Goal: Task Accomplishment & Management: Complete application form

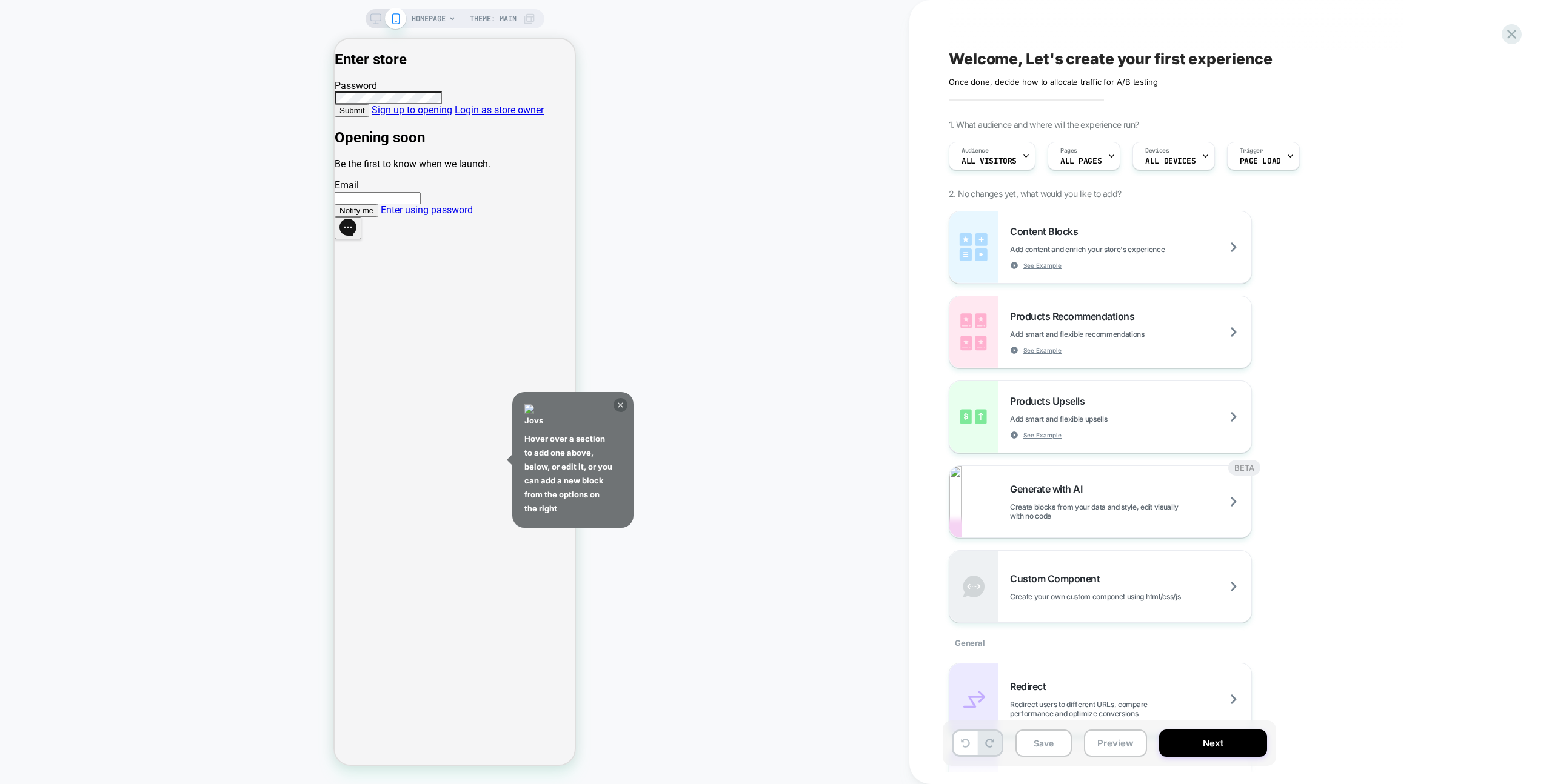
drag, startPoint x: 615, startPoint y: 394, endPoint x: 621, endPoint y: 399, distance: 7.8
click at [615, 394] on div "Hover over a section to add one above, below, or edit it, or you can add a new …" at bounding box center [573, 460] width 121 height 136
click at [621, 399] on icon at bounding box center [621, 405] width 14 height 14
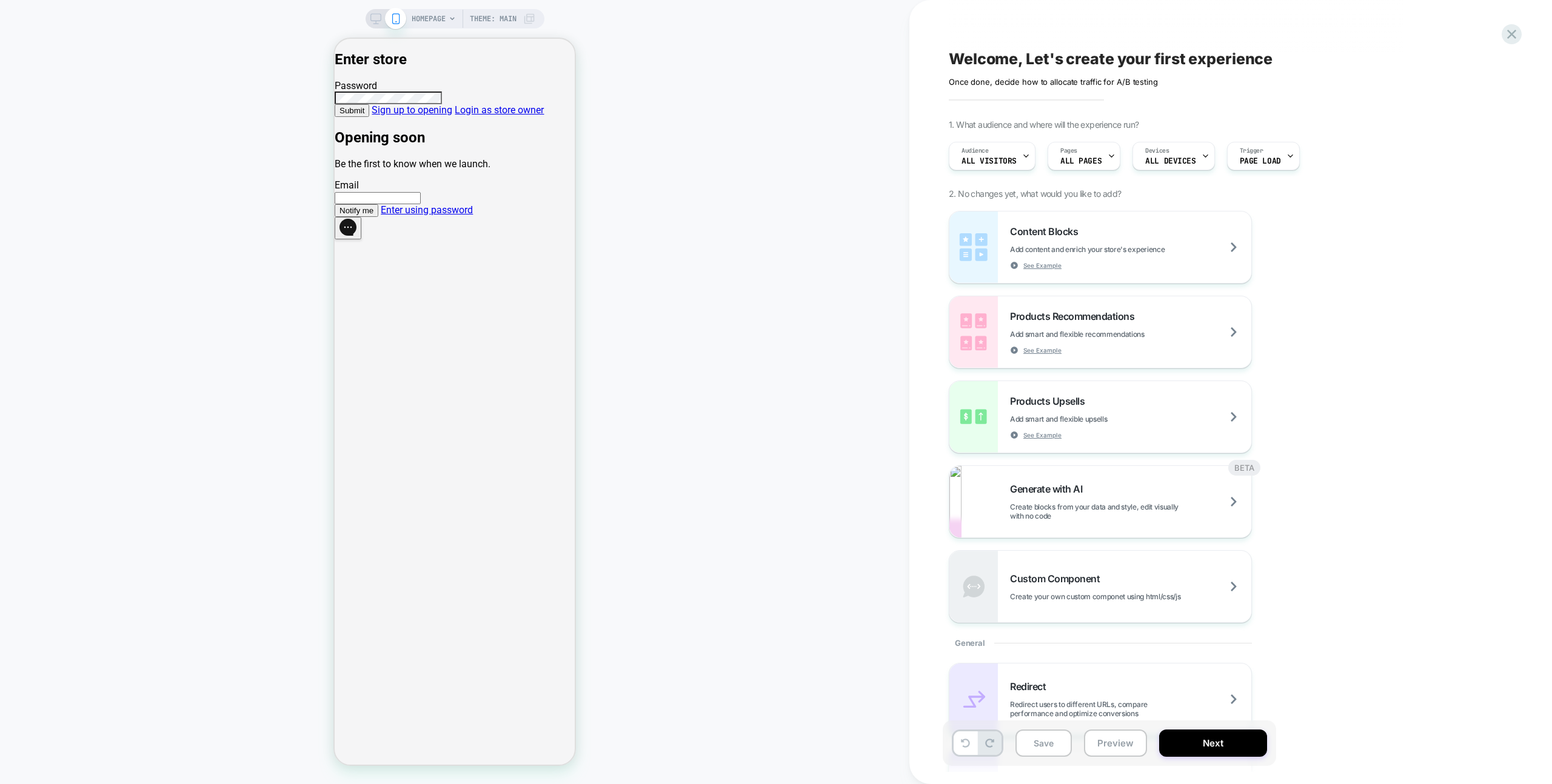
click at [421, 204] on input "email" at bounding box center [377, 198] width 86 height 12
type input "*********"
click at [455, 216] on link "Enter using password" at bounding box center [426, 210] width 92 height 12
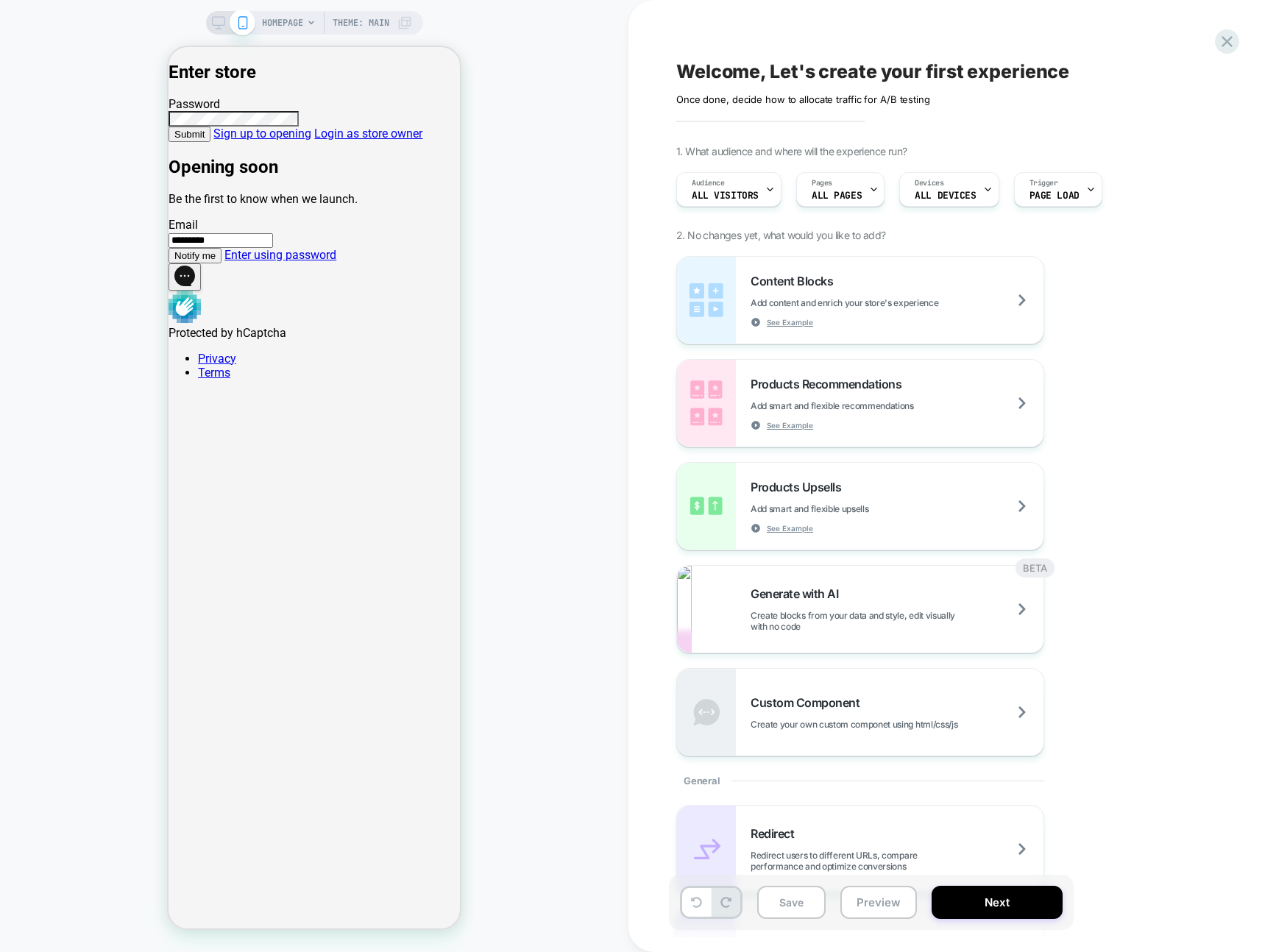
click at [195, 286] on icon "Open gorgias live chat" at bounding box center [185, 275] width 21 height 21
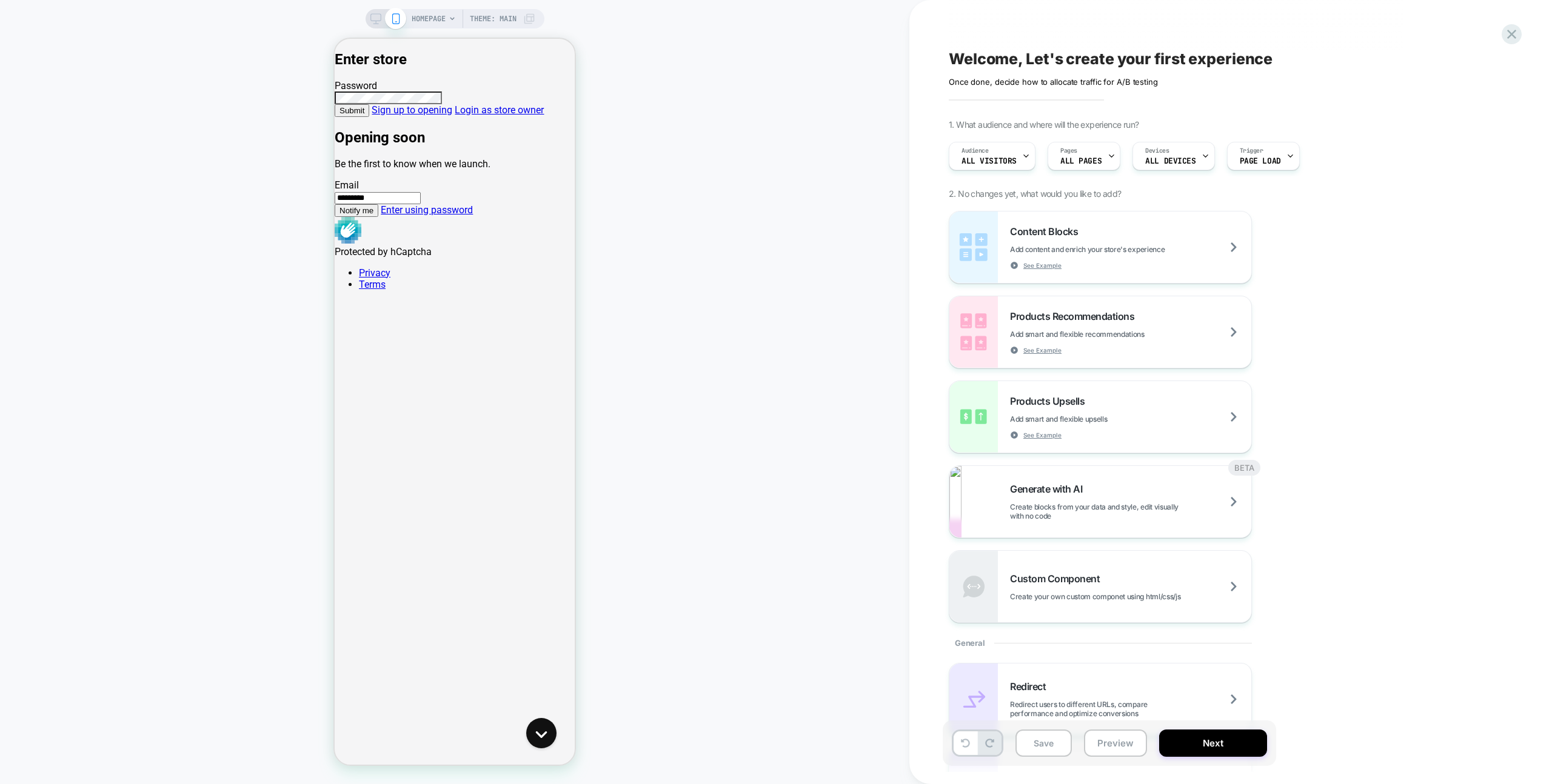
drag, startPoint x: 730, startPoint y: 296, endPoint x: 623, endPoint y: 370, distance: 130.1
click at [730, 296] on div "HOMEPAGE Theme: MAIN" at bounding box center [454, 391] width 909 height 760
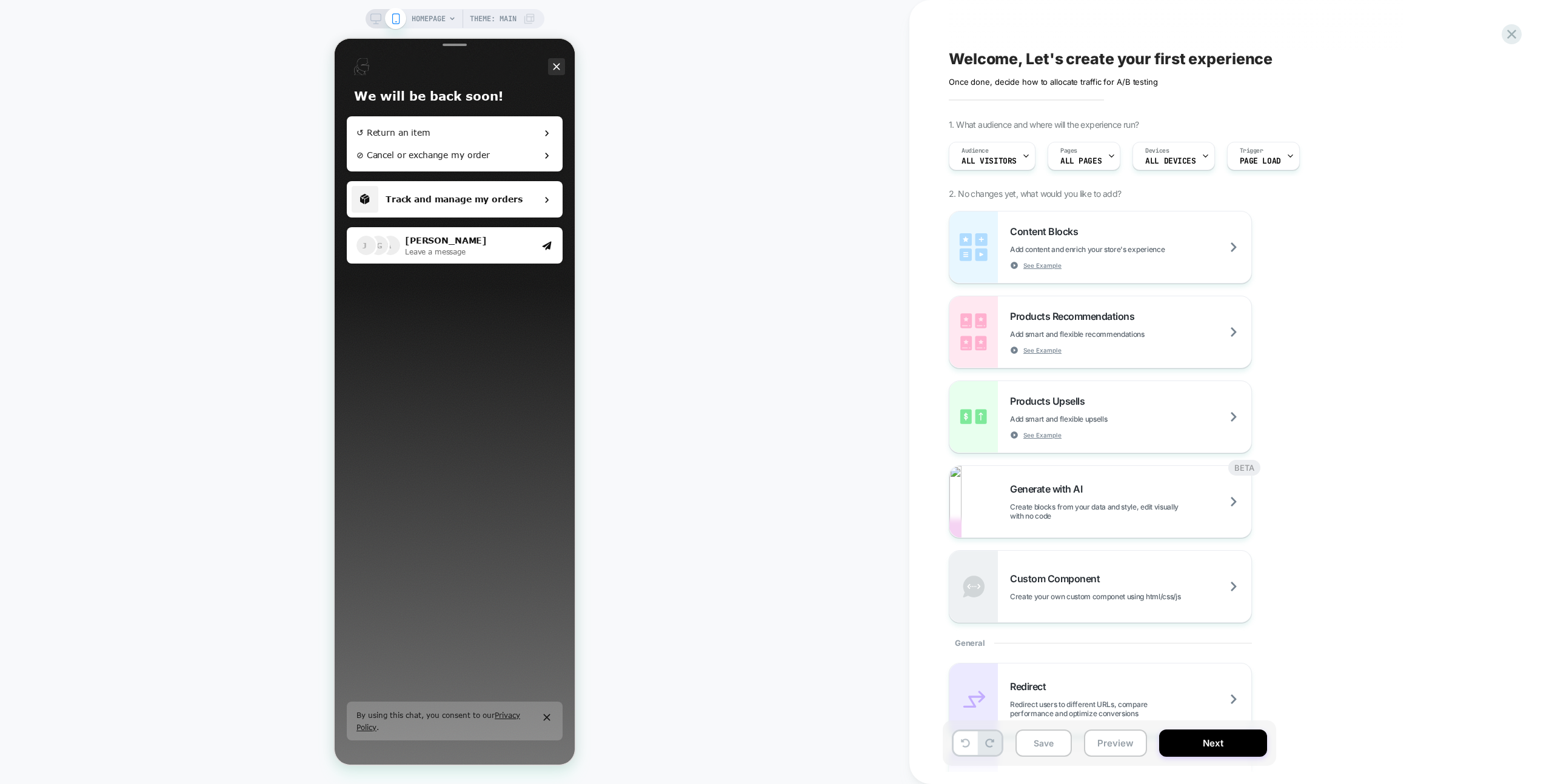
click at [553, 63] on icon "Close the chat window" at bounding box center [556, 66] width 12 height 15
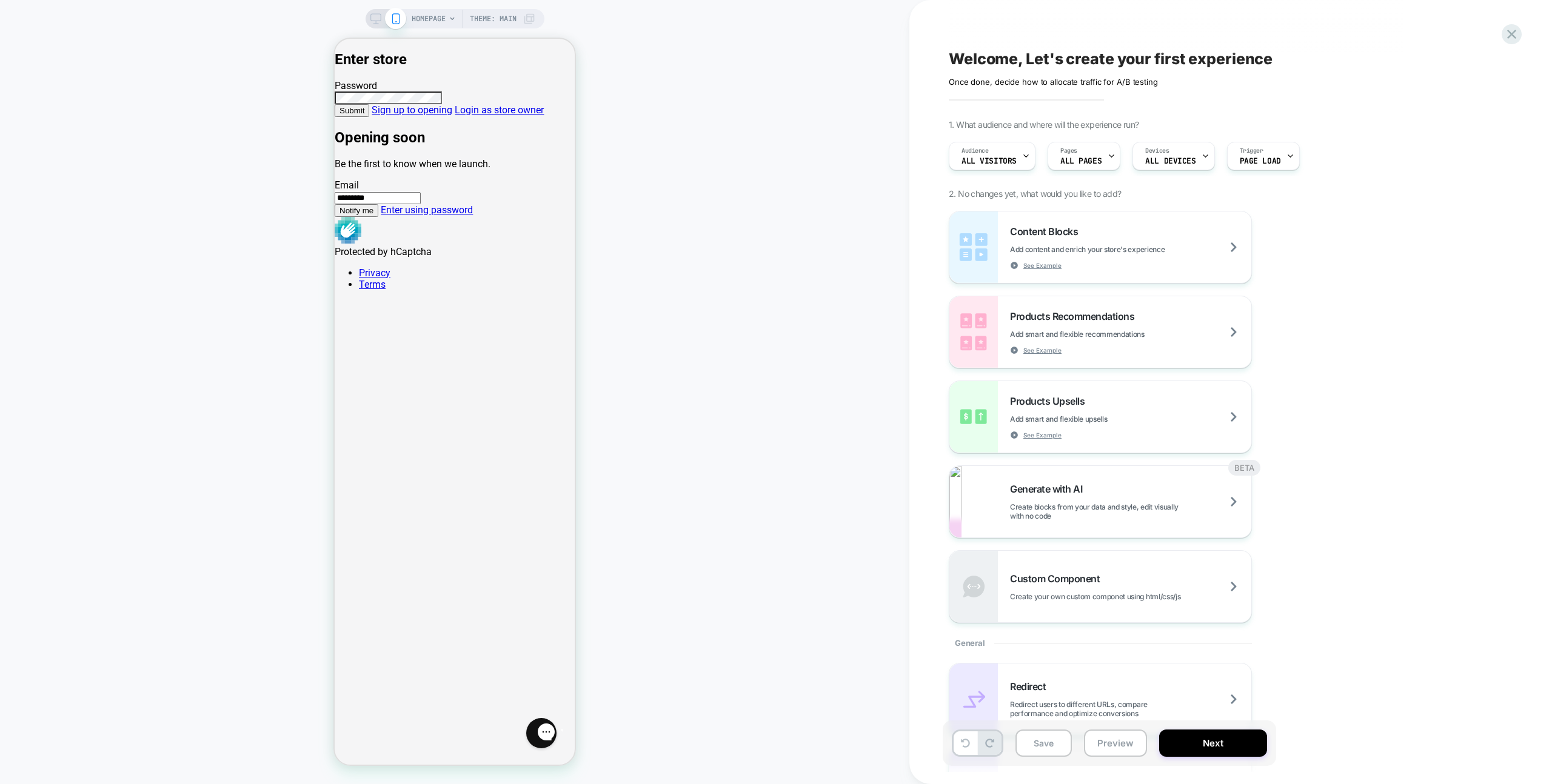
click at [627, 333] on div "HOMEPAGE Theme: MAIN" at bounding box center [454, 391] width 909 height 760
click at [1517, 31] on icon at bounding box center [1512, 34] width 16 height 16
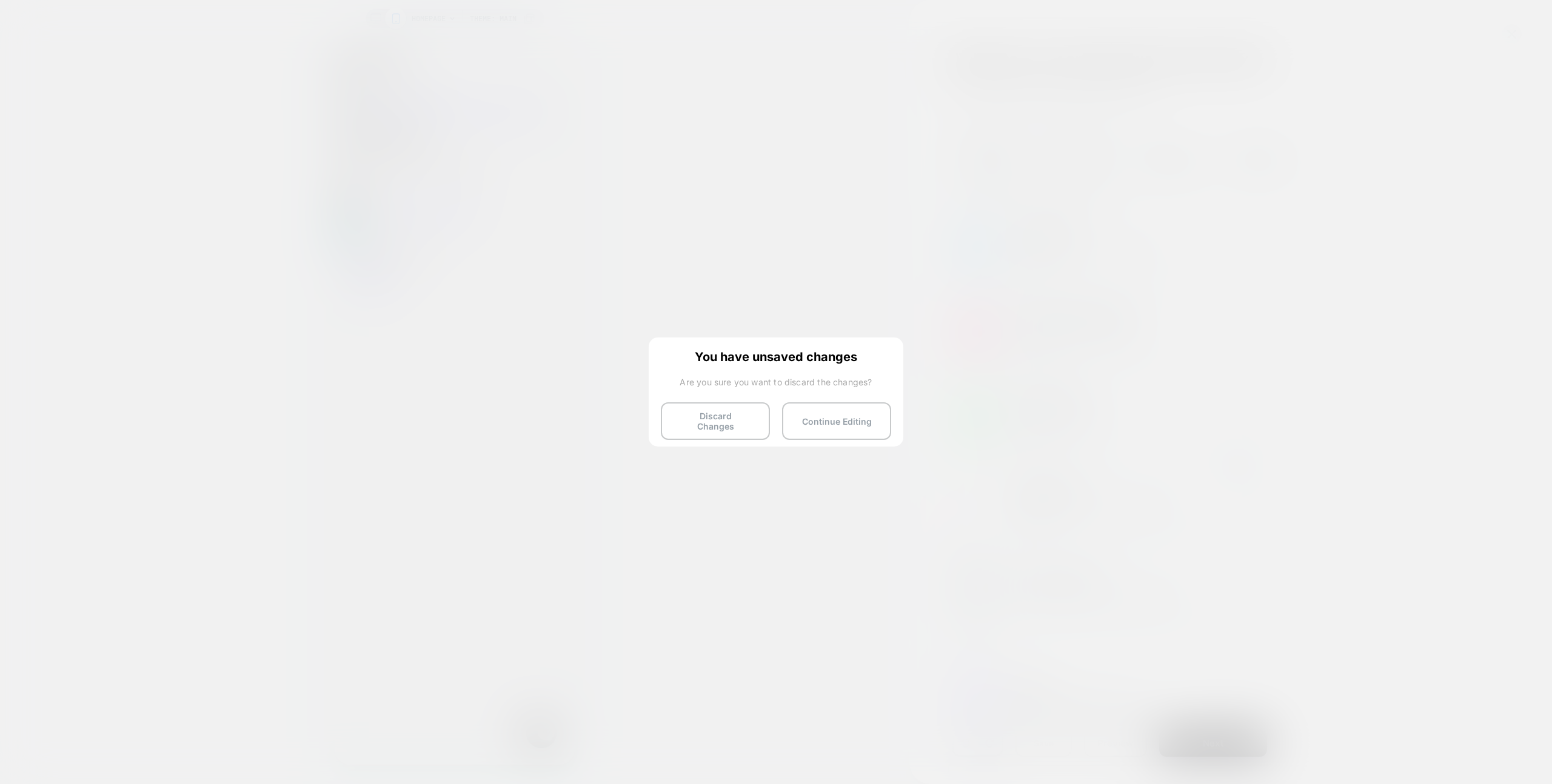
click at [751, 399] on div "You have unsaved changes Are you sure you want to discard the changes? Discard …" at bounding box center [776, 391] width 255 height 107
click at [753, 410] on button "Discard Changes" at bounding box center [716, 421] width 109 height 38
click at [709, 420] on button "Discard Changes" at bounding box center [716, 421] width 109 height 38
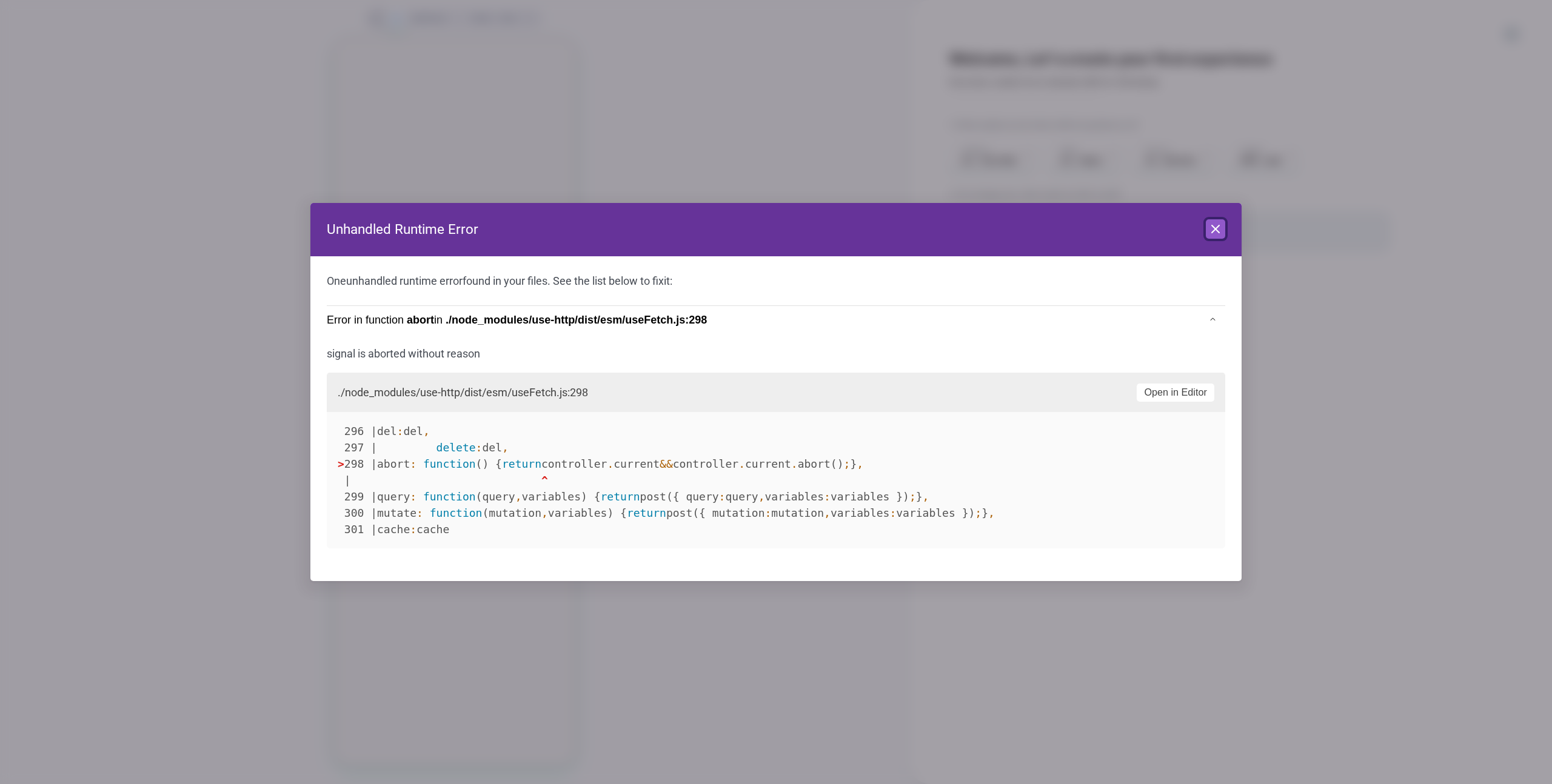
click at [1217, 228] on icon at bounding box center [1216, 229] width 15 height 15
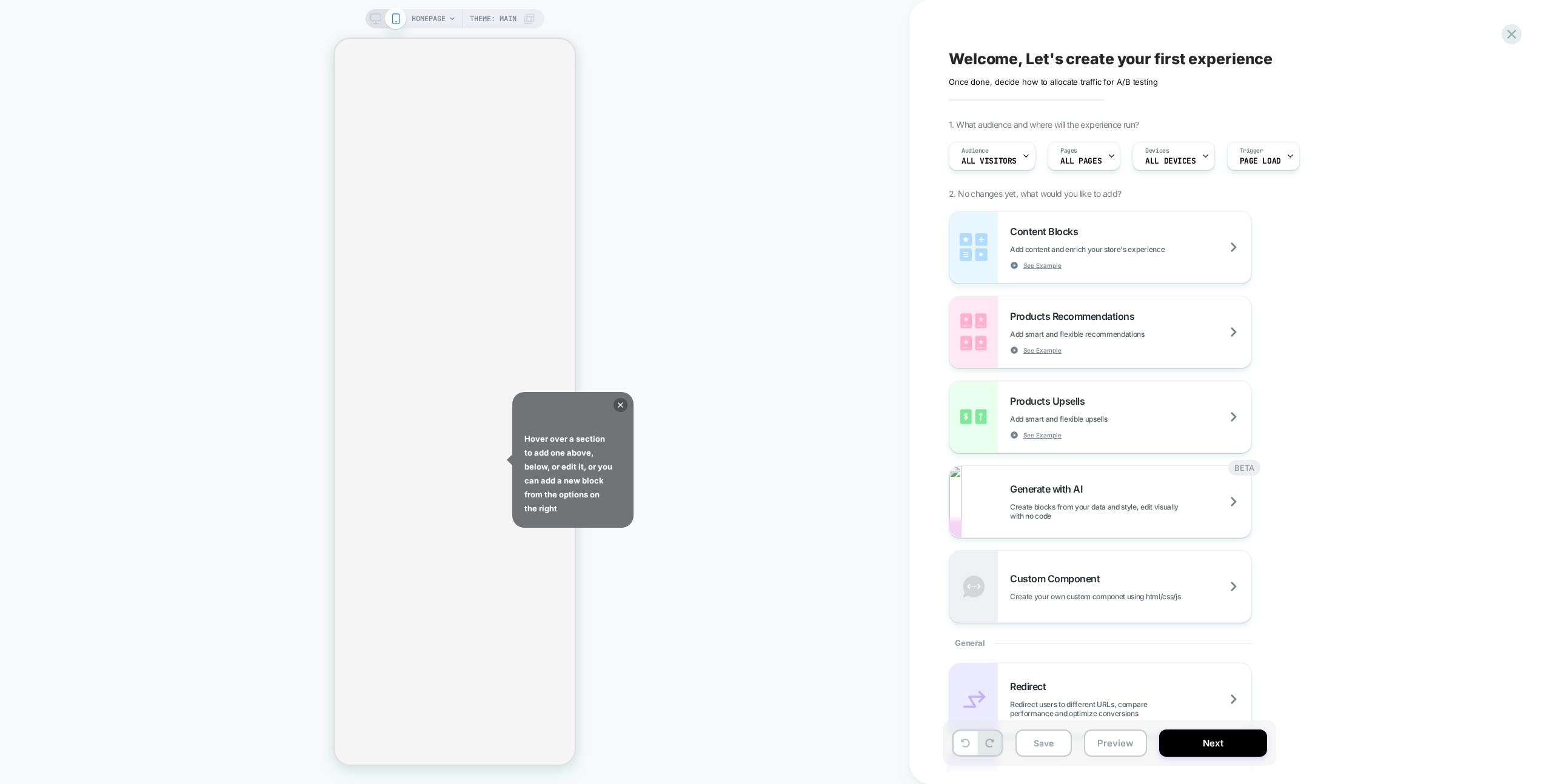
click at [613, 408] on div "Hover over a section to add one above, below, or edit it, or you can add a new …" at bounding box center [573, 460] width 121 height 136
click at [617, 408] on icon at bounding box center [621, 405] width 14 height 14
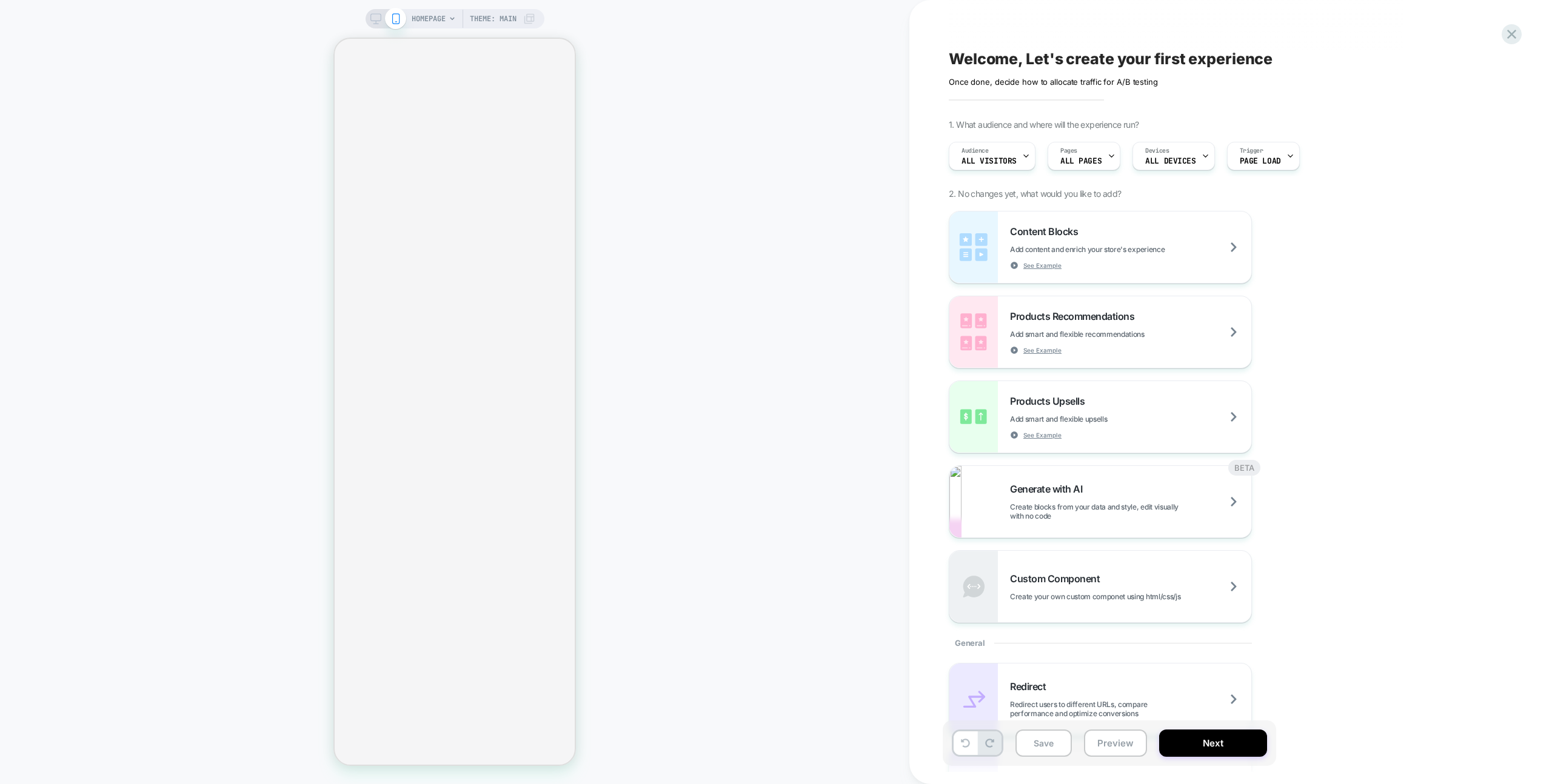
drag, startPoint x: 652, startPoint y: 405, endPoint x: 580, endPoint y: 427, distance: 75.3
click at [652, 405] on div "HOMEPAGE Theme: MAIN" at bounding box center [454, 391] width 909 height 760
click at [691, 446] on div "HOMEPAGE Theme: MAIN" at bounding box center [454, 391] width 909 height 760
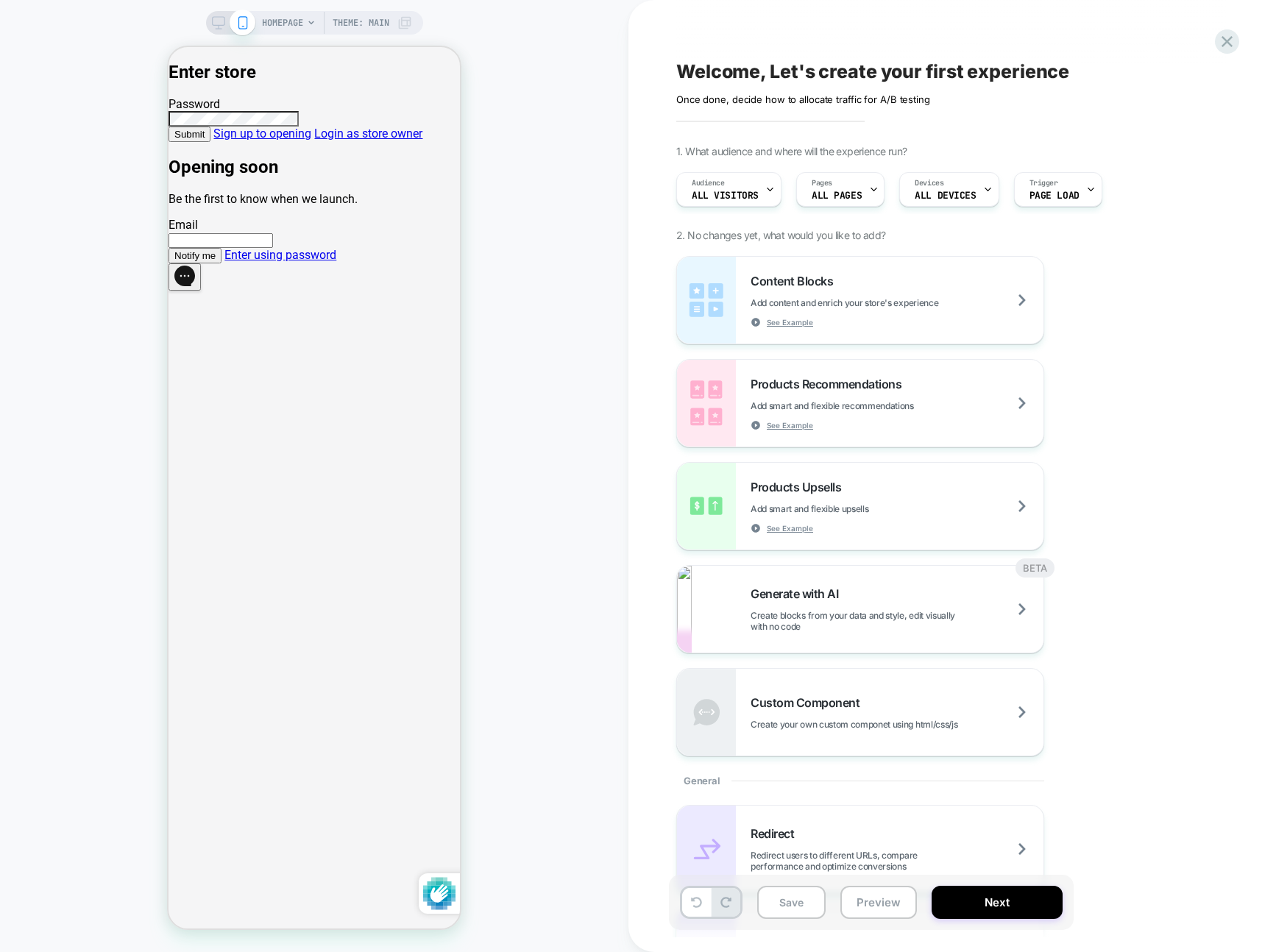
click at [332, 262] on link "Enter using password" at bounding box center [280, 255] width 112 height 14
click at [336, 262] on link "Enter using password" at bounding box center [280, 255] width 112 height 14
click at [563, 62] on div "HOMEPAGE Theme: MAIN" at bounding box center [314, 475] width 629 height 922
click at [1163, 539] on div "Content Blocks Add content and enrich your store's experience See Example Produ…" at bounding box center [944, 506] width 537 height 500
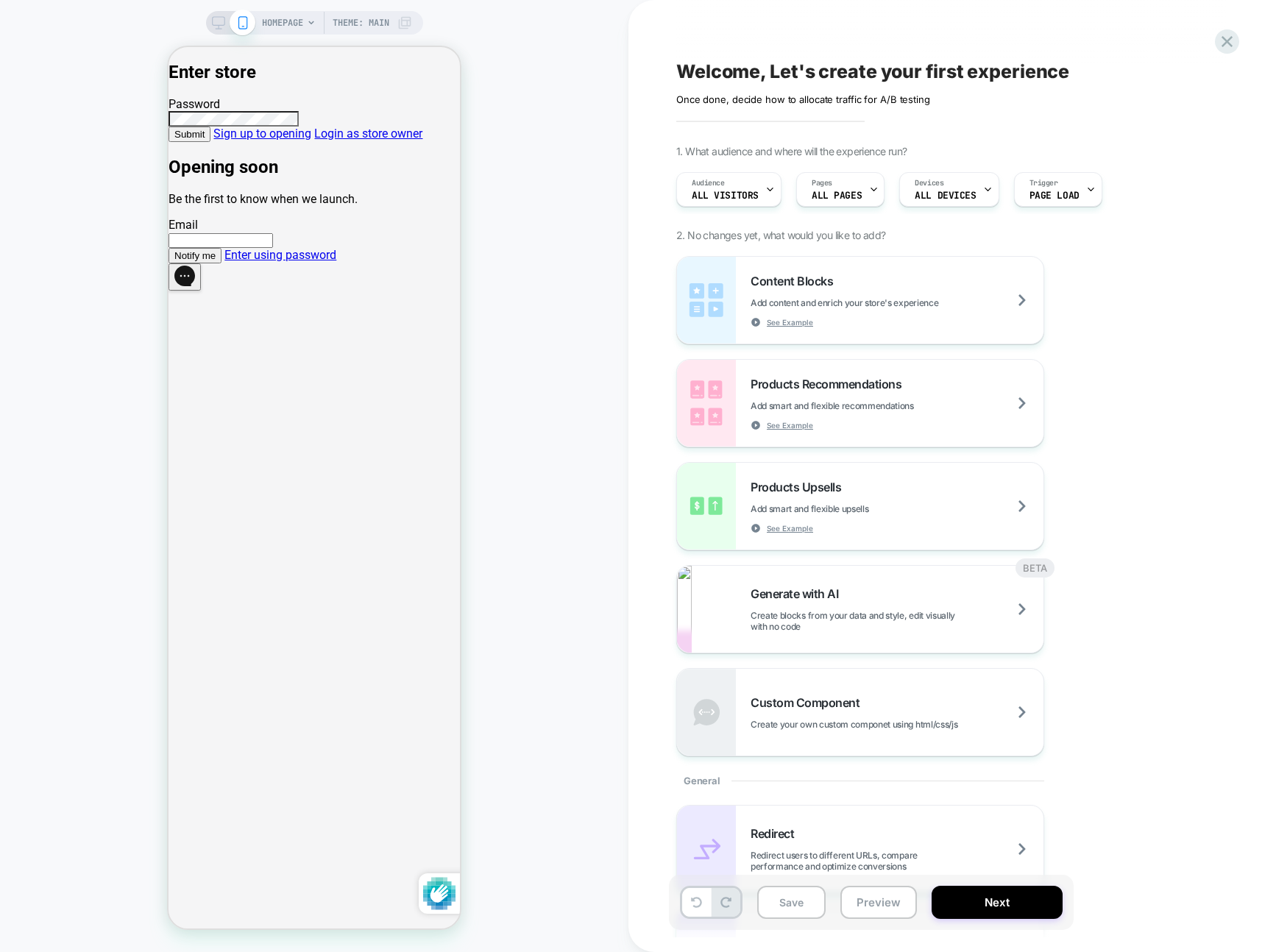
click at [1158, 537] on div "Content Blocks Add content and enrich your store's experience See Example Produ…" at bounding box center [944, 506] width 537 height 500
click at [1231, 39] on icon at bounding box center [1228, 41] width 11 height 11
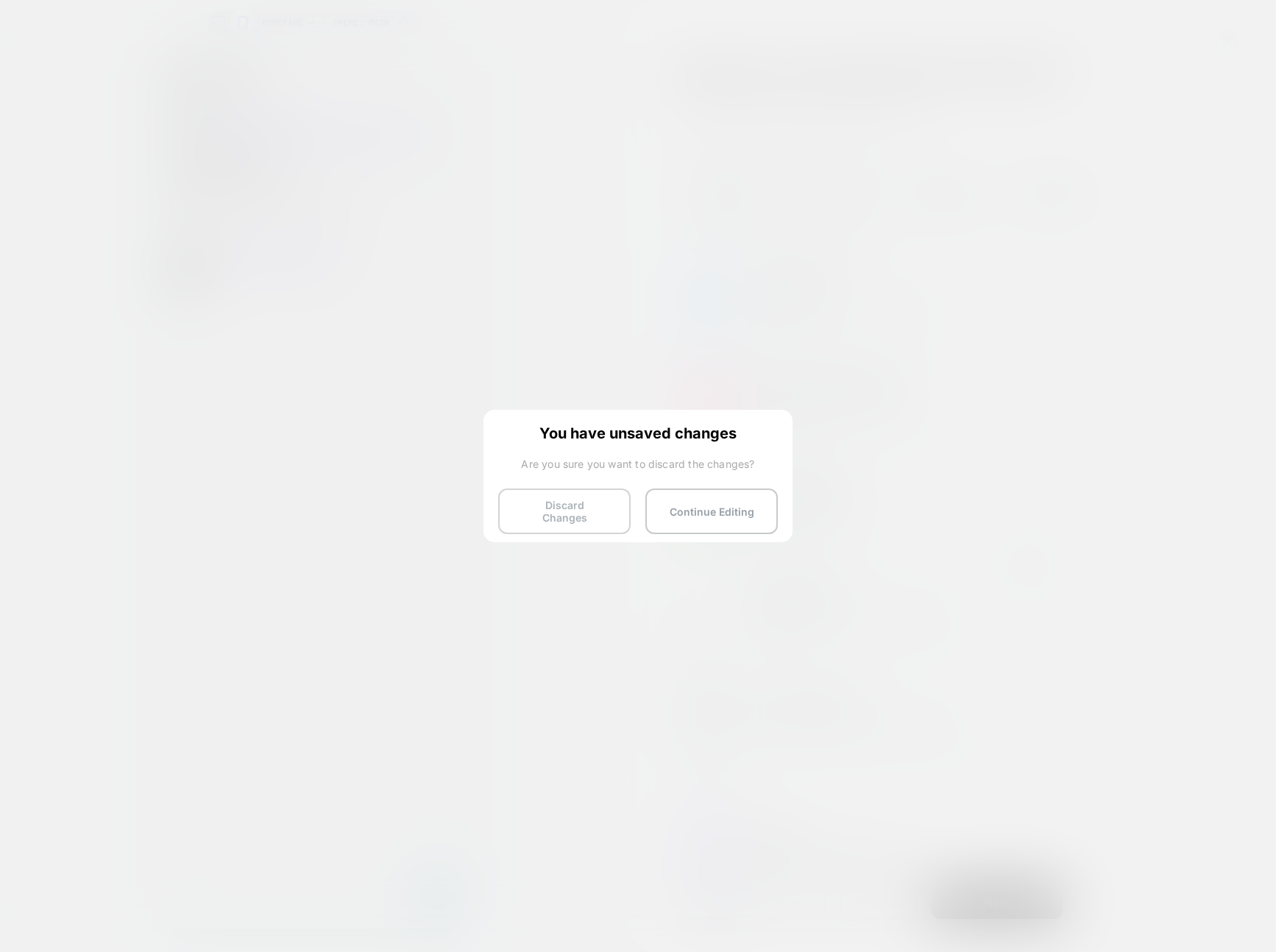
click at [541, 500] on button "Discard Changes" at bounding box center [565, 511] width 133 height 46
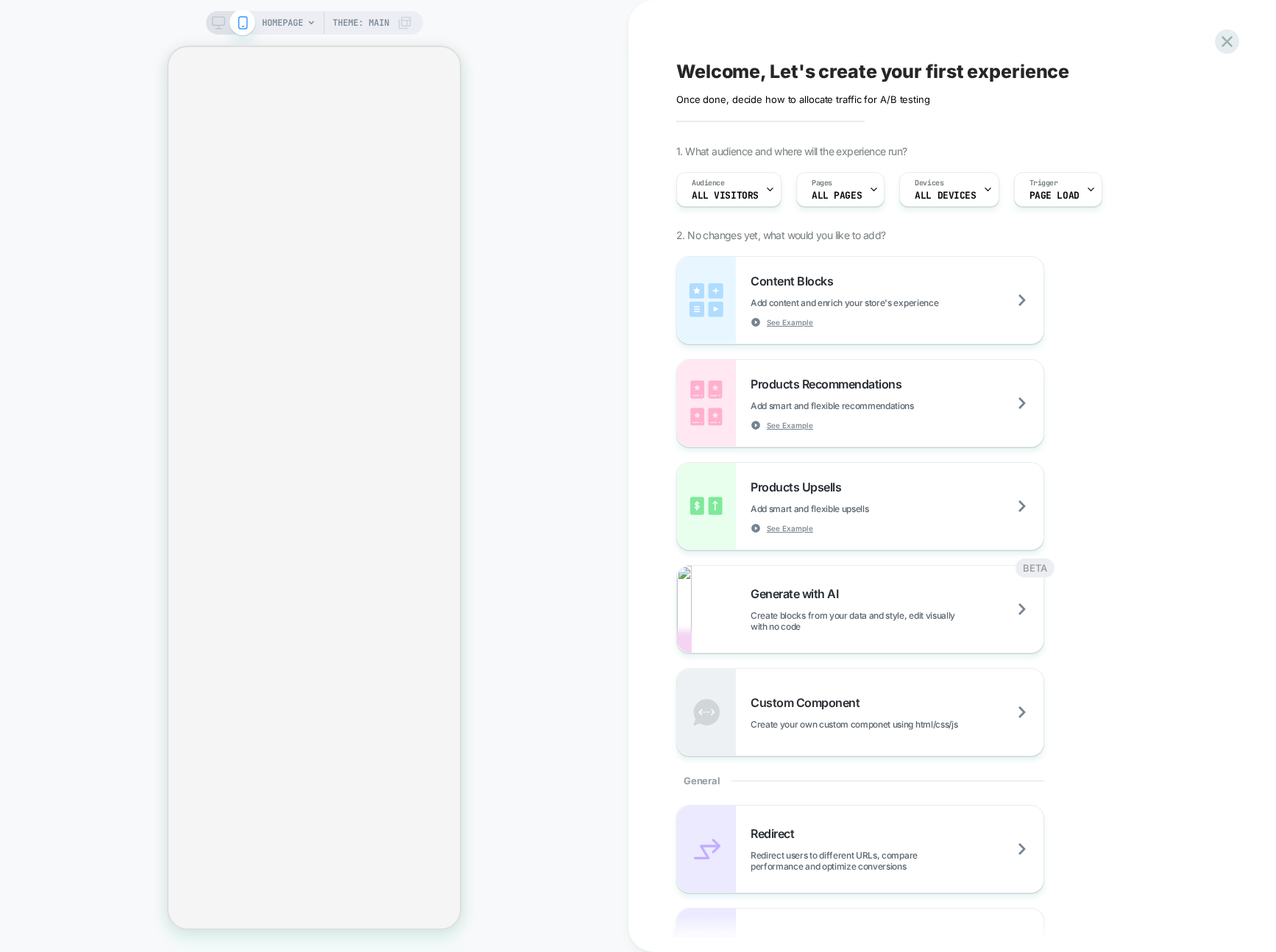
click at [563, 305] on div "HOMEPAGE Theme: MAIN" at bounding box center [314, 475] width 629 height 922
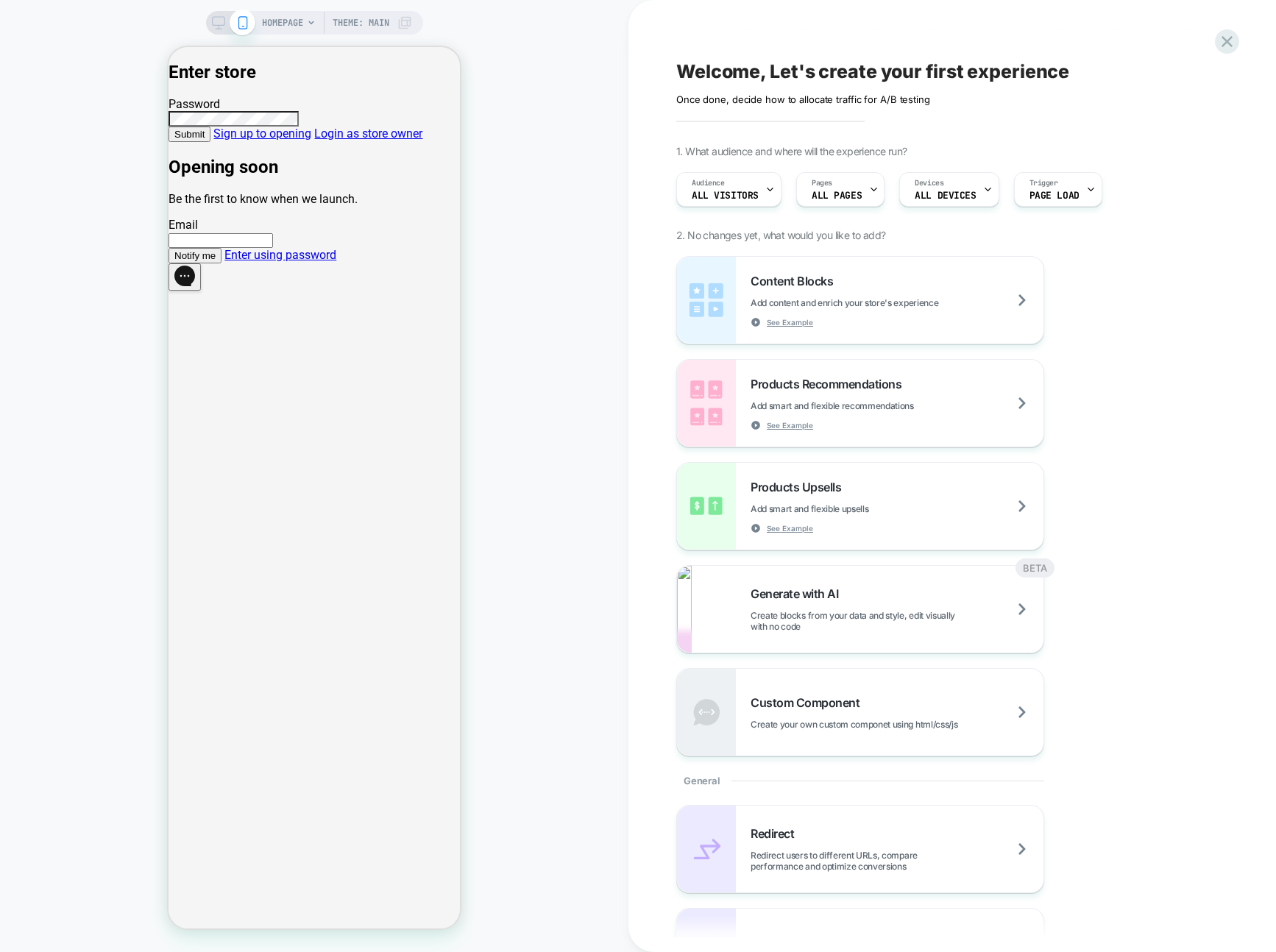
click at [336, 262] on link "Enter using password" at bounding box center [280, 255] width 112 height 14
click at [314, 23] on icon at bounding box center [311, 23] width 9 height 9
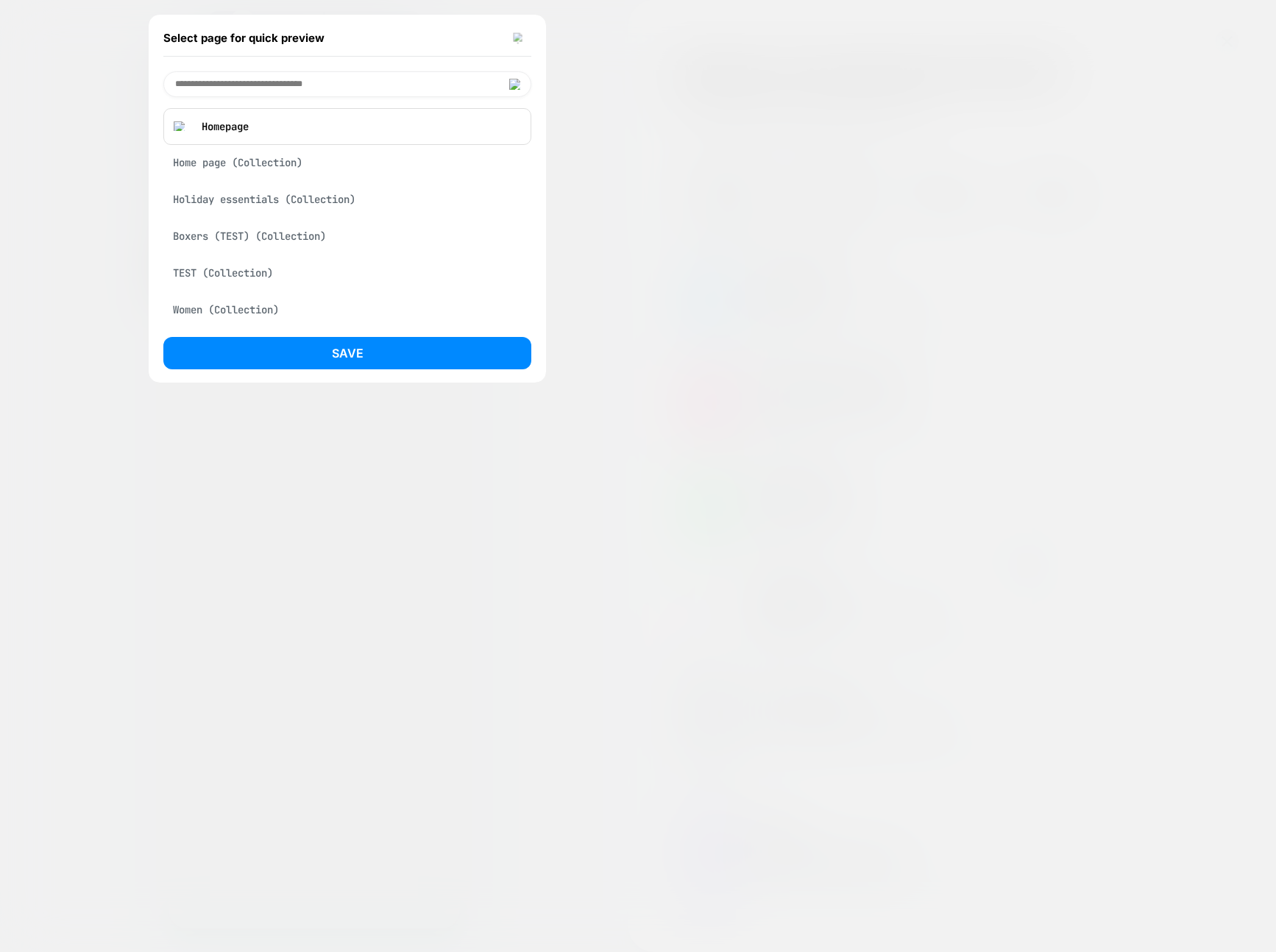
click at [516, 42] on img at bounding box center [519, 38] width 12 height 11
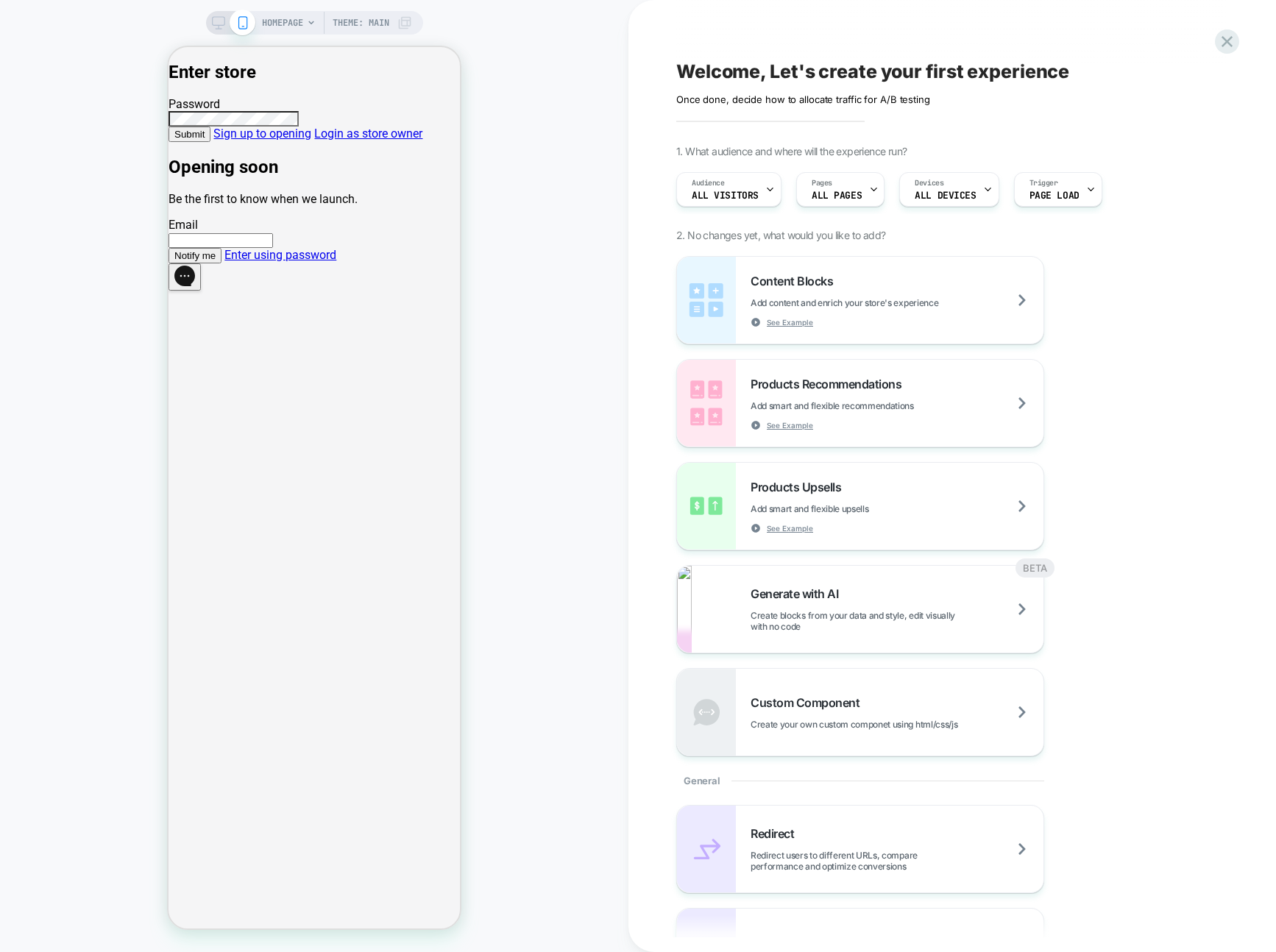
click at [301, 262] on link "Enter using password" at bounding box center [280, 255] width 112 height 14
click at [259, 262] on link "Enter using password" at bounding box center [280, 255] width 112 height 14
click at [237, 262] on link "Enter using password" at bounding box center [280, 255] width 112 height 14
click at [224, 262] on link "Enter using password" at bounding box center [280, 255] width 112 height 14
drag, startPoint x: 207, startPoint y: 552, endPoint x: 193, endPoint y: 554, distance: 14.1
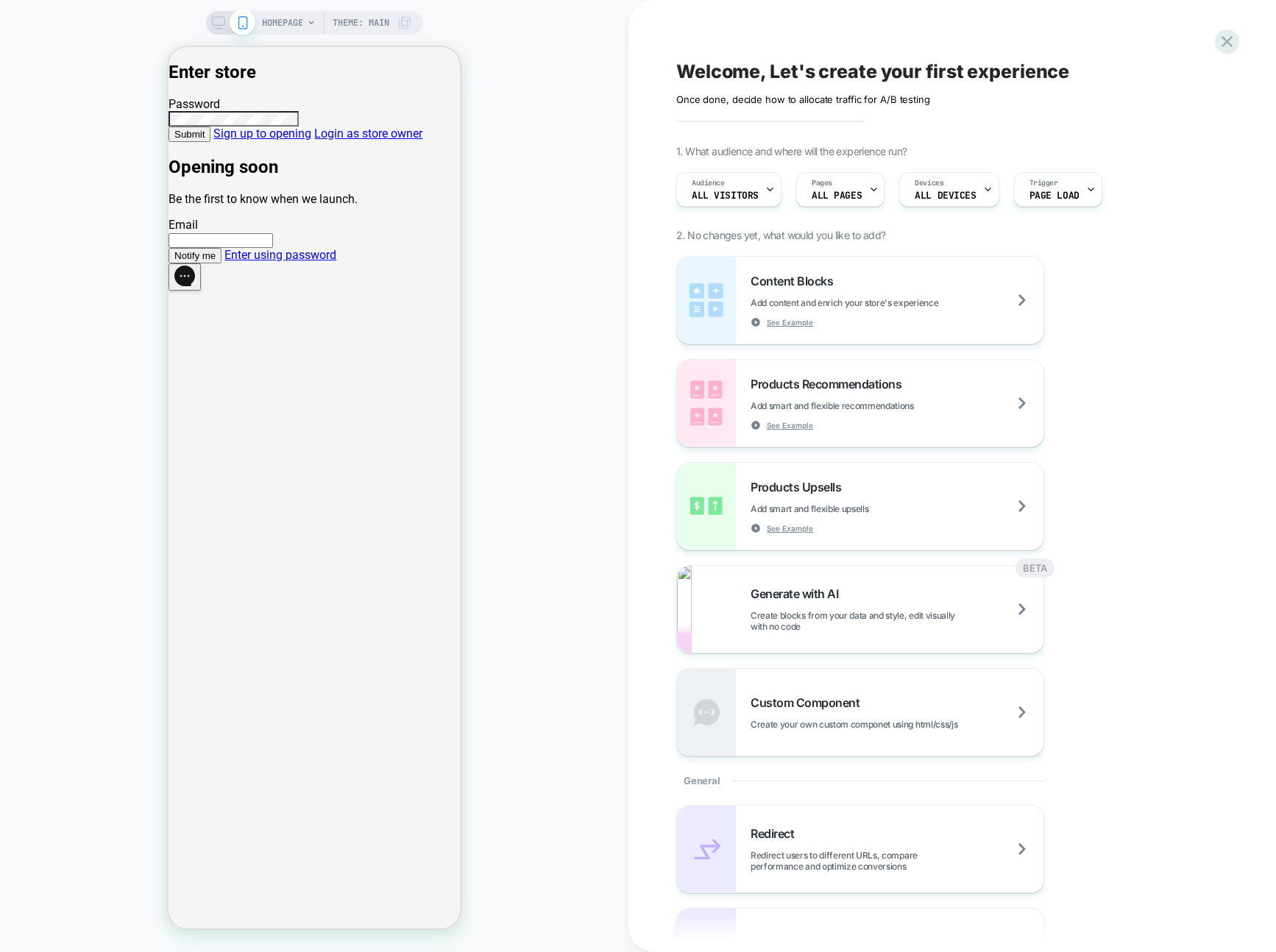
click at [224, 262] on link "Enter using password" at bounding box center [280, 255] width 112 height 14
drag, startPoint x: 193, startPoint y: 554, endPoint x: 216, endPoint y: 554, distance: 23.0
click at [194, 264] on div "Enter store Password Submit Sign up to opening Login as store owner Opening soo…" at bounding box center [314, 162] width 291 height 202
click at [293, 262] on link "Enter using password" at bounding box center [280, 255] width 112 height 14
click at [322, 262] on link "Enter using password" at bounding box center [280, 255] width 112 height 14
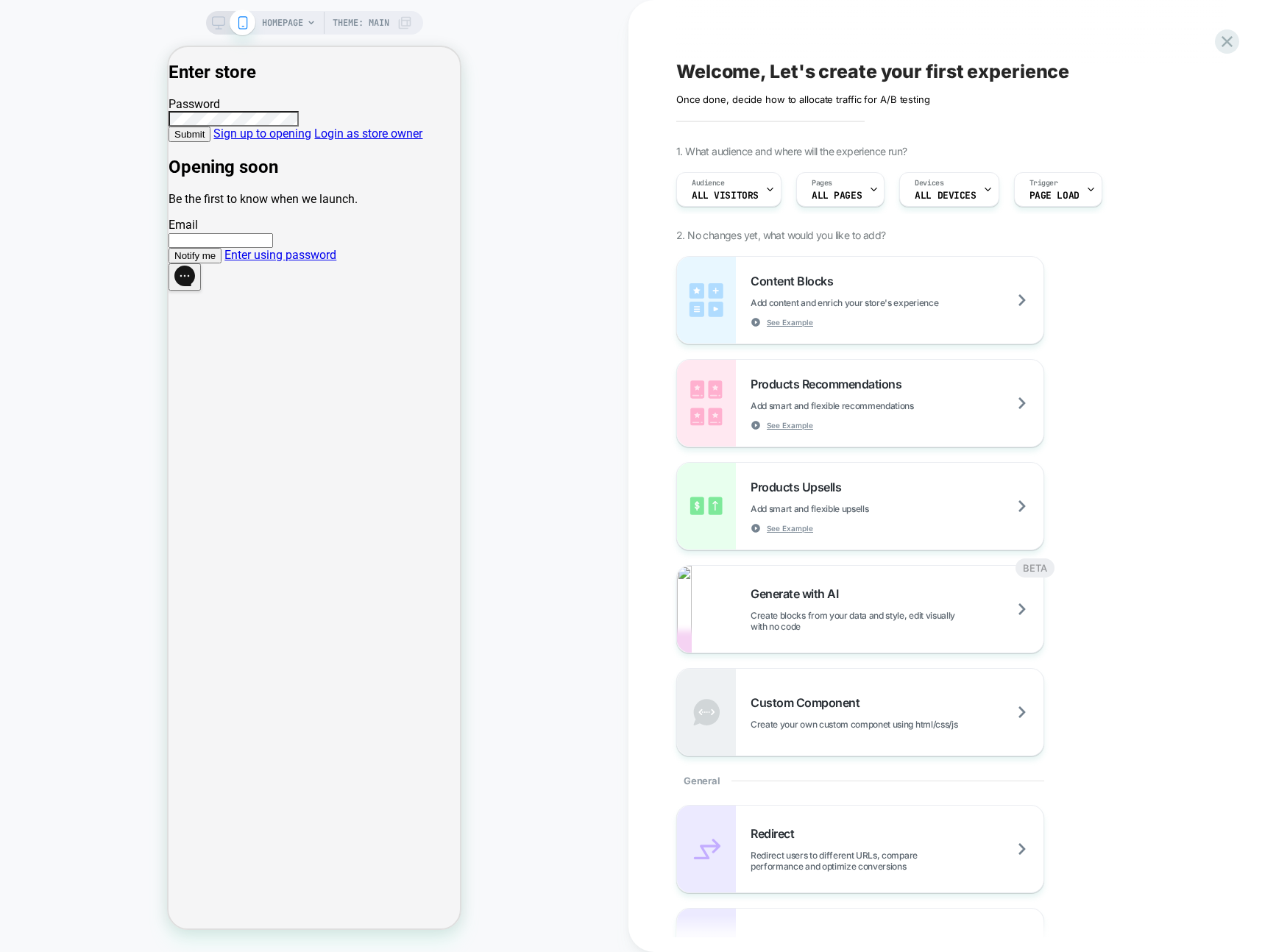
click at [322, 262] on link "Enter using password" at bounding box center [280, 255] width 112 height 14
drag, startPoint x: 322, startPoint y: 557, endPoint x: 273, endPoint y: 560, distance: 49.1
click at [273, 262] on link "Enter using password" at bounding box center [280, 255] width 112 height 14
drag, startPoint x: 312, startPoint y: 553, endPoint x: 339, endPoint y: 551, distance: 27.1
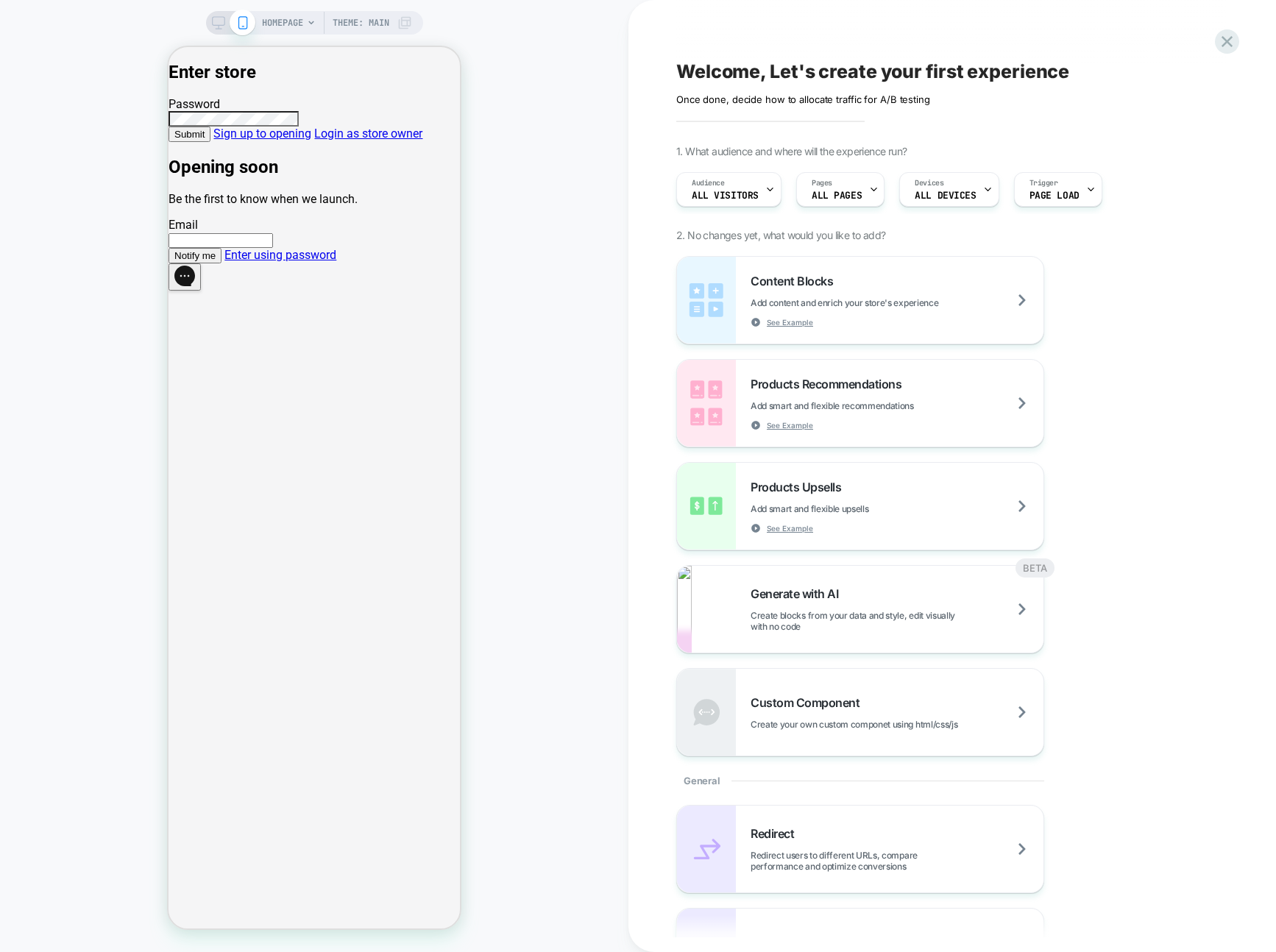
click at [313, 262] on link "Enter using password" at bounding box center [280, 255] width 112 height 14
drag, startPoint x: 339, startPoint y: 551, endPoint x: 366, endPoint y: 552, distance: 27.0
click at [336, 262] on link "Enter using password" at bounding box center [280, 255] width 112 height 14
click at [283, 262] on link "Enter using password" at bounding box center [280, 255] width 112 height 14
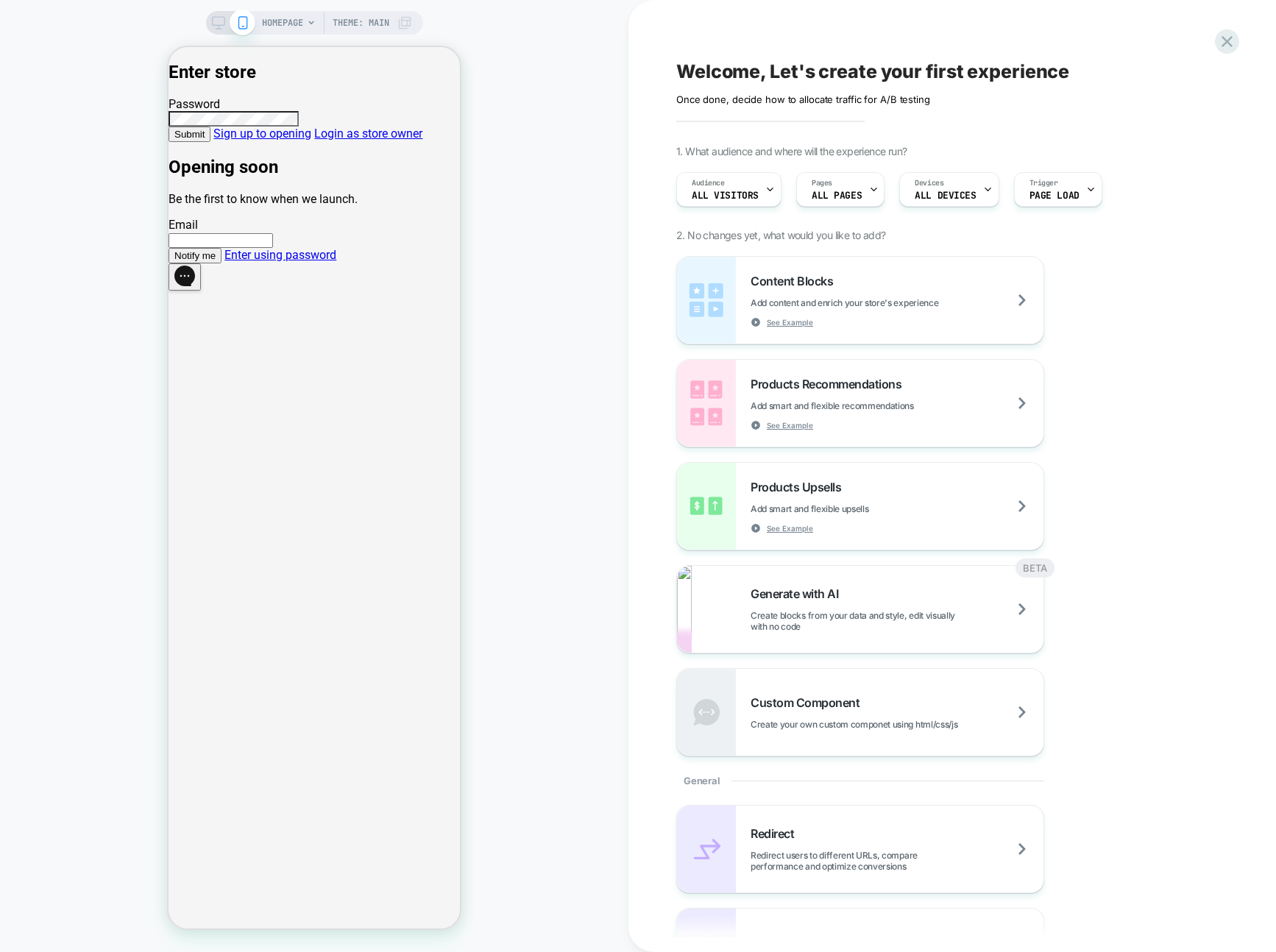
click at [283, 262] on link "Enter using password" at bounding box center [280, 255] width 112 height 14
click at [221, 264] on button "Notify me" at bounding box center [195, 255] width 53 height 15
click at [273, 248] on input "email" at bounding box center [221, 240] width 105 height 14
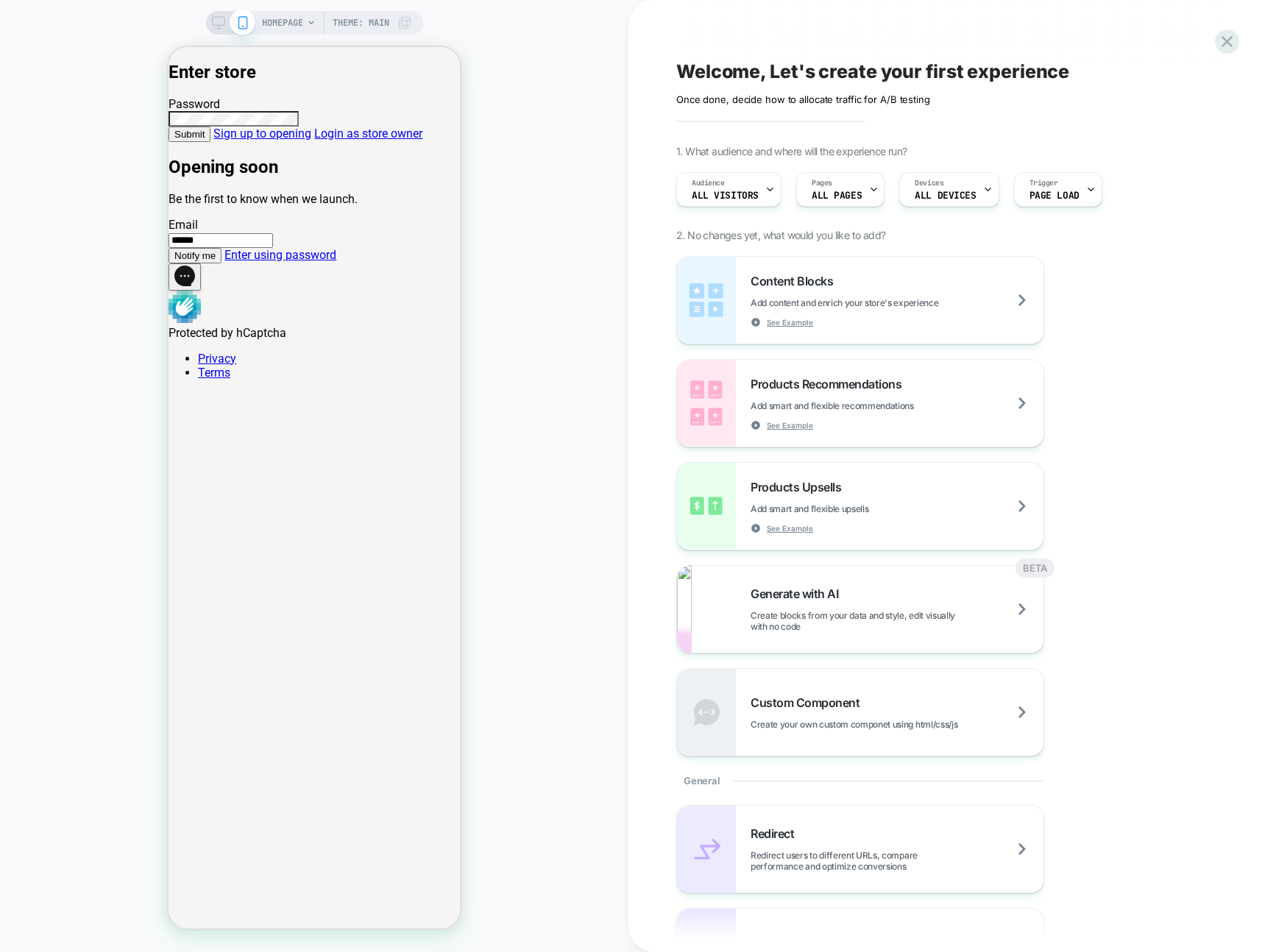
click at [301, 262] on link "Enter using password" at bounding box center [280, 255] width 112 height 14
click at [306, 262] on link "Enter using password" at bounding box center [280, 255] width 112 height 14
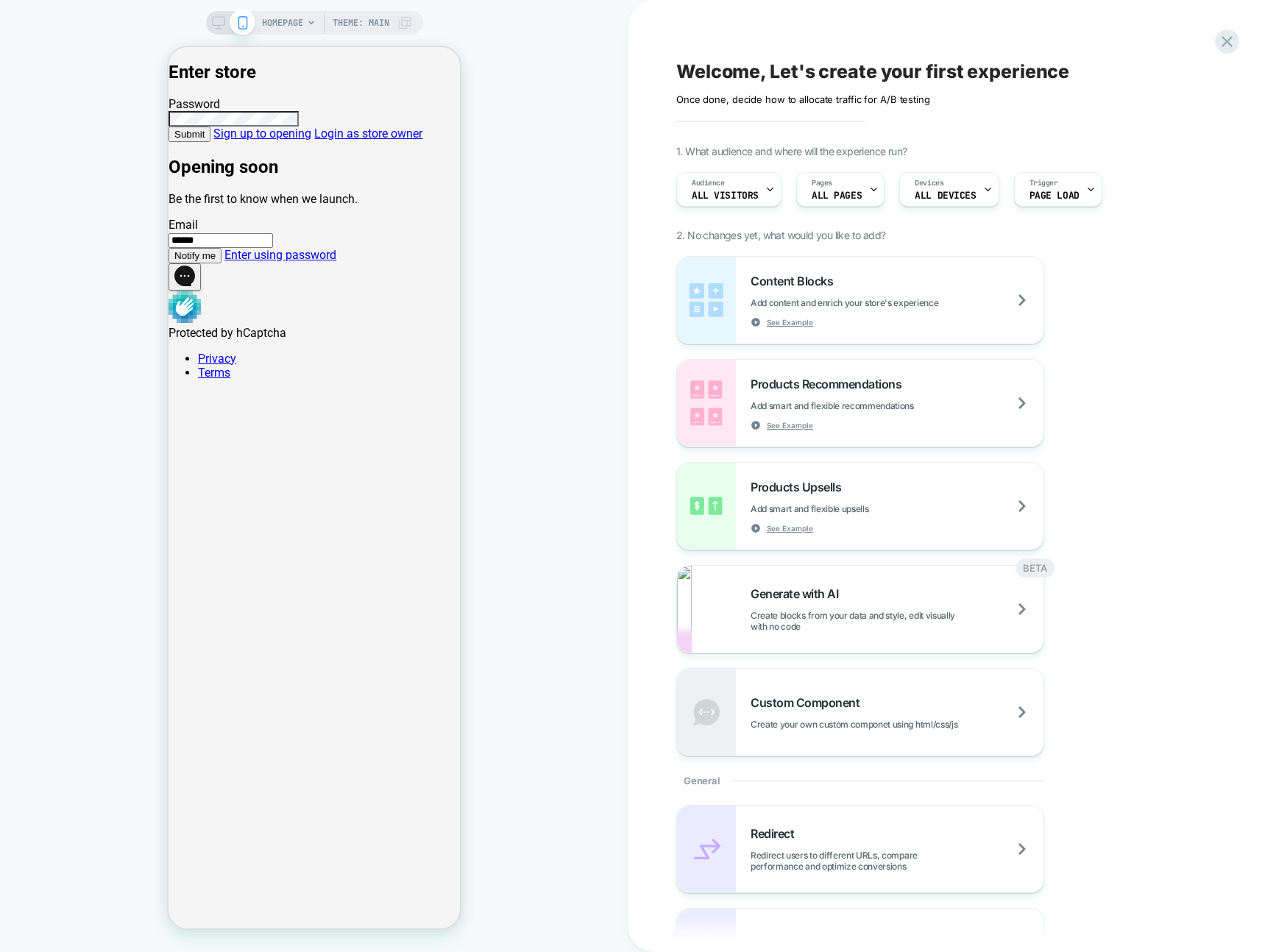
click at [273, 248] on input "******" at bounding box center [221, 240] width 105 height 14
type input "**********"
click at [298, 262] on link "Enter using password" at bounding box center [280, 255] width 112 height 14
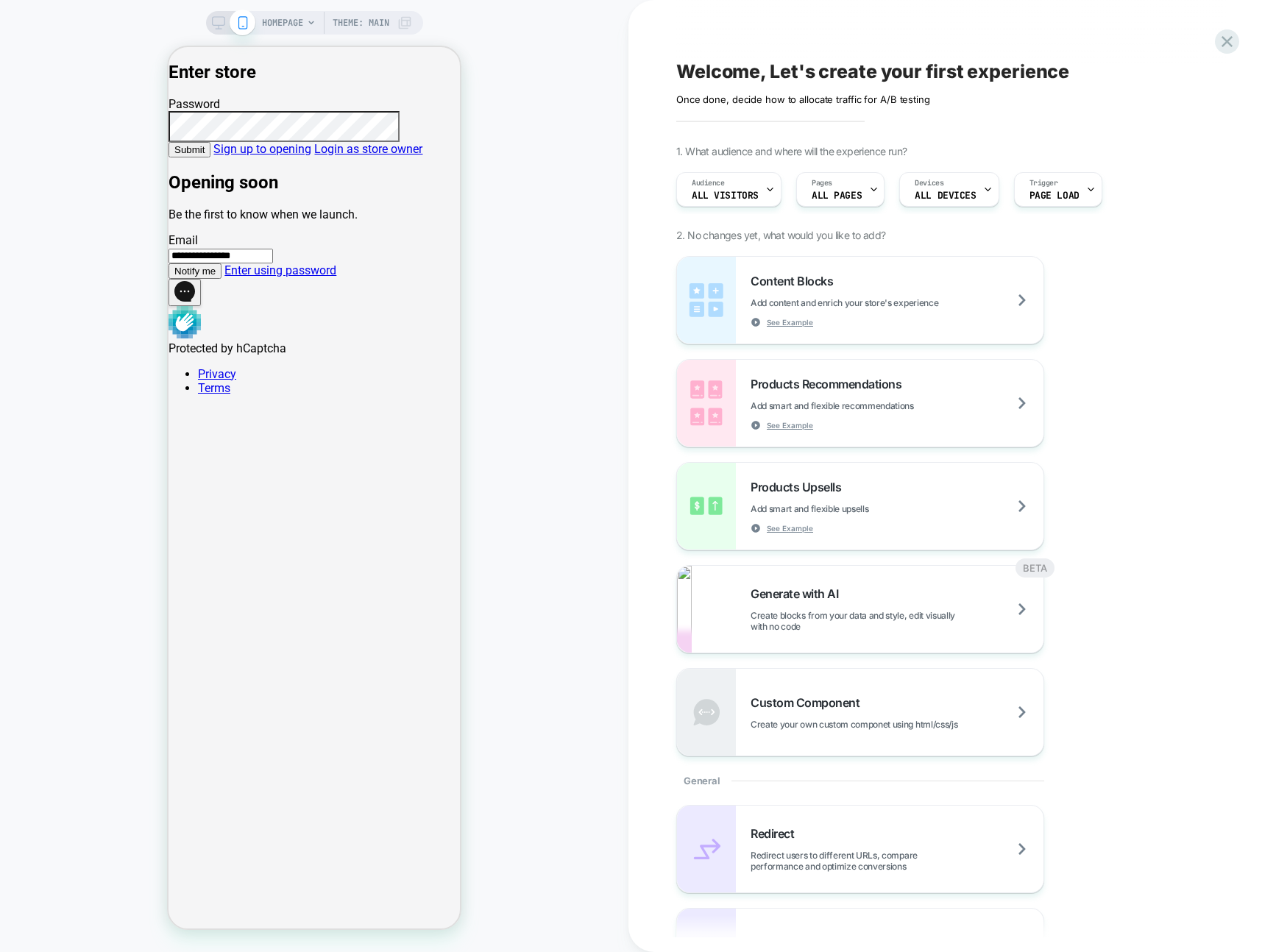
click at [304, 277] on link "Enter using password" at bounding box center [280, 271] width 112 height 14
click at [211, 158] on button "Submit" at bounding box center [189, 149] width 42 height 15
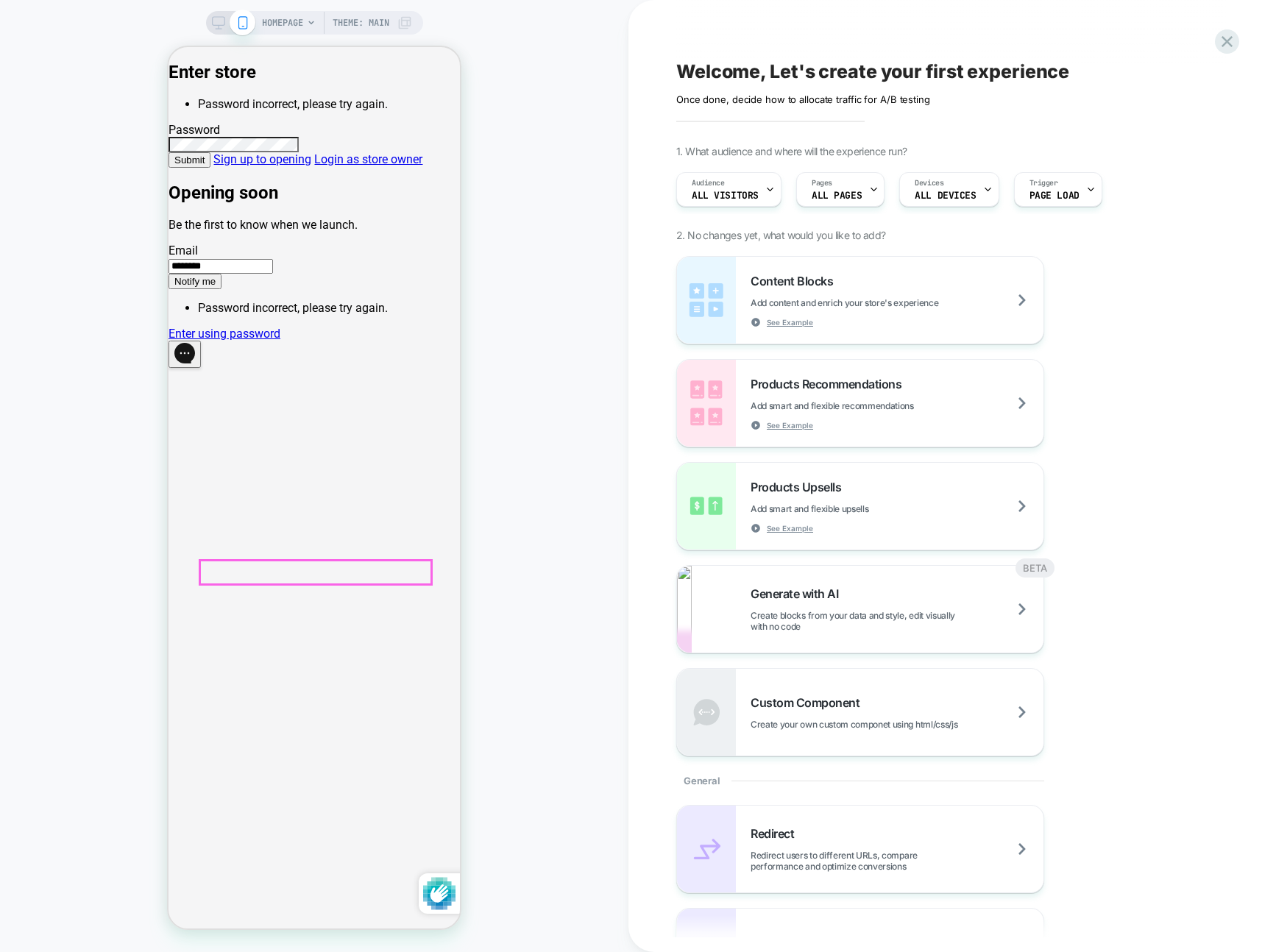
click at [281, 341] on link "Enter using password" at bounding box center [224, 333] width 112 height 14
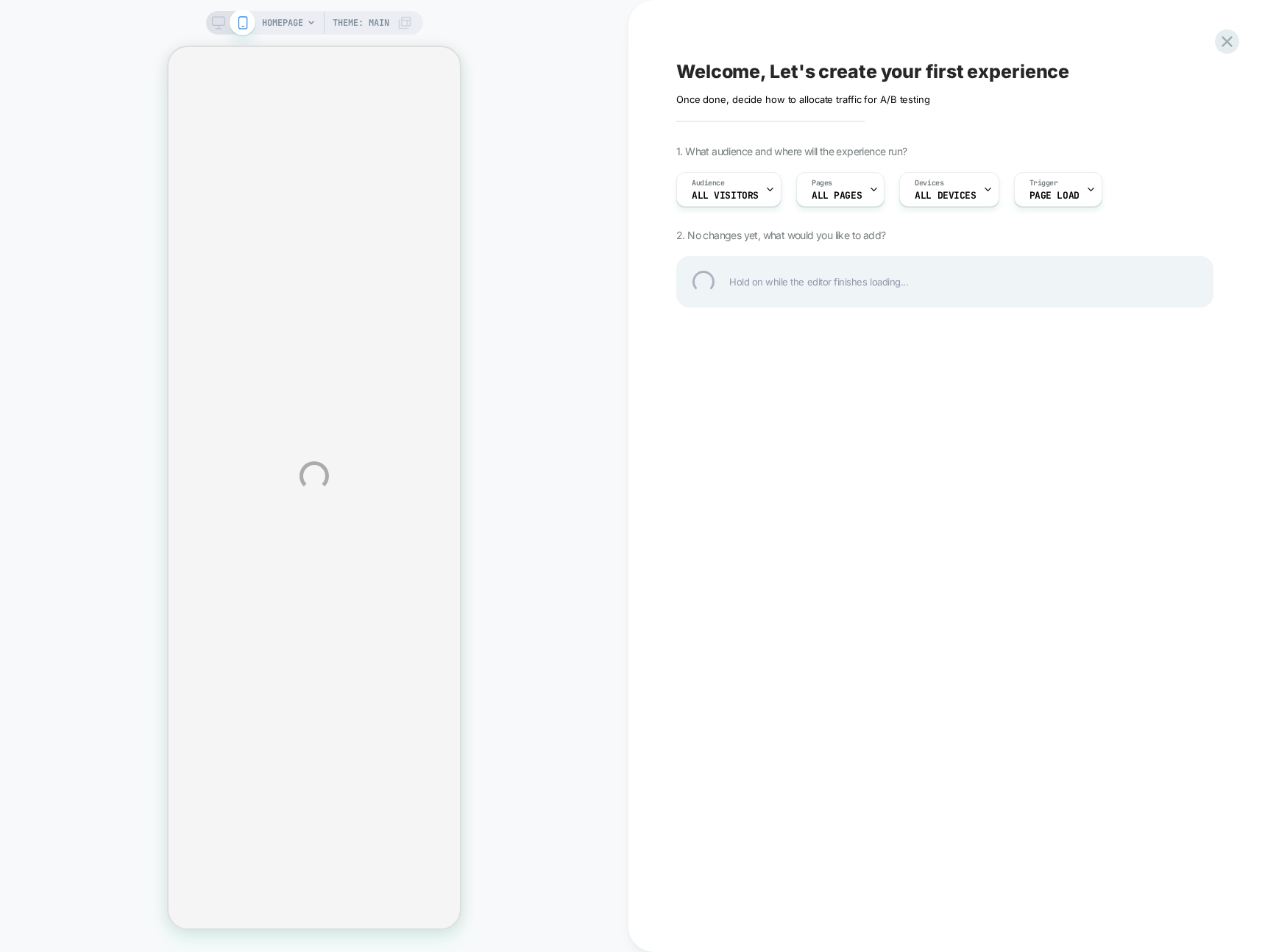
click at [1000, 26] on div "HOMEPAGE Theme: MAIN Welcome, Let's create your first experience Click to edit …" at bounding box center [638, 476] width 1276 height 952
click at [534, 51] on div "HOMEPAGE Theme: MAIN Welcome, Let's create your first experience Click to edit …" at bounding box center [638, 476] width 1276 height 952
drag, startPoint x: 571, startPoint y: 412, endPoint x: 503, endPoint y: 405, distance: 68.4
click at [571, 412] on div "HOMEPAGE Theme: MAIN Welcome, Let's create your first experience Click to edit …" at bounding box center [638, 476] width 1276 height 952
click at [1236, 48] on div at bounding box center [1228, 42] width 30 height 30
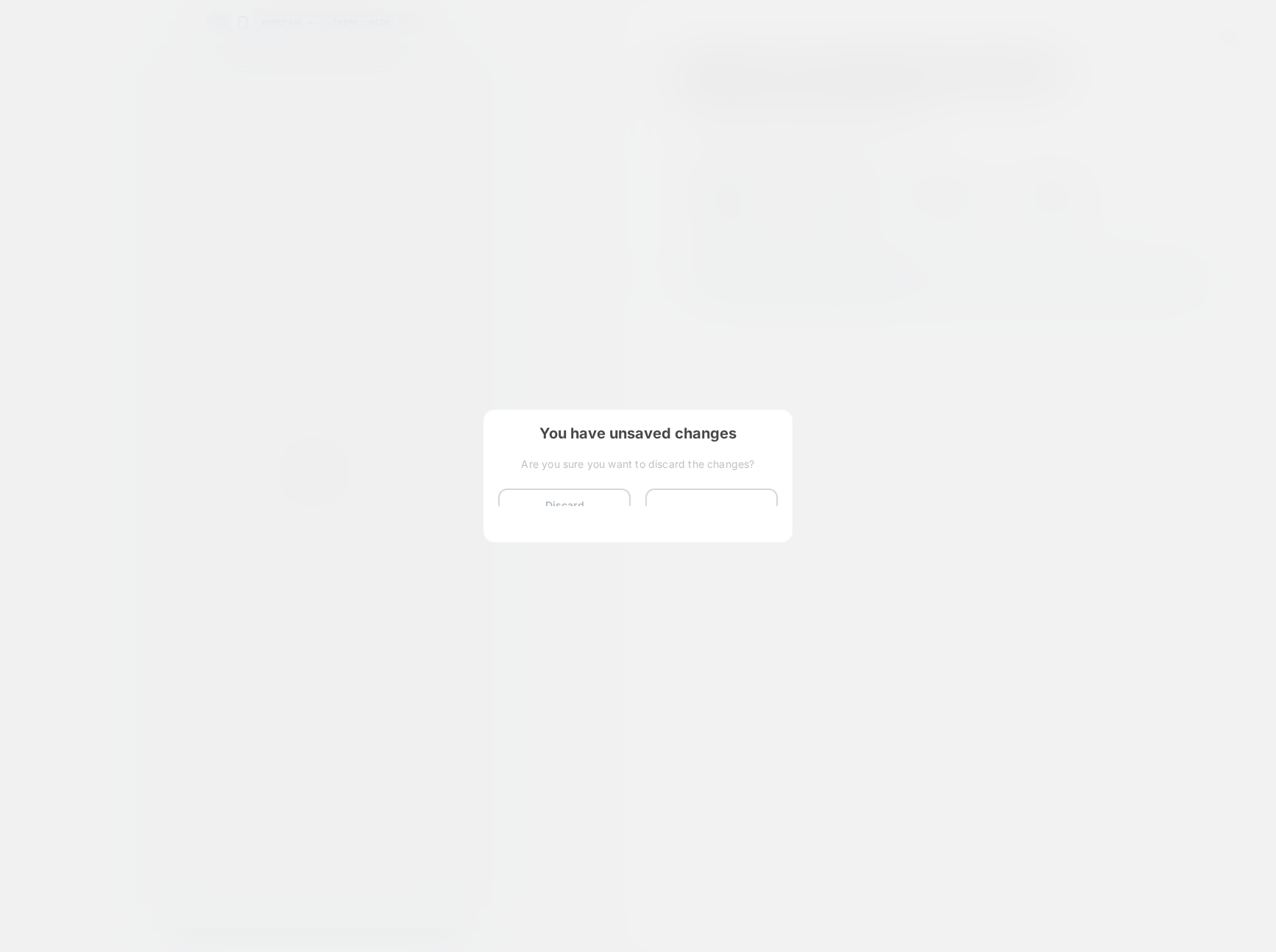
click at [530, 533] on div "You have unsaved changes Are you sure you want to discard the changes? Discard …" at bounding box center [638, 474] width 309 height 130
click at [534, 516] on button "Discard Changes" at bounding box center [565, 511] width 133 height 46
click at [534, 517] on button "Discard Changes" at bounding box center [565, 511] width 133 height 46
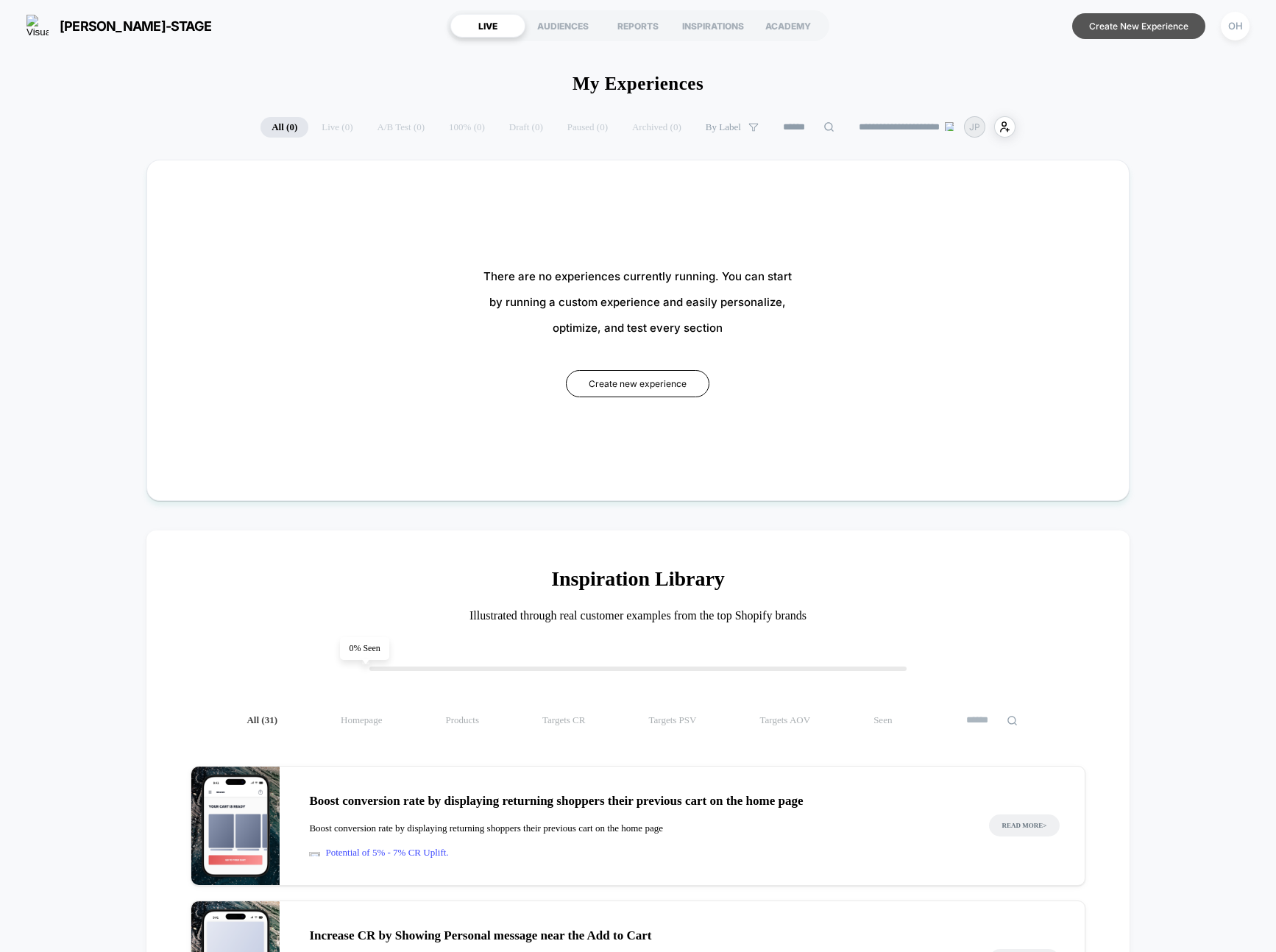
click at [1165, 30] on button "Create New Experience" at bounding box center [1139, 26] width 134 height 26
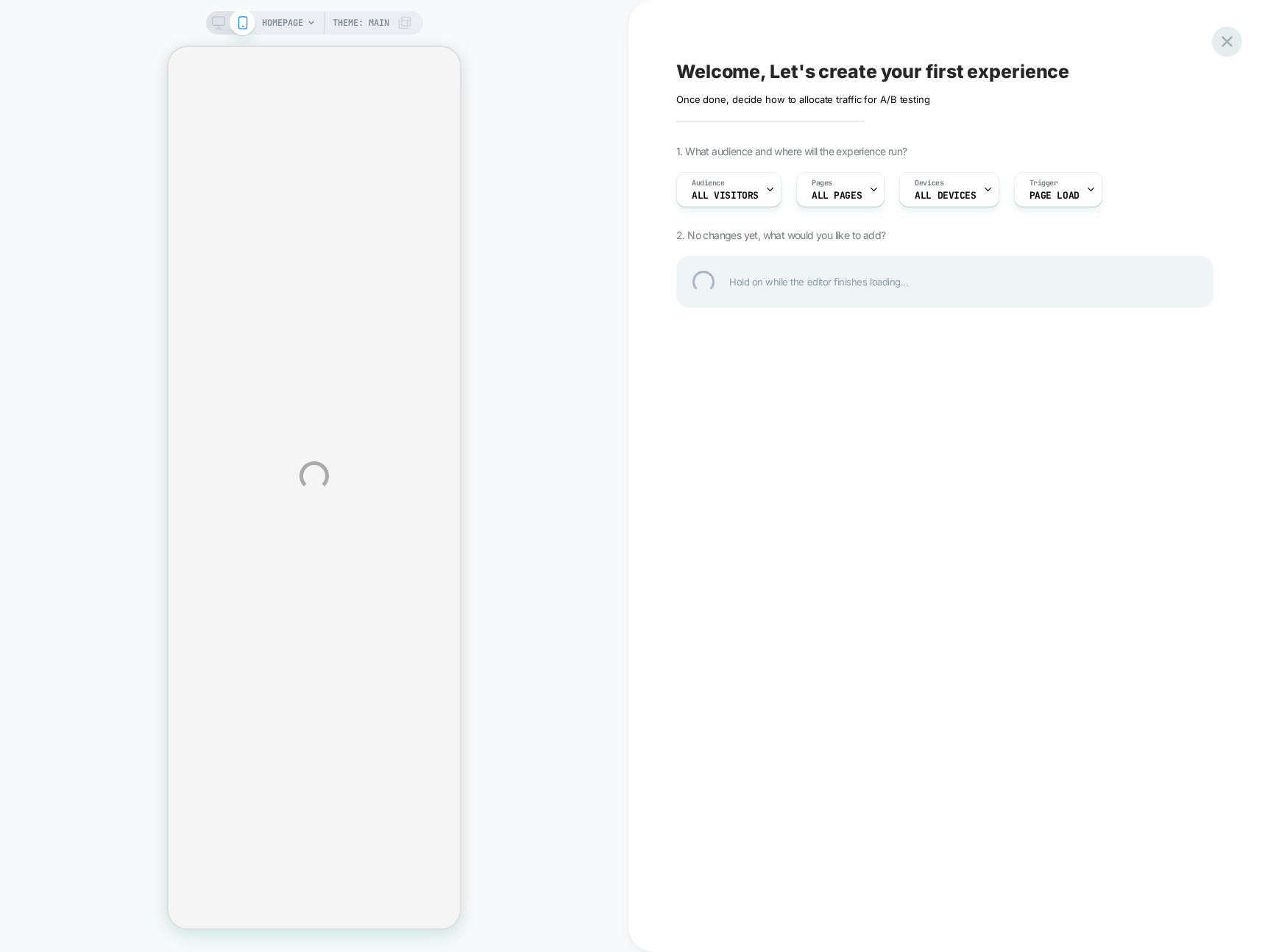
click at [1230, 38] on div at bounding box center [1228, 42] width 30 height 30
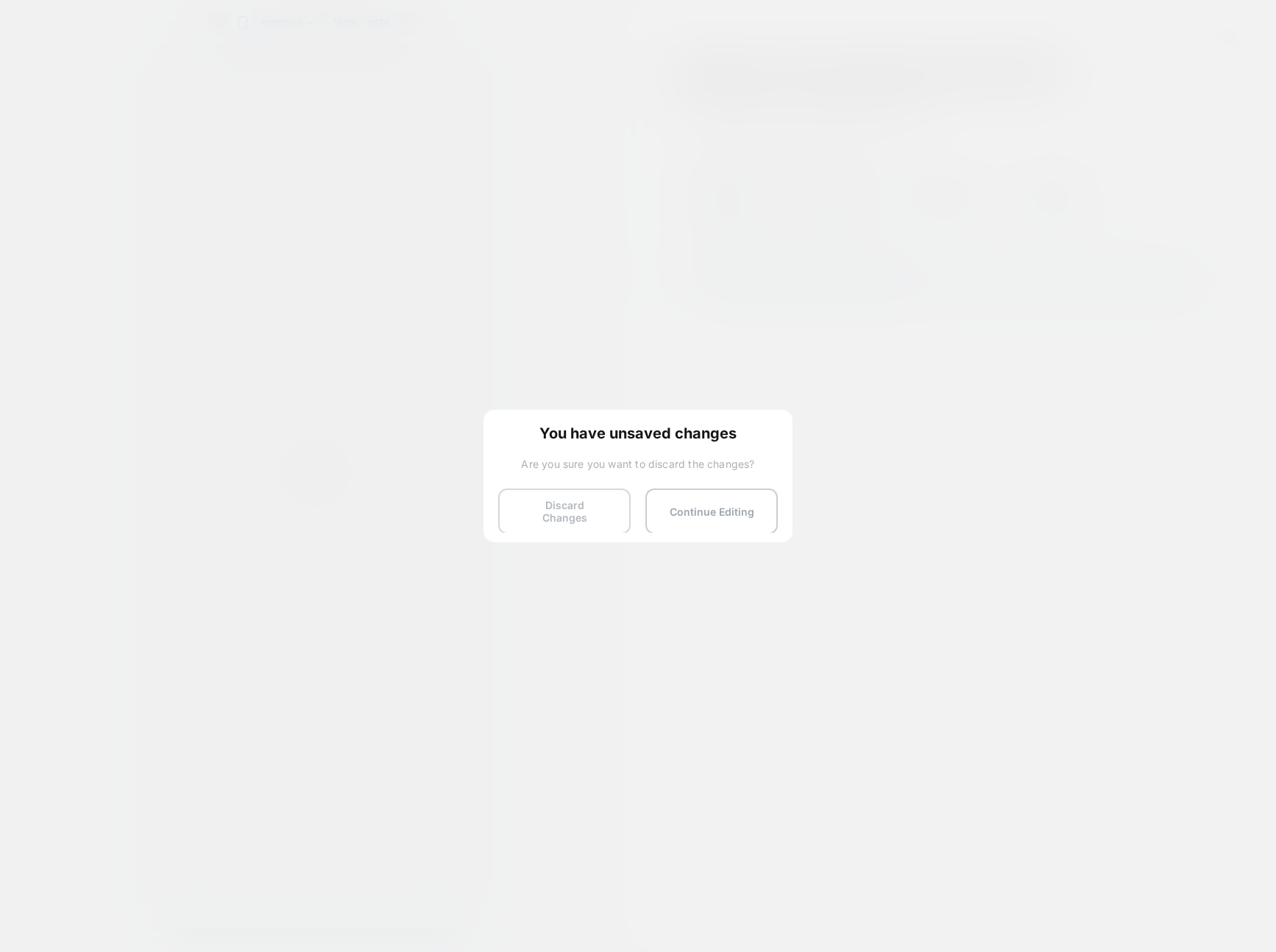
drag, startPoint x: 565, startPoint y: 531, endPoint x: 563, endPoint y: 519, distance: 12.2
click at [565, 531] on div "You have unsaved changes Are you sure you want to discard the changes? Discard …" at bounding box center [638, 474] width 309 height 130
click at [563, 519] on button "Discard Changes" at bounding box center [565, 511] width 133 height 46
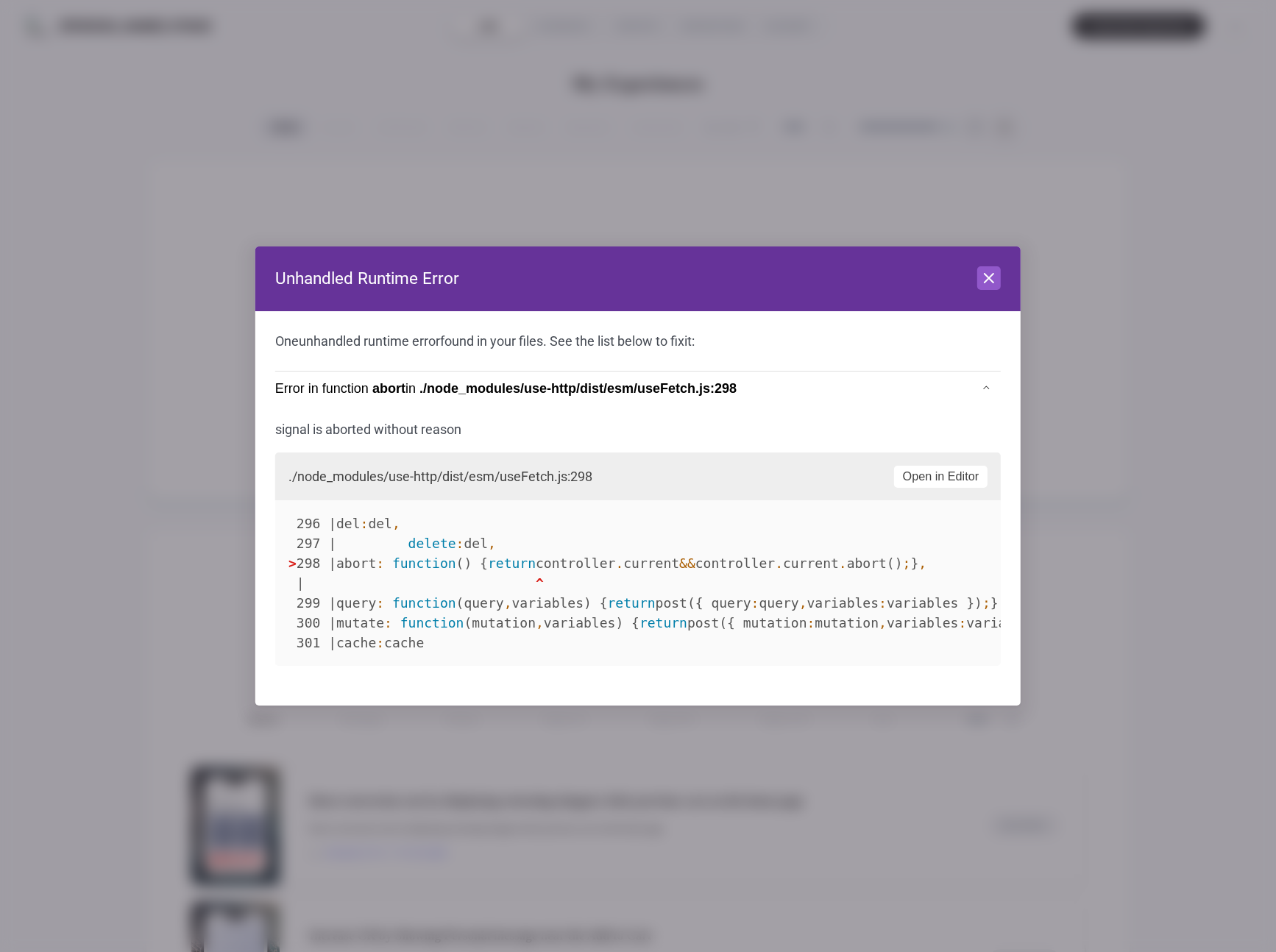
click at [986, 293] on header "Unhandled Runtime Error Close" at bounding box center [638, 279] width 766 height 65
click at [986, 284] on icon at bounding box center [989, 278] width 18 height 18
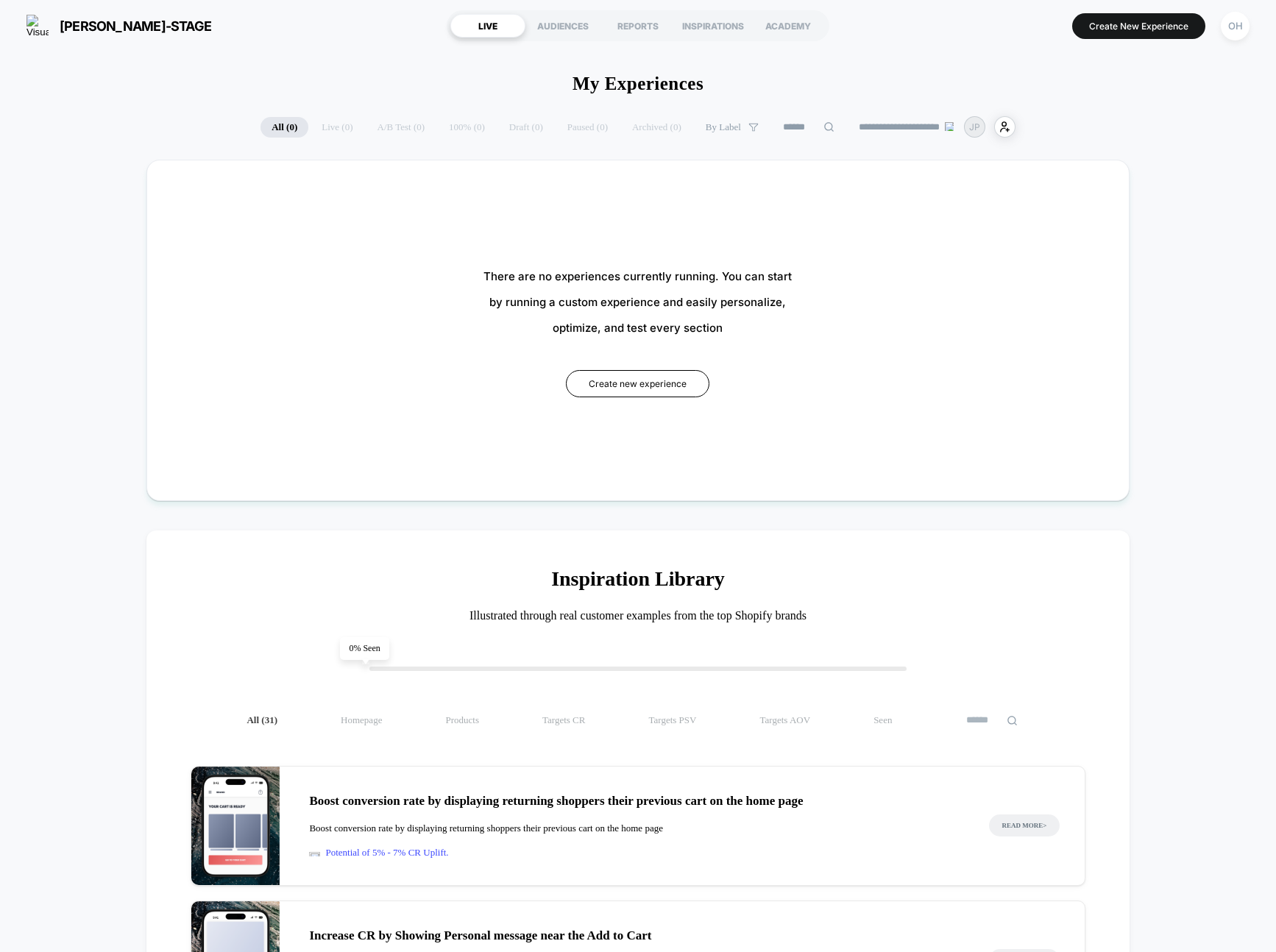
click at [1124, 22] on button "Create New Experience" at bounding box center [1139, 26] width 134 height 26
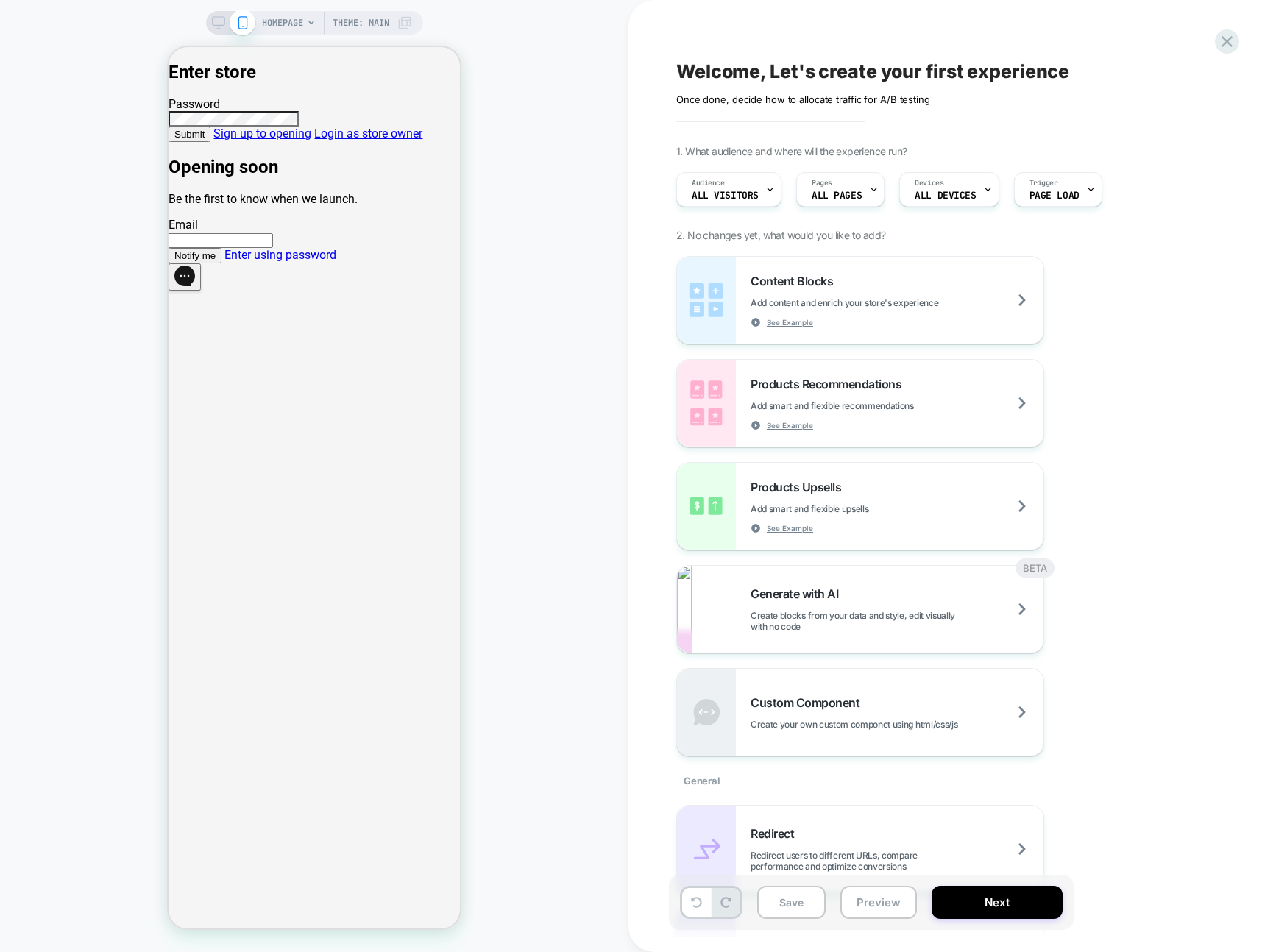
click at [336, 262] on link "Enter using password" at bounding box center [280, 255] width 112 height 14
click at [1242, 43] on div "Welcome, Let's create your first experience Click to edit experience details On…" at bounding box center [952, 476] width 647 height 952
click at [1234, 41] on icon at bounding box center [1228, 41] width 20 height 20
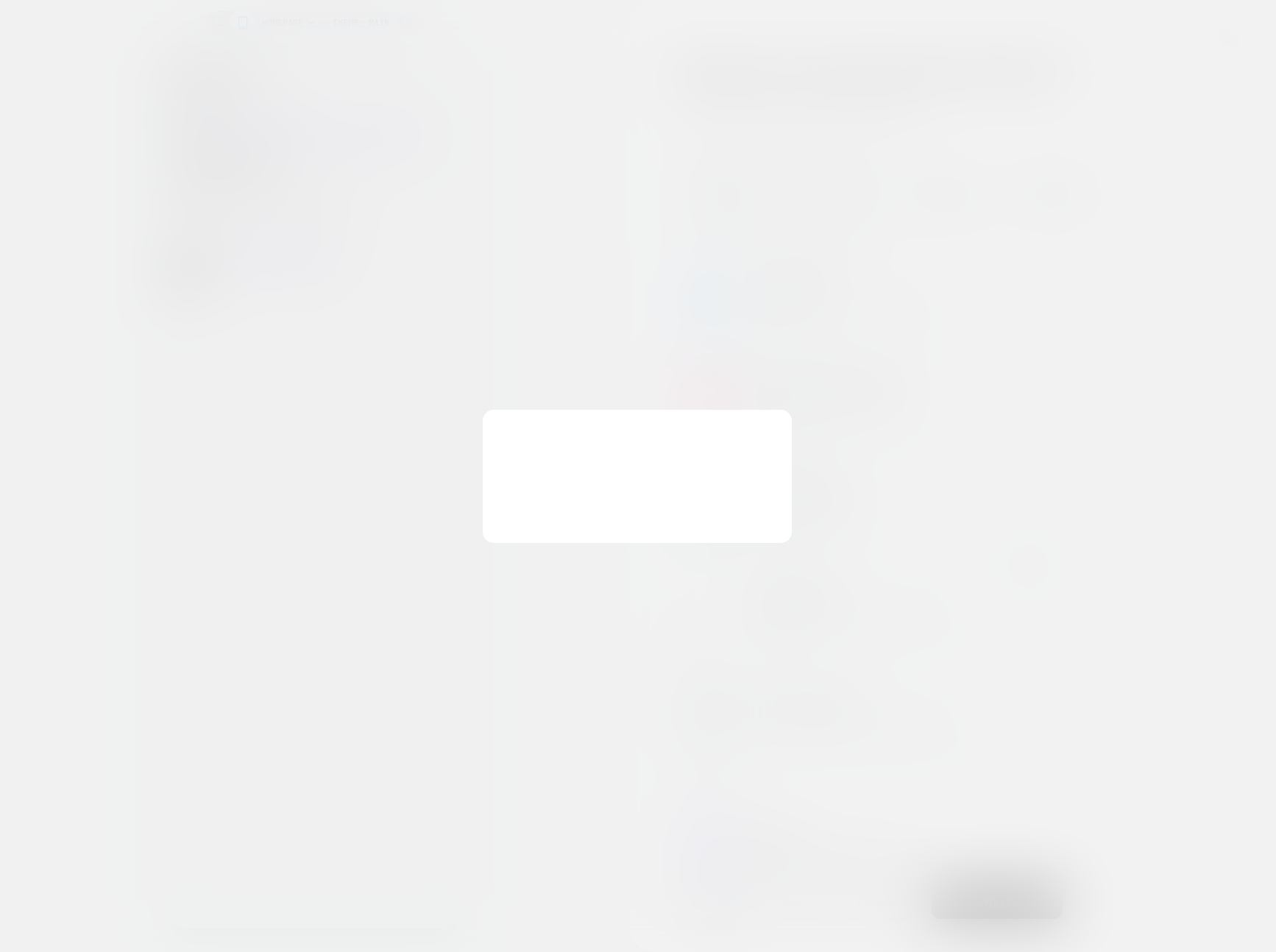
click at [0, 0] on button "Discard Changes" at bounding box center [0, 0] width 0 height 0
click at [577, 498] on button "Discard Changes" at bounding box center [565, 511] width 133 height 46
drag, startPoint x: 577, startPoint y: 498, endPoint x: 586, endPoint y: 447, distance: 51.8
click at [577, 498] on button "Discard Changes" at bounding box center [565, 511] width 133 height 46
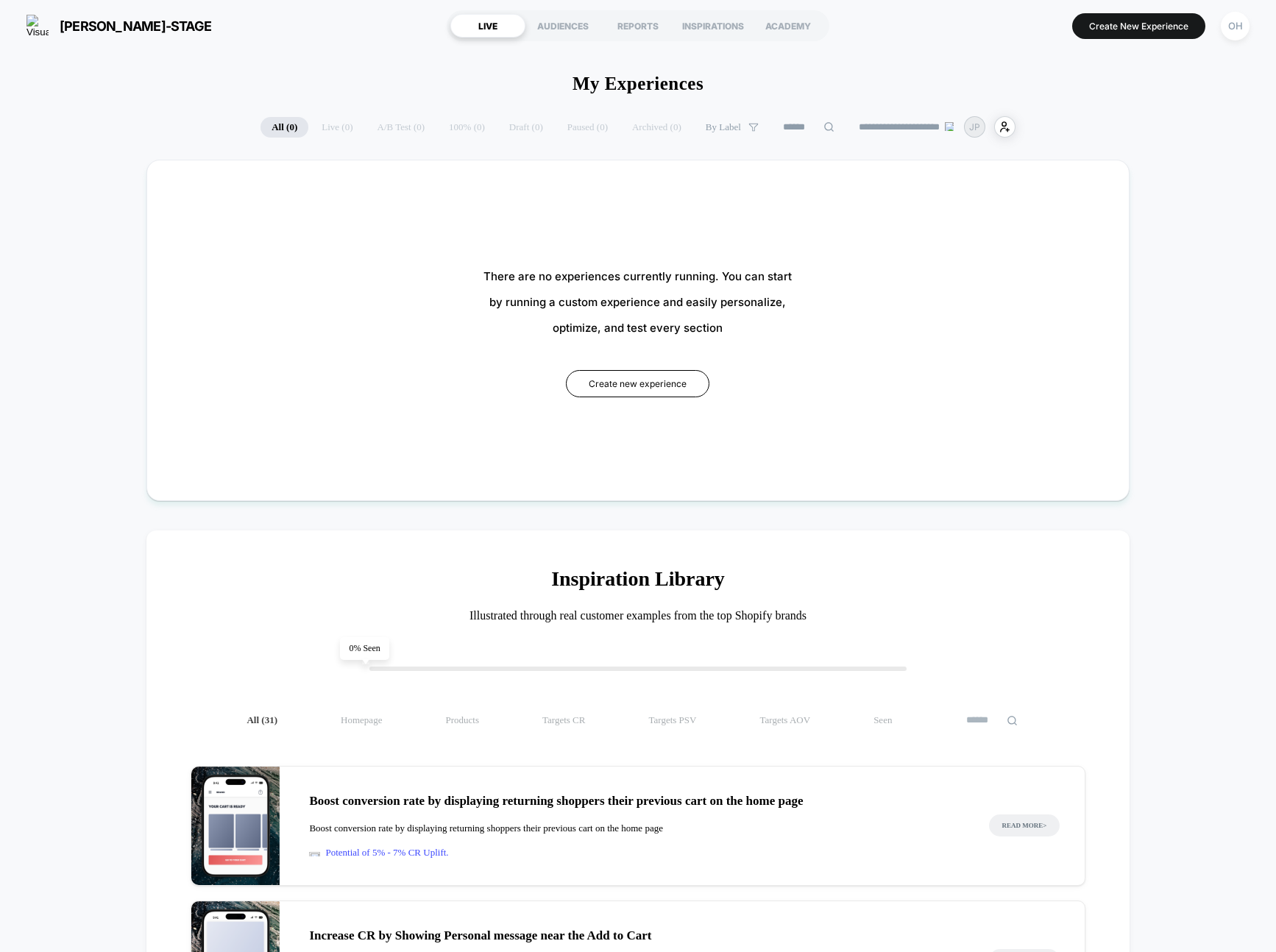
click at [1062, 49] on div "karl-lagerfeld-stage https://karl-lagerfeld-stage.myshopify.com LIVE AUDIENCES …" at bounding box center [638, 25] width 1276 height 51
click at [1098, 27] on button "Create New Experience" at bounding box center [1139, 26] width 134 height 26
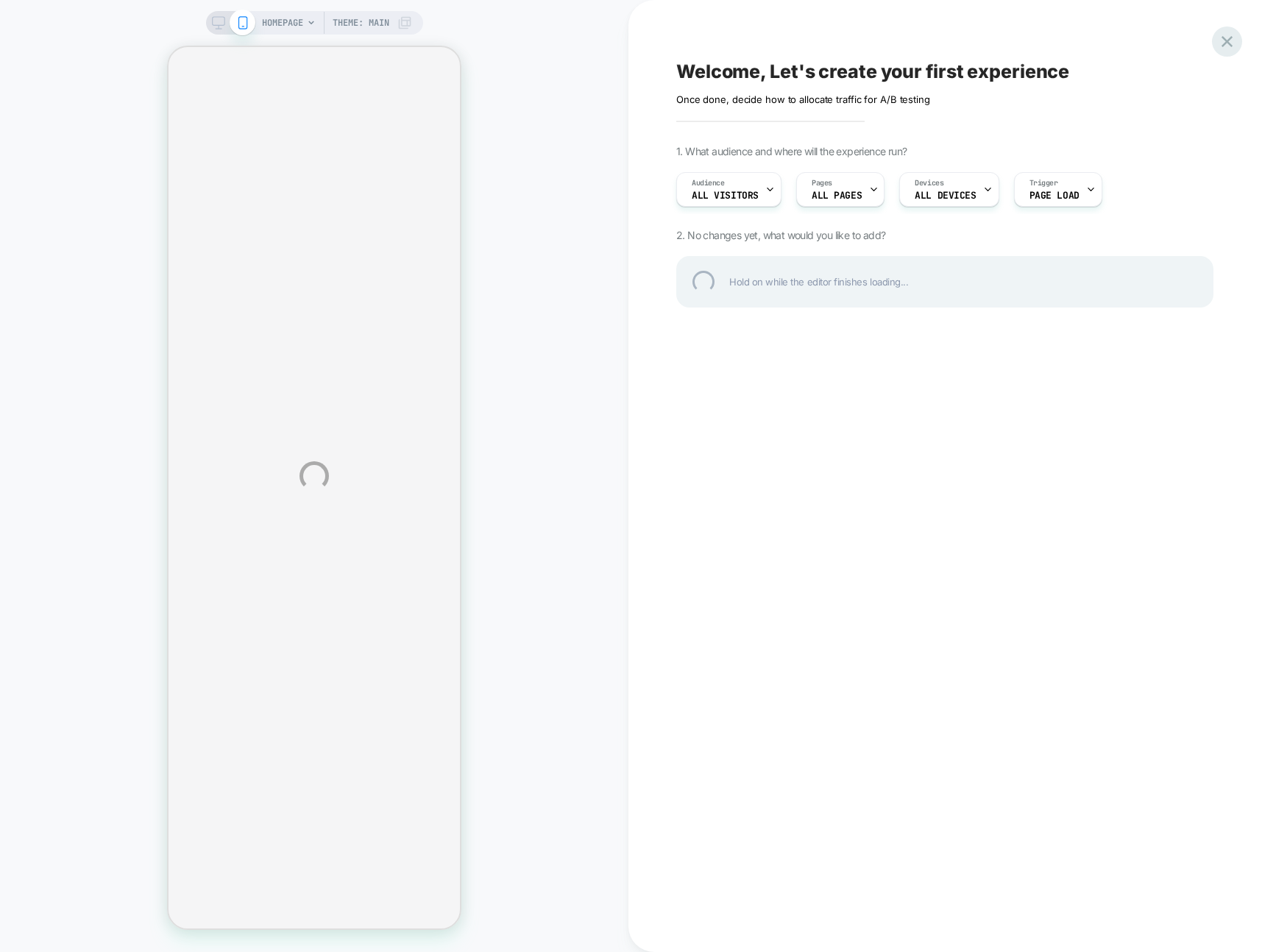
click at [1231, 39] on div at bounding box center [1228, 42] width 30 height 30
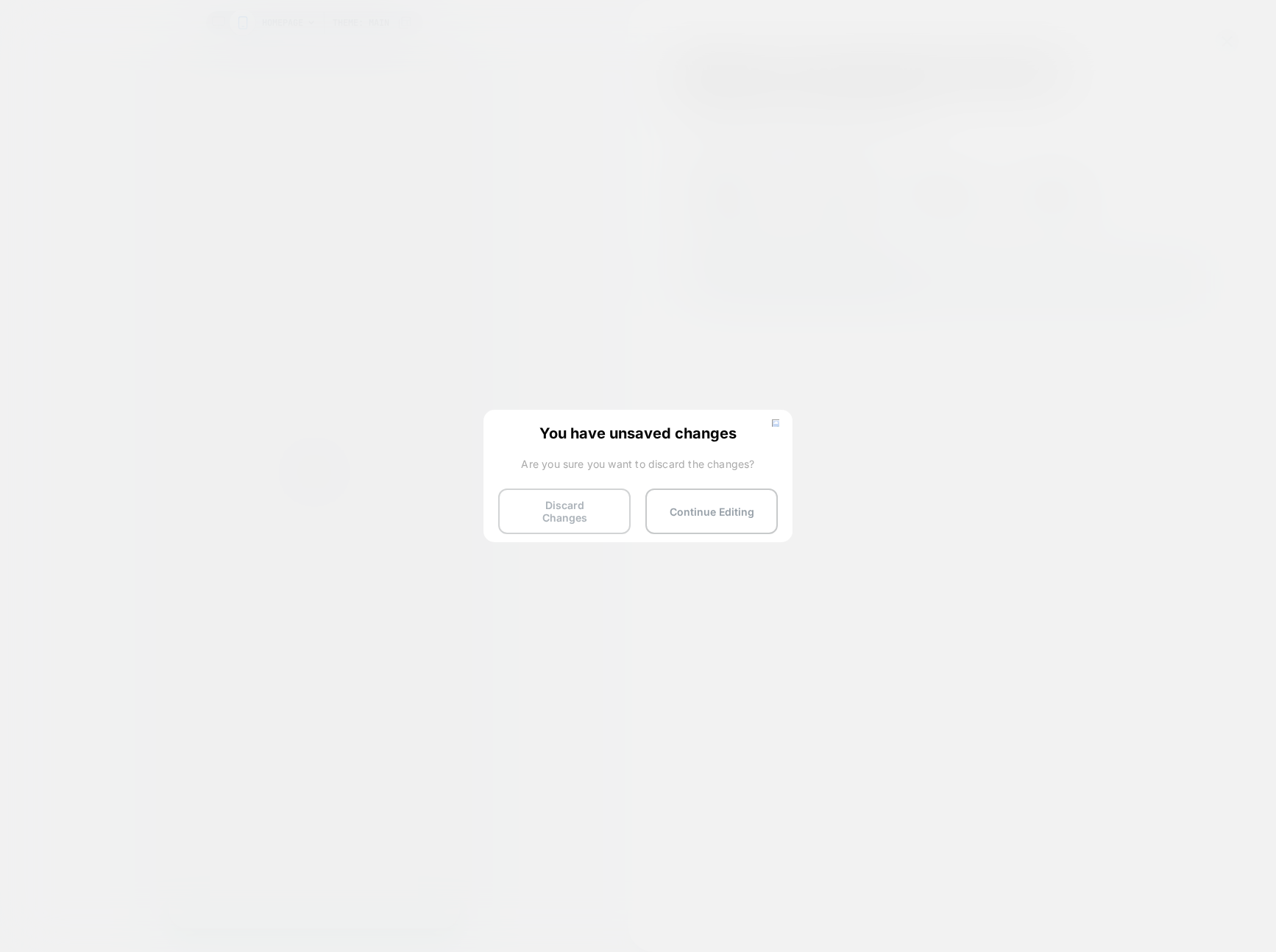
click at [606, 502] on button "Discard Changes" at bounding box center [565, 511] width 133 height 46
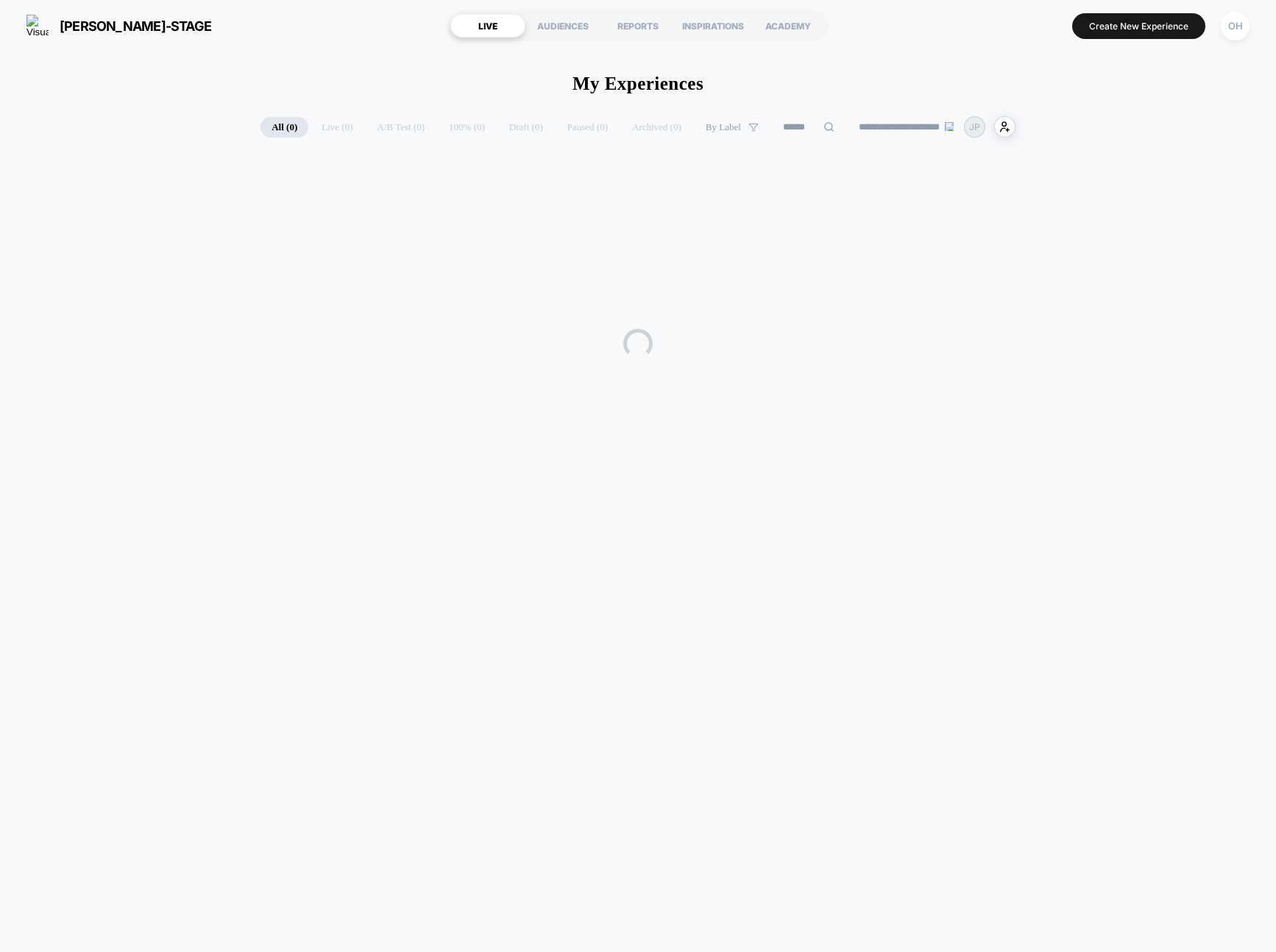
click at [1136, 33] on button "Create New Experience" at bounding box center [1139, 26] width 134 height 26
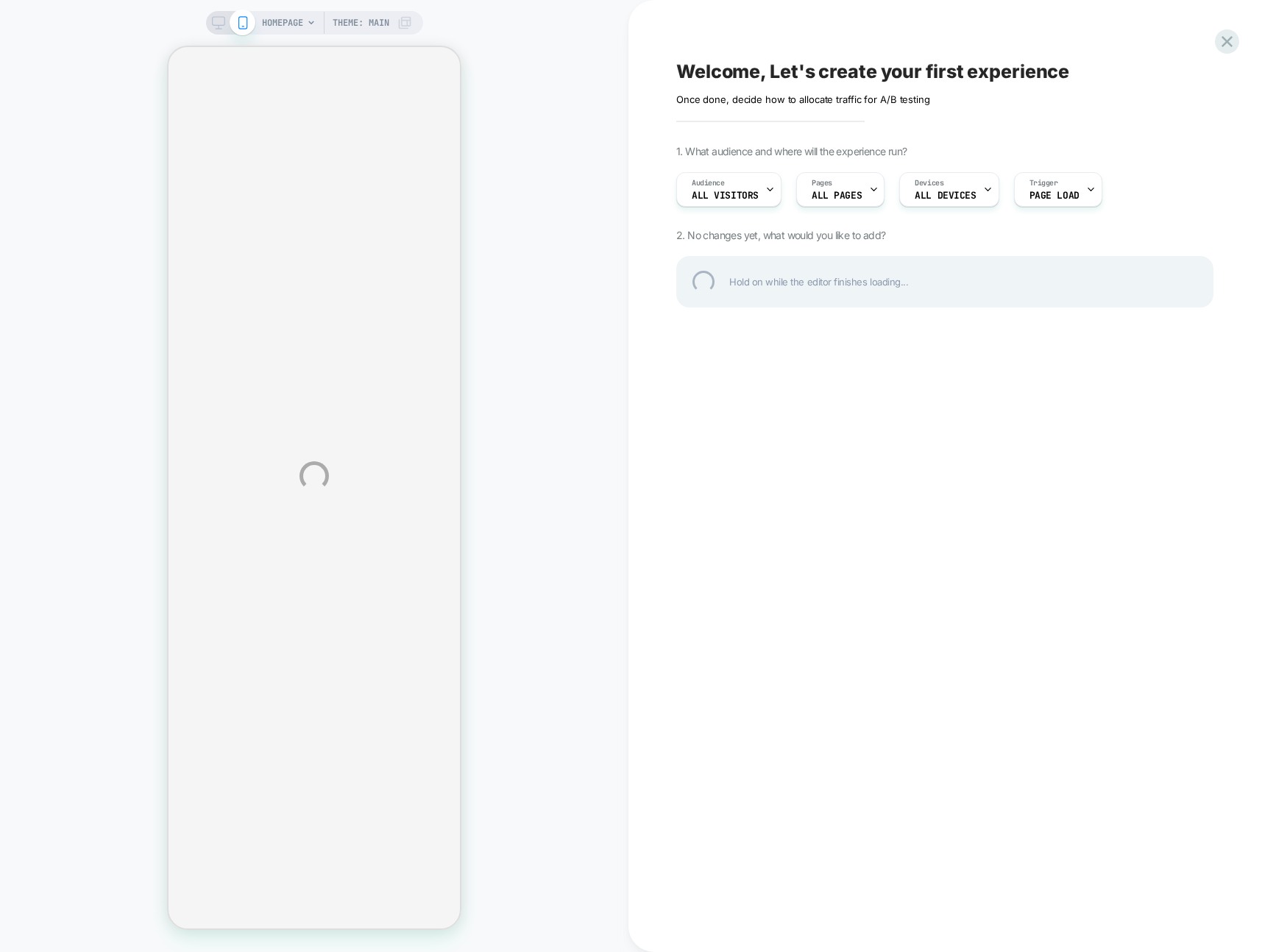
click at [1136, 33] on div "HOMEPAGE Theme: MAIN Welcome, Let's create your first experience Click to edit …" at bounding box center [638, 476] width 1276 height 952
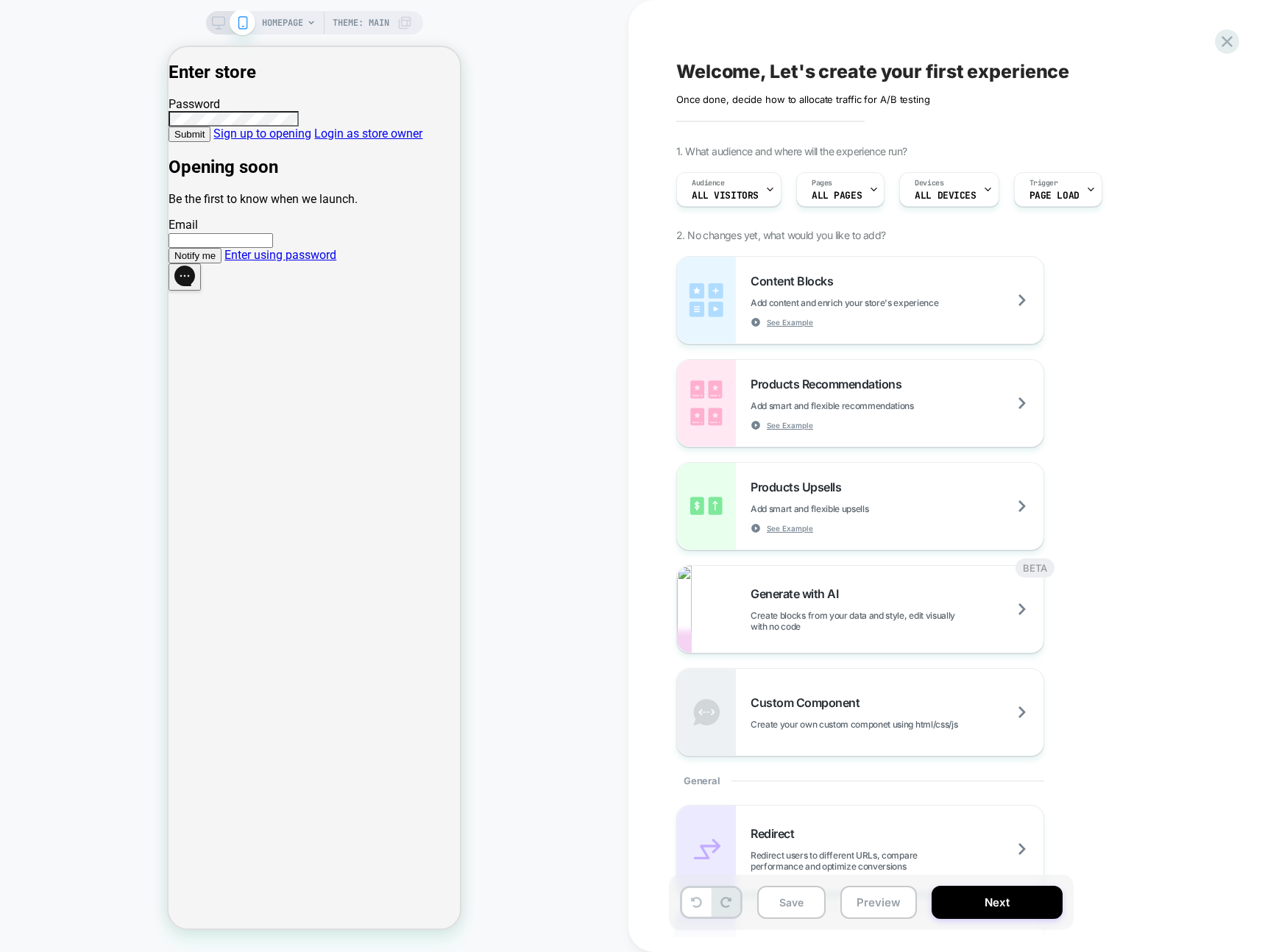
click at [326, 262] on link "Enter using password" at bounding box center [280, 255] width 112 height 14
click at [385, 264] on div "Enter store Password Submit Sign up to opening Login as store owner Opening soo…" at bounding box center [314, 162] width 291 height 202
click at [336, 262] on link "Enter using password" at bounding box center [280, 255] width 112 height 14
drag, startPoint x: 1246, startPoint y: 42, endPoint x: 1238, endPoint y: 41, distance: 8.1
click at [1246, 42] on div "Welcome, Let's create your first experience Click to edit experience details On…" at bounding box center [952, 476] width 647 height 952
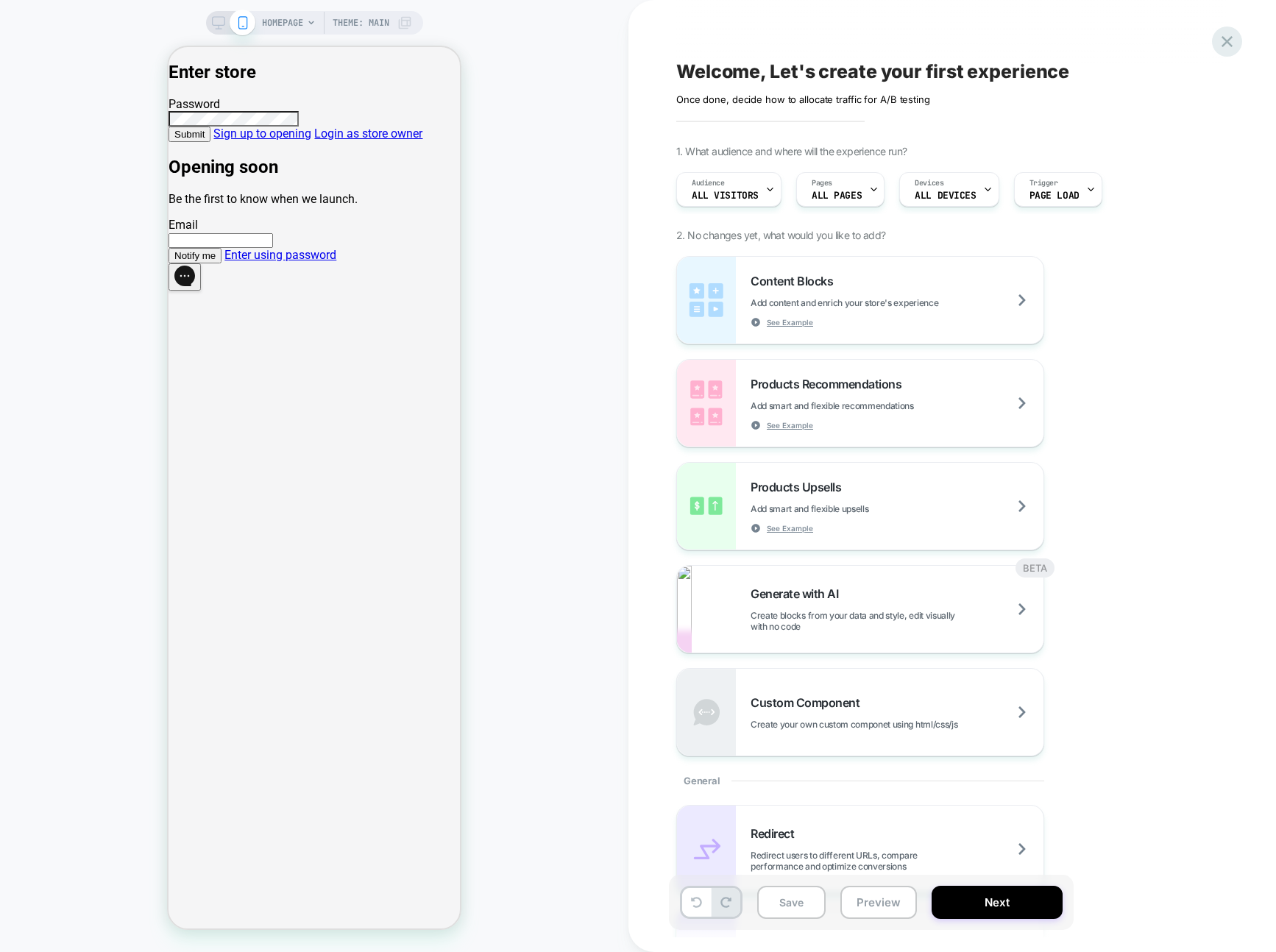
click at [1235, 40] on icon at bounding box center [1228, 41] width 20 height 20
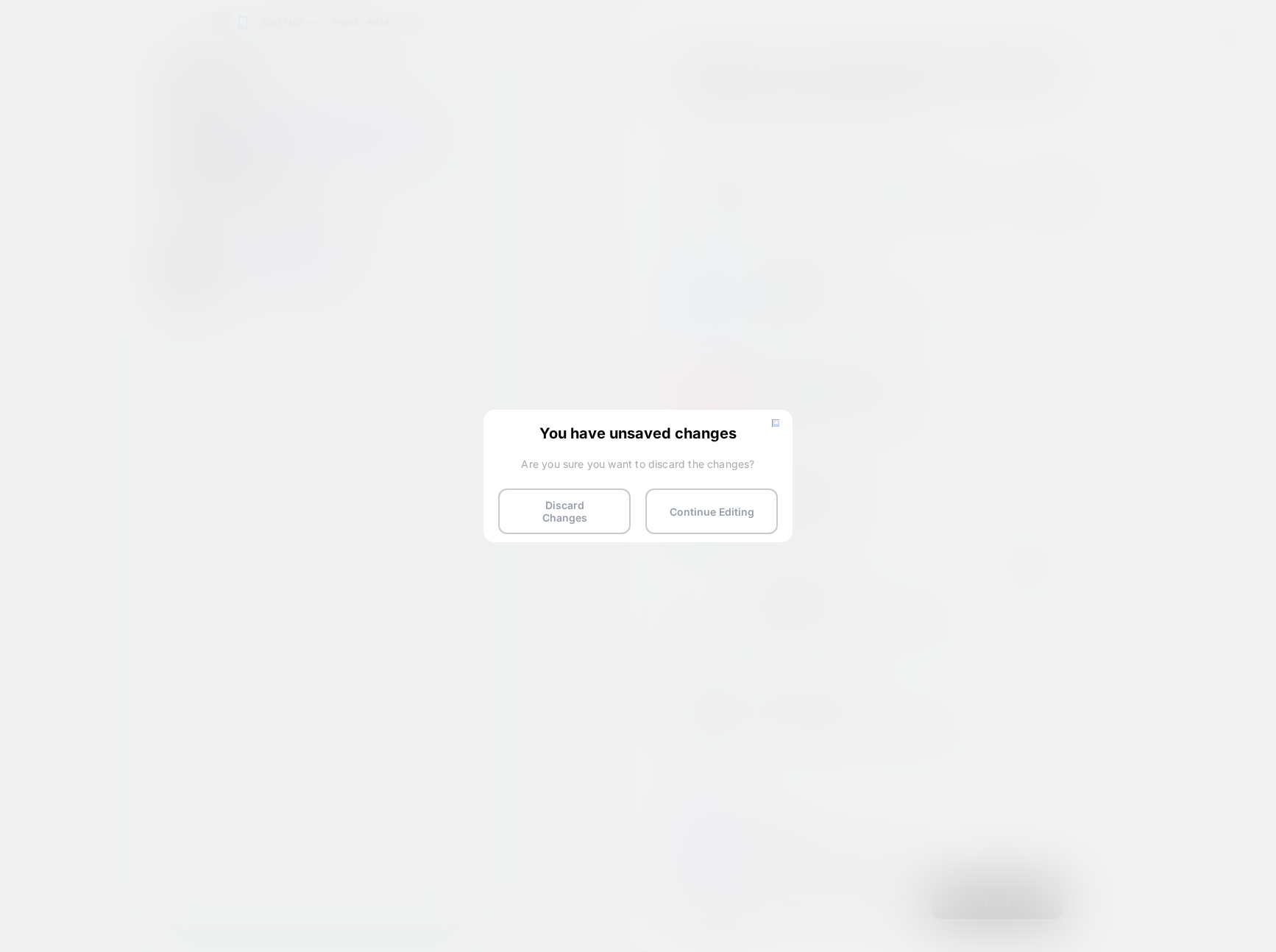
drag, startPoint x: 606, startPoint y: 506, endPoint x: 615, endPoint y: 450, distance: 56.7
click at [606, 506] on button "Discard Changes" at bounding box center [565, 511] width 133 height 46
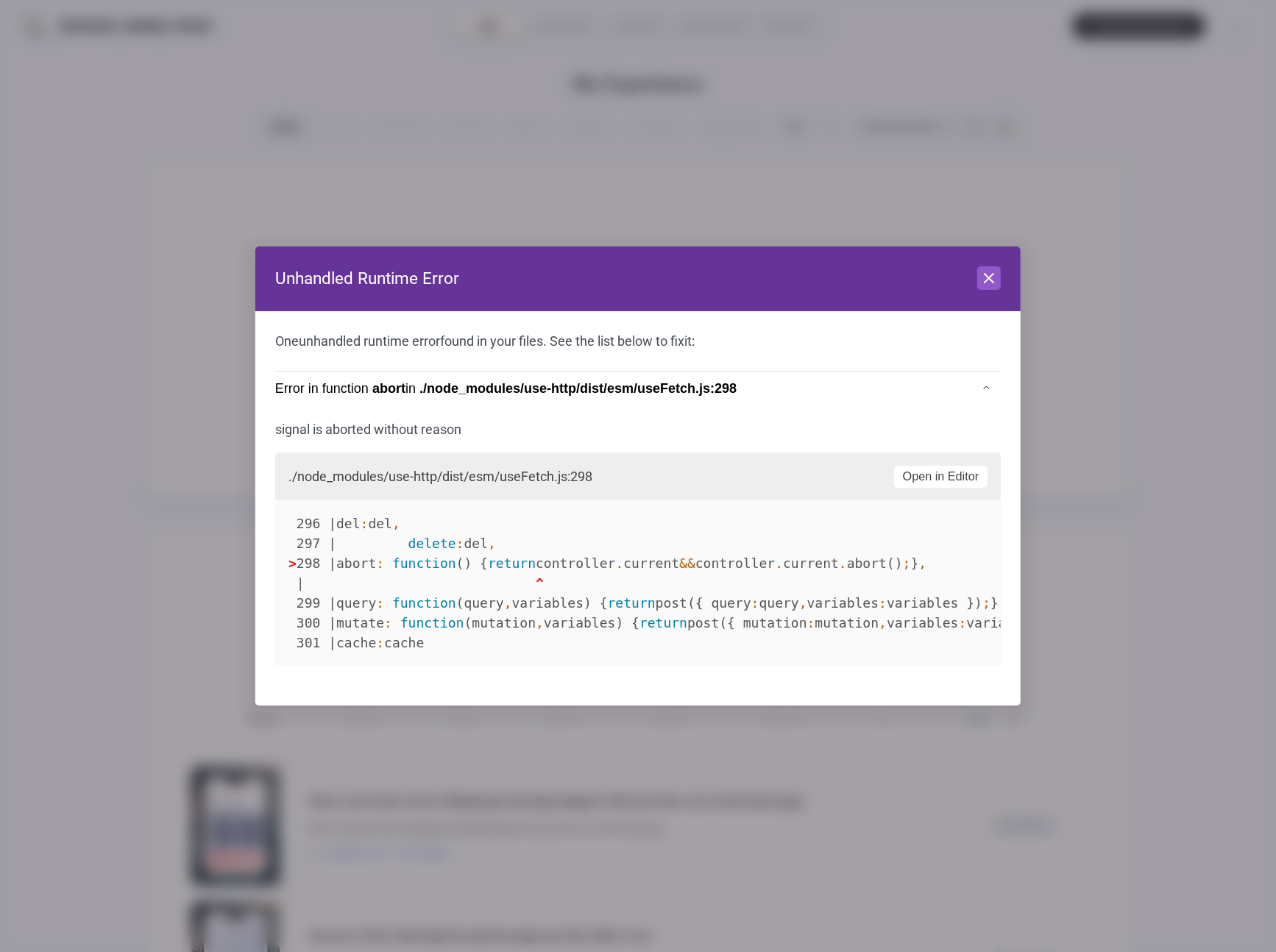
drag, startPoint x: 1158, startPoint y: 84, endPoint x: 1155, endPoint y: 36, distance: 48.1
click at [1157, 84] on div at bounding box center [638, 476] width 1276 height 952
drag, startPoint x: 984, startPoint y: 277, endPoint x: 1078, endPoint y: 220, distance: 109.9
click at [984, 277] on icon at bounding box center [989, 278] width 18 height 18
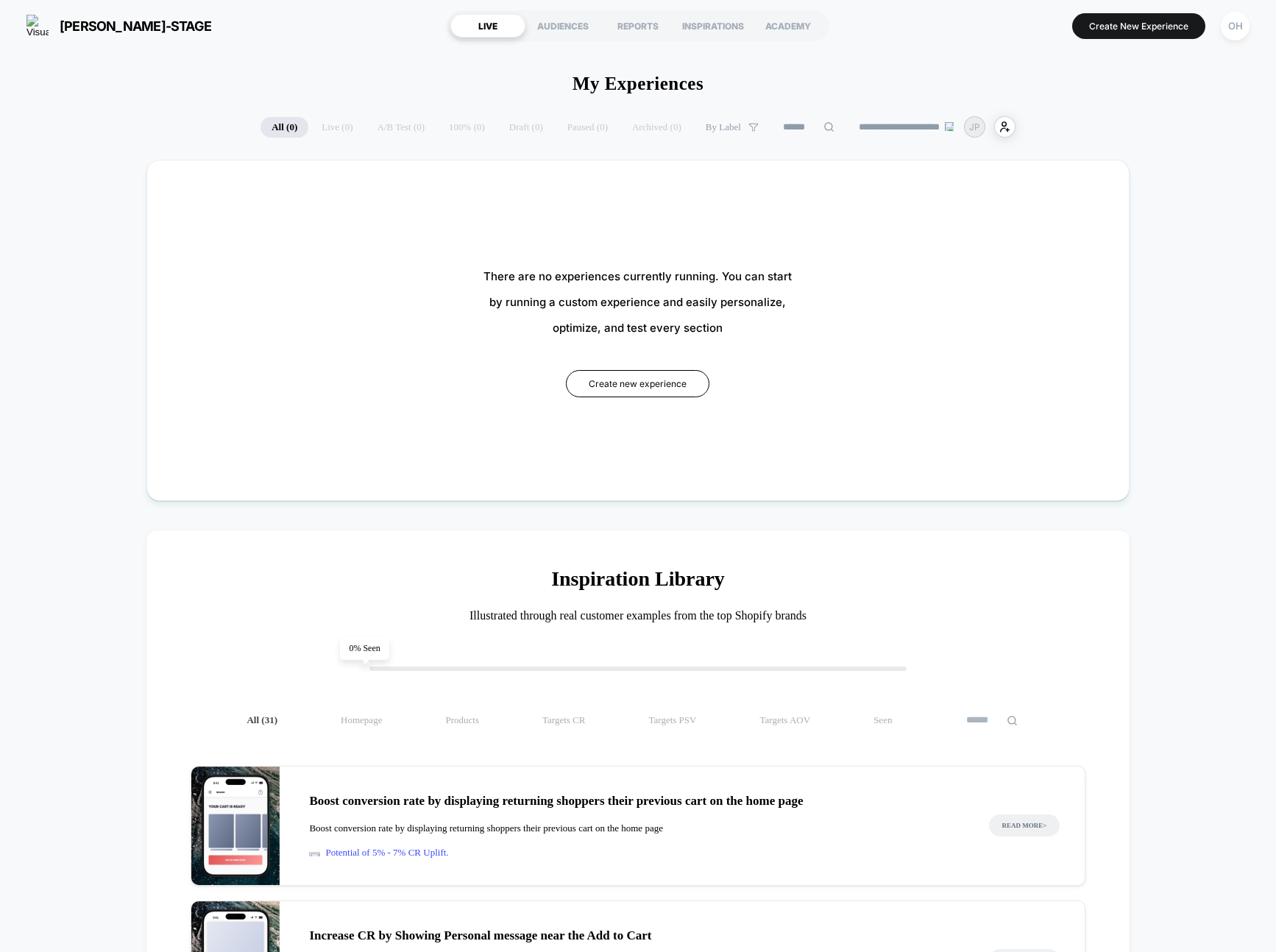
drag, startPoint x: 1153, startPoint y: 76, endPoint x: 1148, endPoint y: 41, distance: 35.4
click at [1150, 65] on div "**********" at bounding box center [638, 893] width 1276 height 1684
click at [1148, 41] on section "Create New Experience OH" at bounding box center [1053, 25] width 404 height 37
click at [1148, 39] on section "Create New Experience OH" at bounding box center [1053, 25] width 404 height 37
drag, startPoint x: 1147, startPoint y: 30, endPoint x: 1145, endPoint y: 95, distance: 65.0
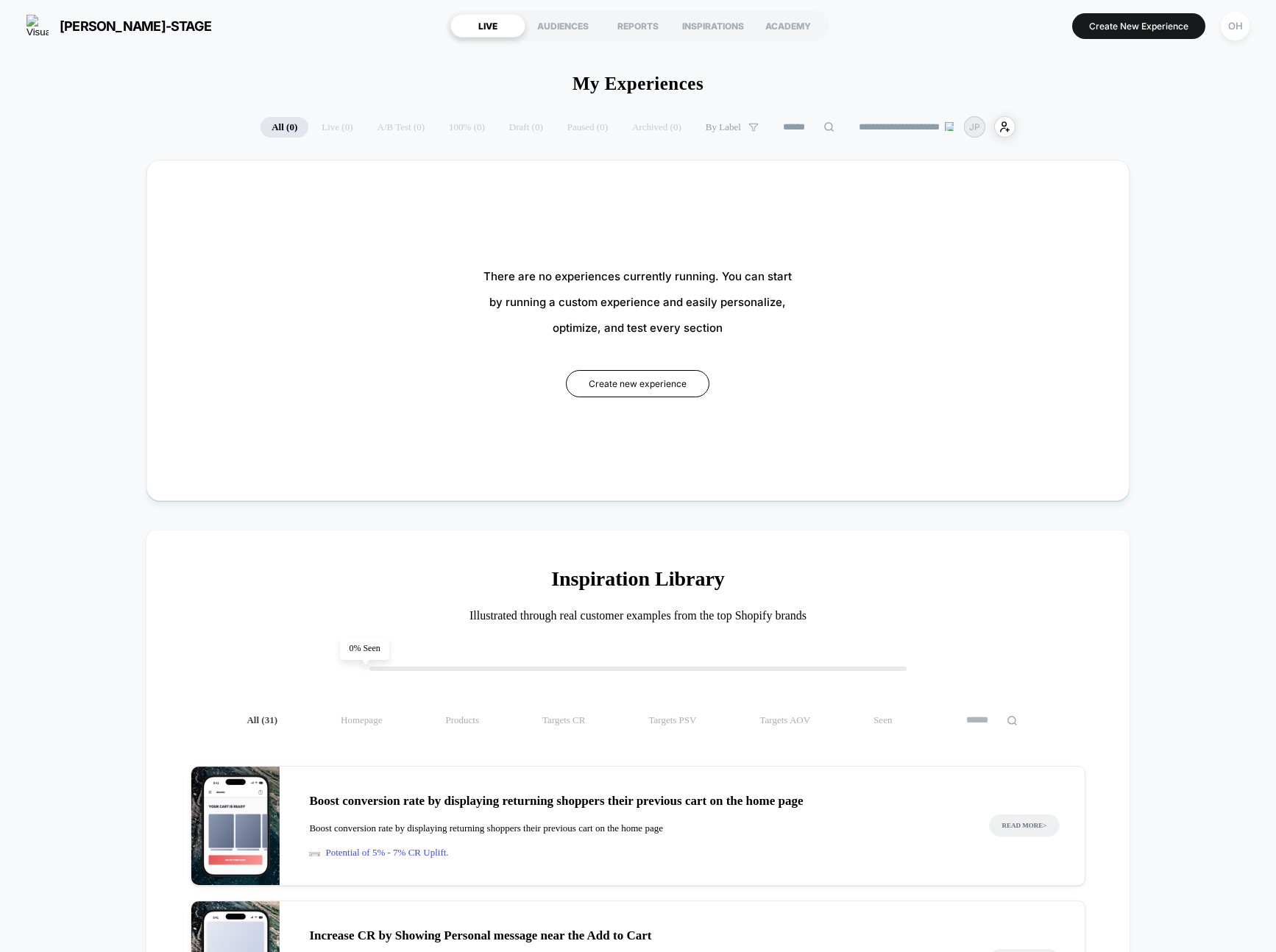
click at [1147, 30] on button "Create New Experience" at bounding box center [1139, 26] width 134 height 26
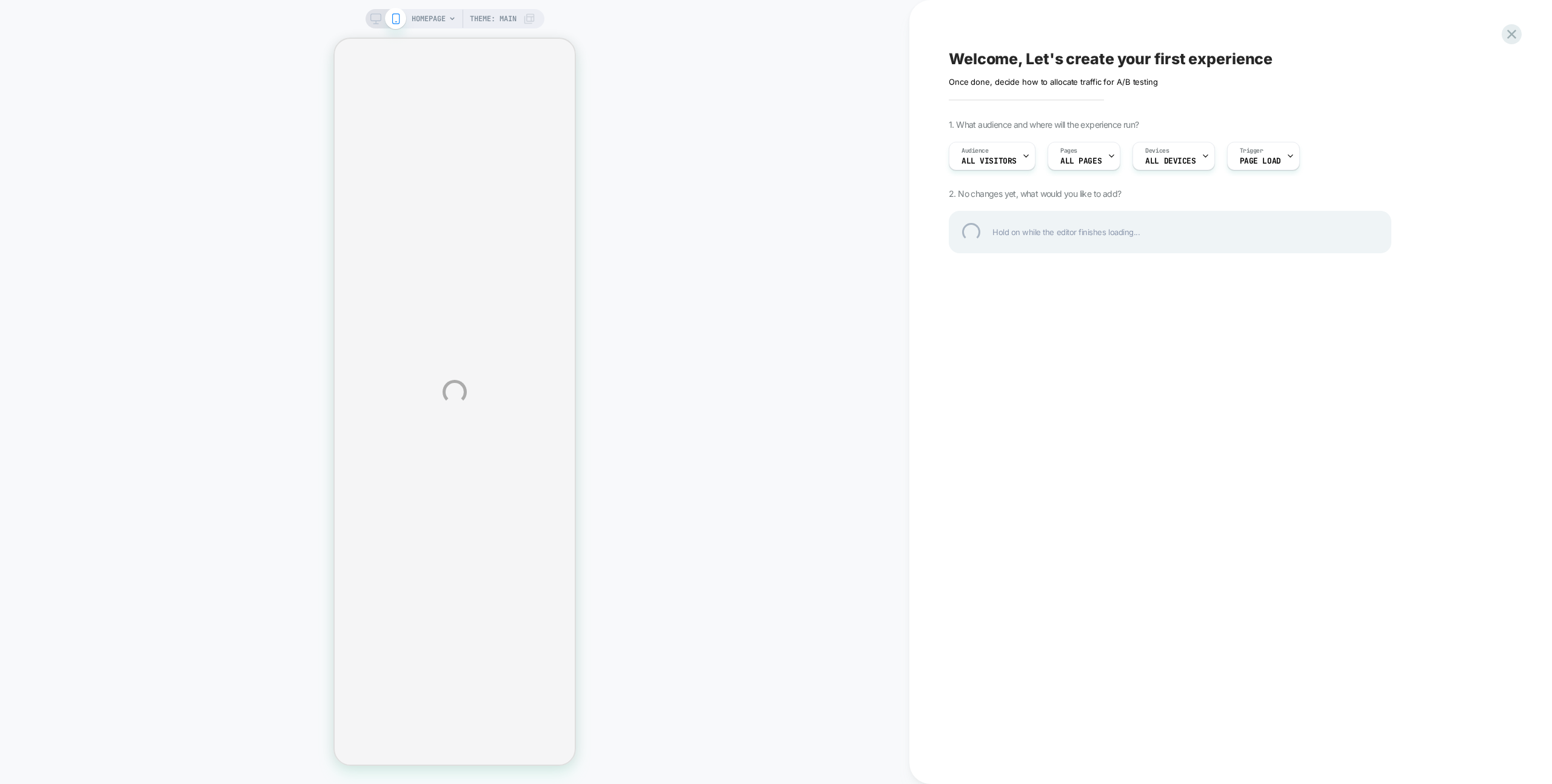
click at [742, 22] on div "HOMEPAGE Theme: MAIN Welcome, Let's create your first experience Click to edit …" at bounding box center [776, 392] width 1552 height 784
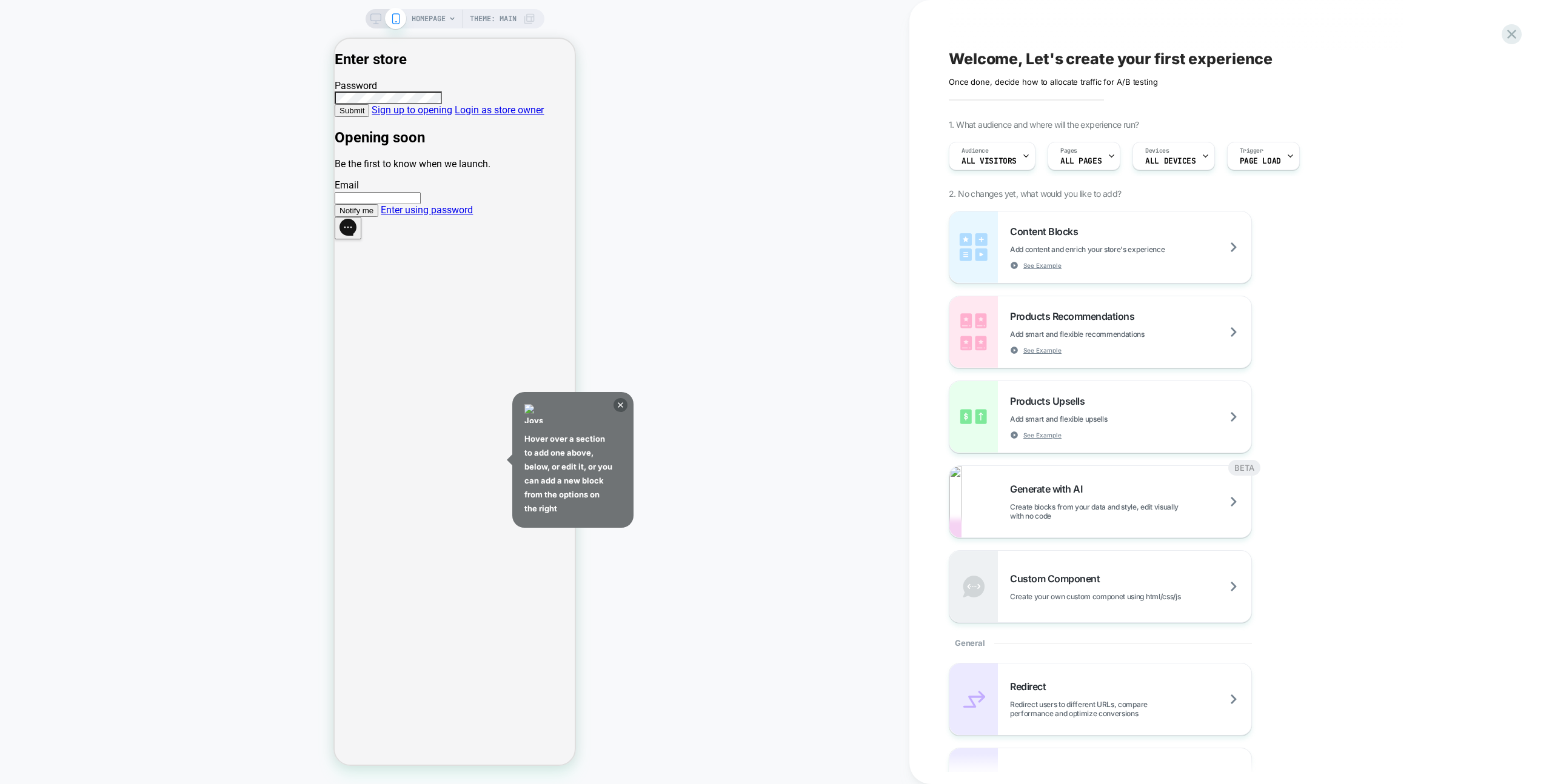
click at [735, 125] on div "HOMEPAGE Theme: MAIN" at bounding box center [454, 391] width 909 height 760
click at [622, 402] on icon at bounding box center [620, 405] width 5 height 5
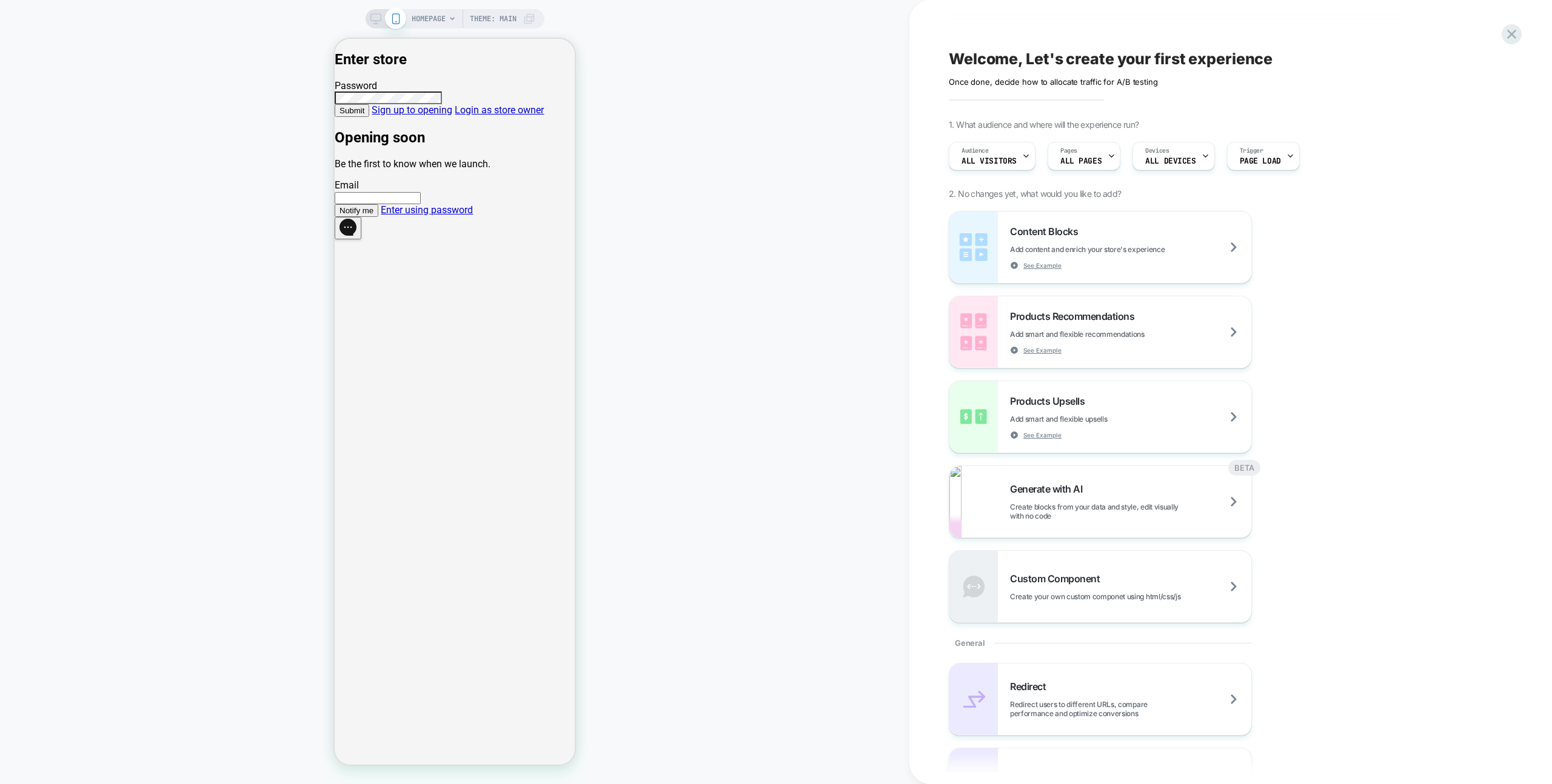
click at [473, 216] on link "Enter using password" at bounding box center [426, 210] width 92 height 12
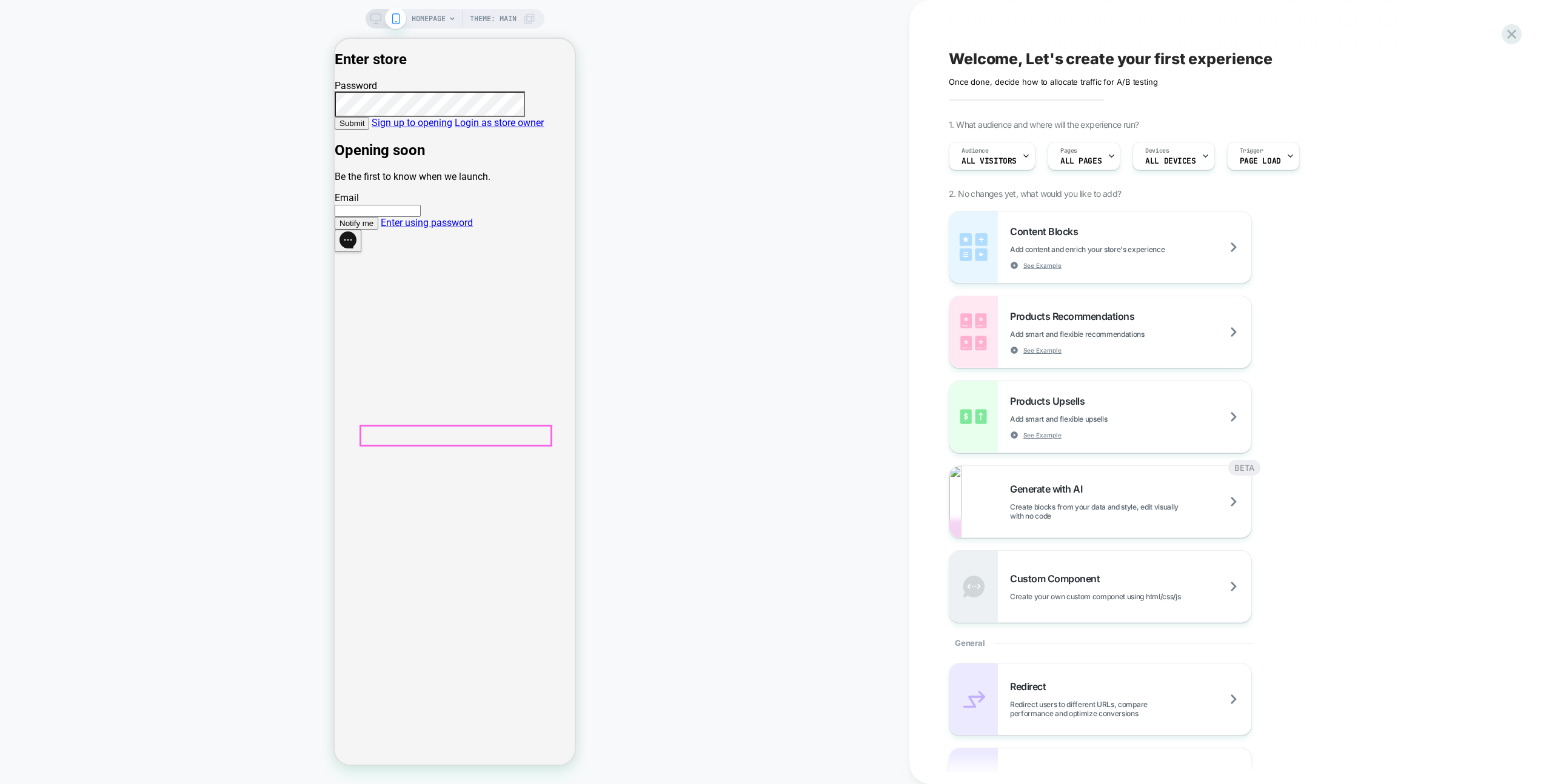
click at [452, 128] on link "Sign up to opening" at bounding box center [411, 123] width 81 height 12
drag, startPoint x: 488, startPoint y: 438, endPoint x: 513, endPoint y: 444, distance: 25.7
click at [452, 128] on link "Sign up to opening" at bounding box center [411, 123] width 81 height 12
click at [443, 128] on link "Sign up to opening" at bounding box center [411, 123] width 81 height 12
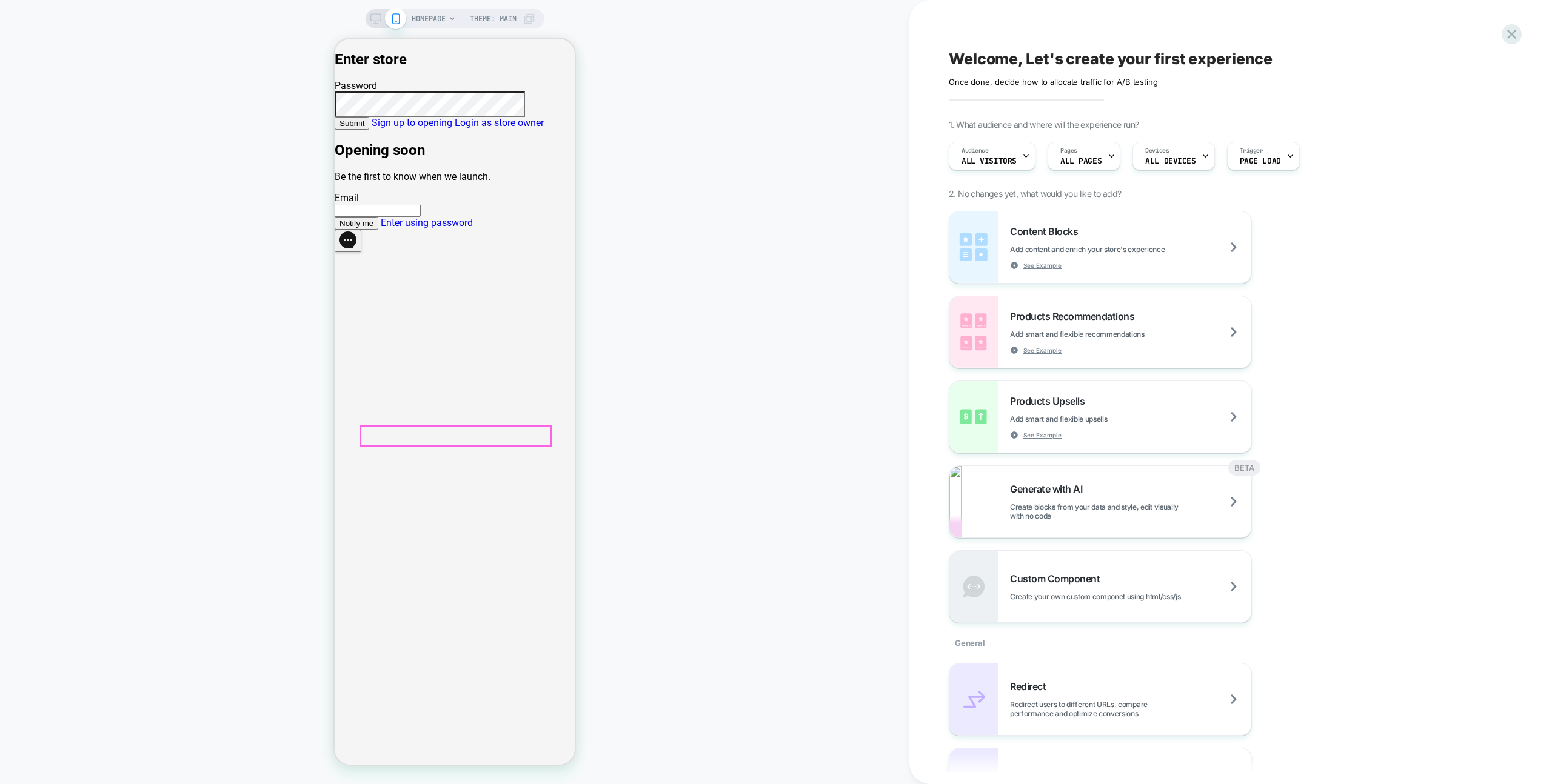
drag, startPoint x: 516, startPoint y: 441, endPoint x: 555, endPoint y: 444, distance: 39.1
click at [452, 128] on link "Sign up to opening" at bounding box center [411, 123] width 81 height 12
click at [618, 448] on div "HOMEPAGE Theme: MAIN" at bounding box center [454, 391] width 909 height 760
click at [671, 418] on div "HOMEPAGE Theme: MAIN" at bounding box center [454, 391] width 909 height 760
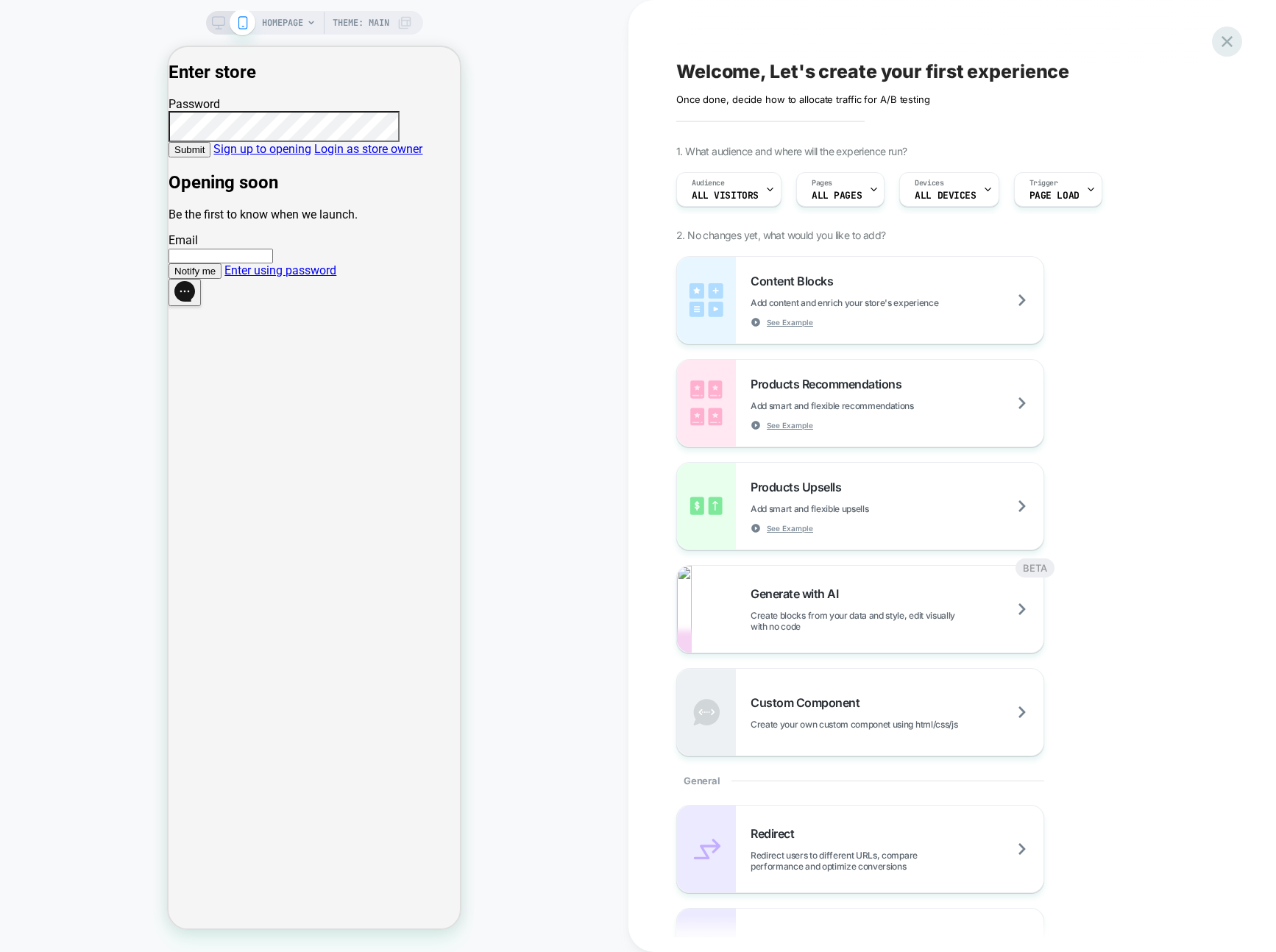
click at [1228, 42] on icon at bounding box center [1228, 41] width 11 height 11
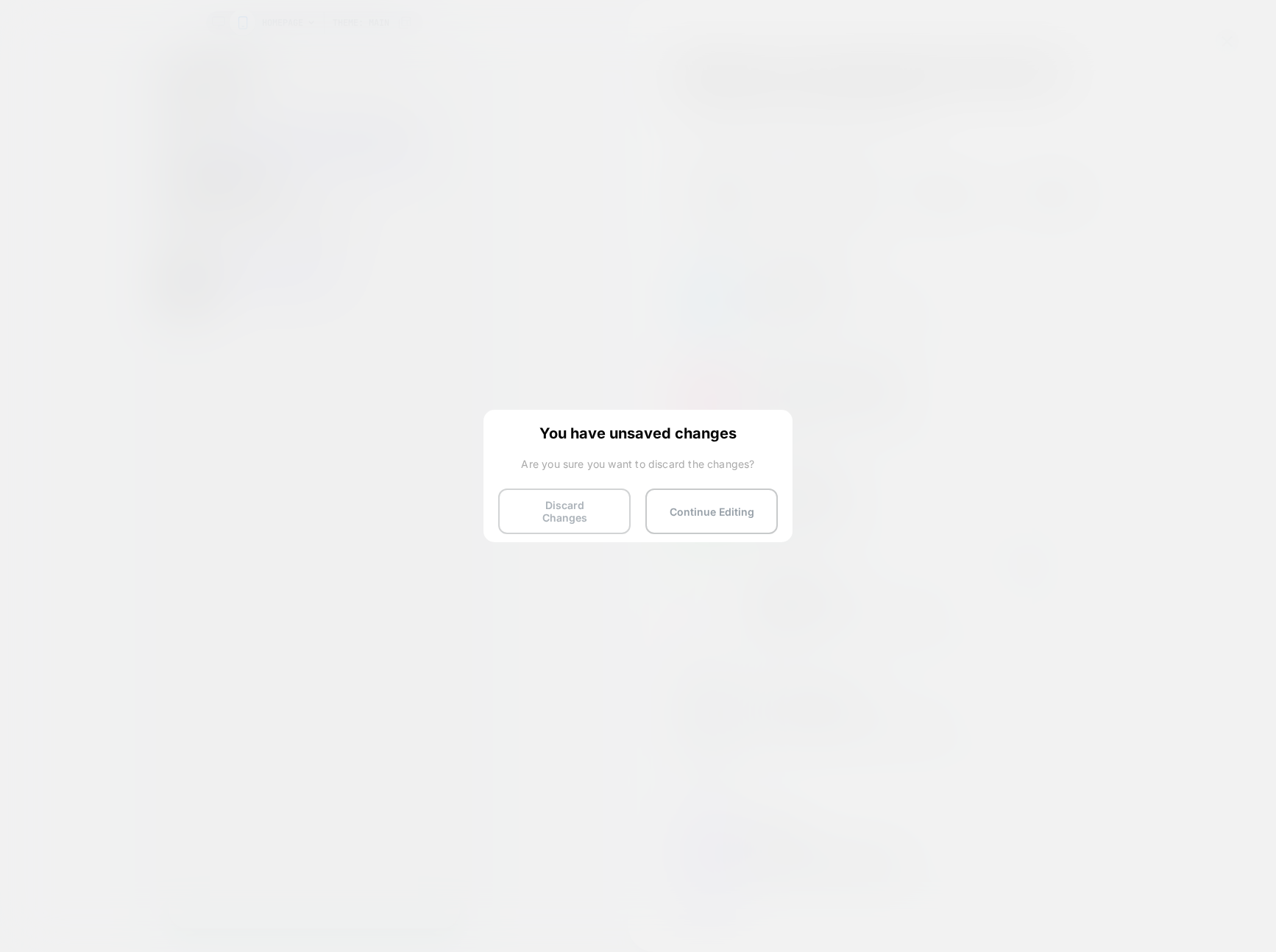
click at [559, 507] on button "Discard Changes" at bounding box center [565, 511] width 133 height 46
click at [559, 508] on button "Discard Changes" at bounding box center [565, 511] width 133 height 46
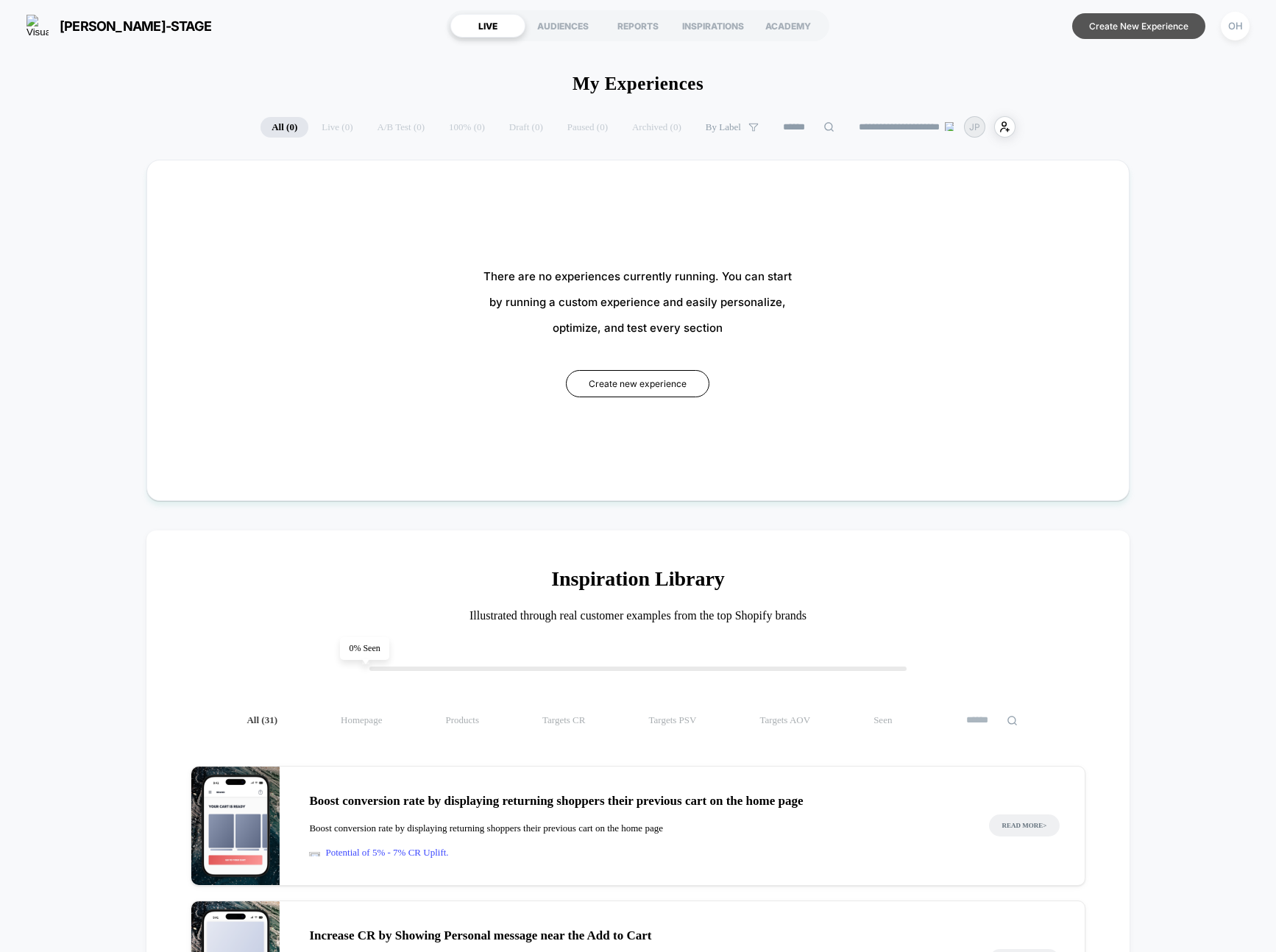
click at [1201, 22] on button "Create New Experience" at bounding box center [1139, 26] width 134 height 26
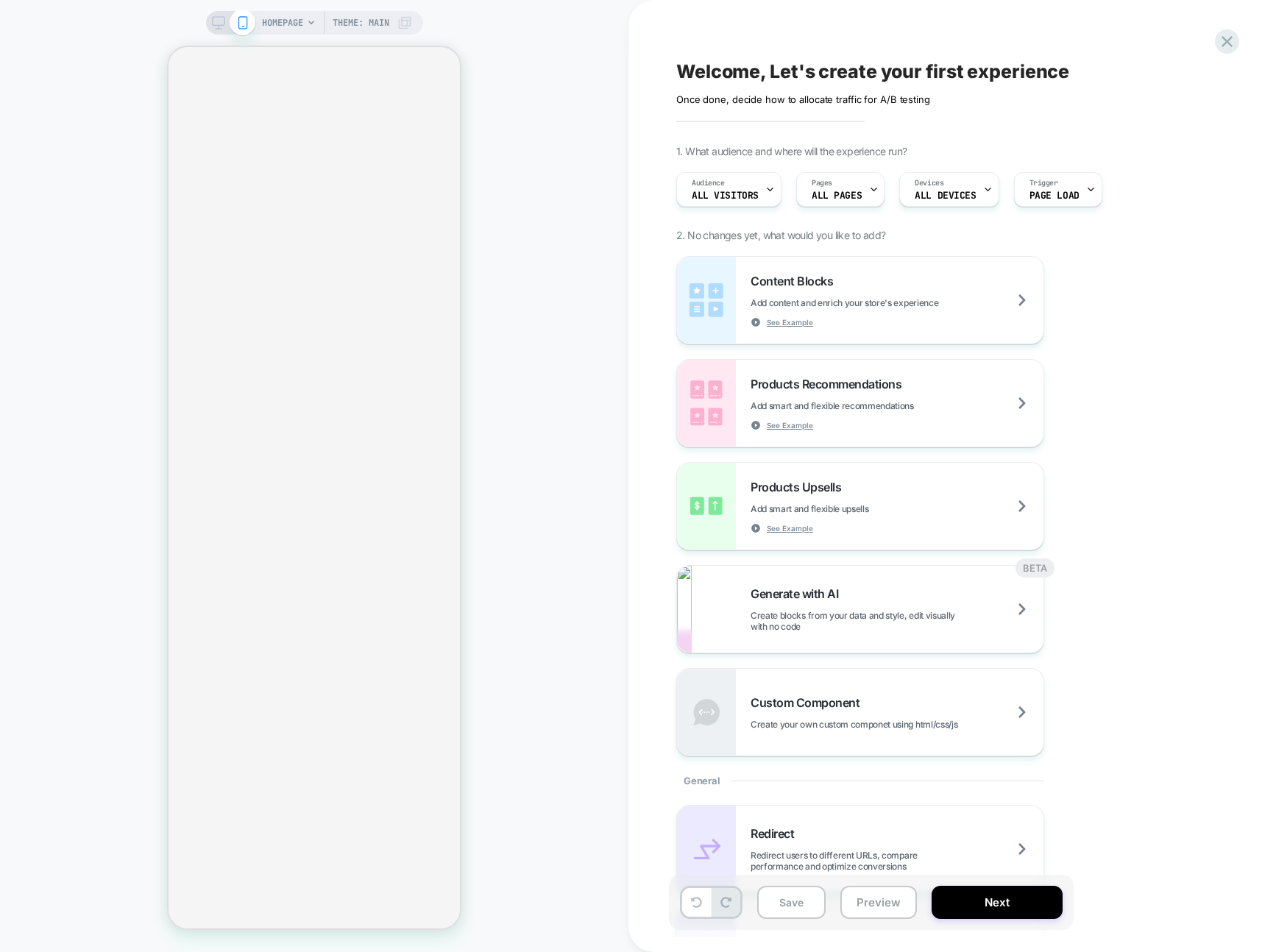
click at [508, 604] on div "HOMEPAGE Theme: MAIN" at bounding box center [314, 475] width 629 height 922
drag, startPoint x: 599, startPoint y: 420, endPoint x: 463, endPoint y: 506, distance: 160.9
click at [599, 420] on div "HOMEPAGE Theme: MAIN" at bounding box center [314, 475] width 629 height 922
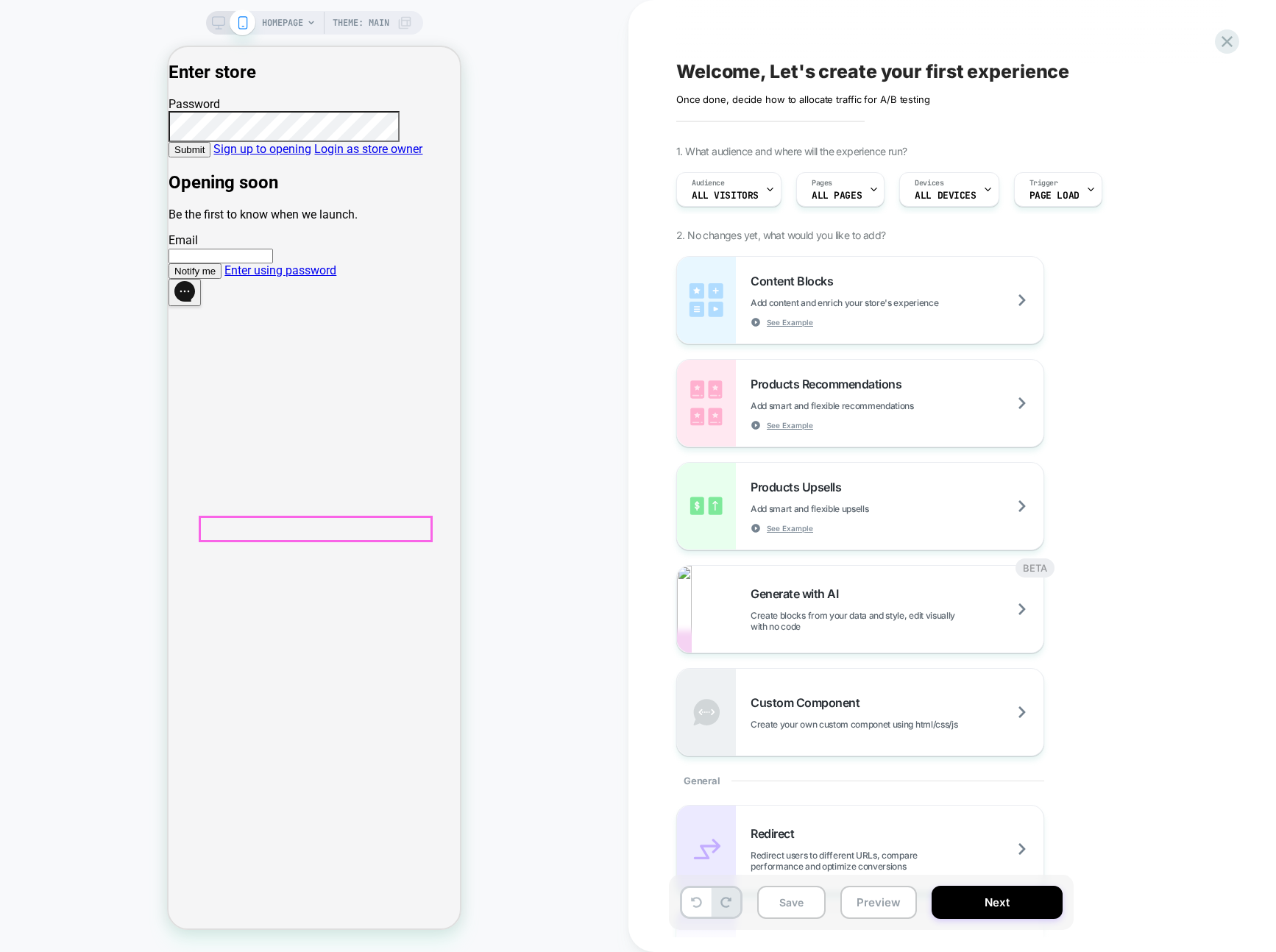
click at [311, 156] on link "Sign up to opening" at bounding box center [262, 149] width 98 height 14
click at [604, 515] on div "HOMEPAGE Theme: MAIN" at bounding box center [314, 475] width 629 height 922
click at [509, 464] on div "HOMEPAGE Theme: MAIN" at bounding box center [314, 475] width 629 height 922
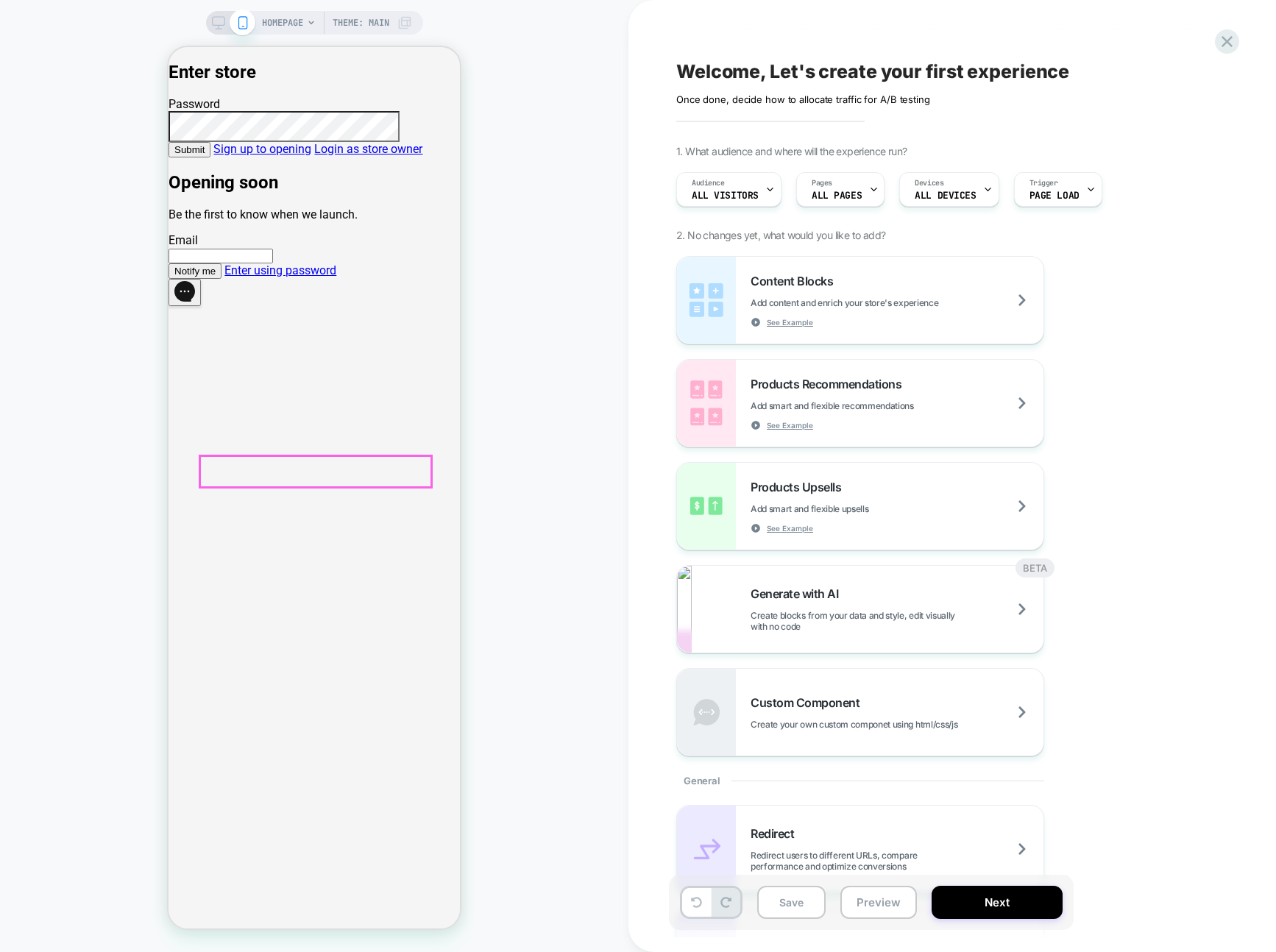
click at [169, 306] on html "Enter store Password Submit Sign up to opening Login as store owner Opening soo…" at bounding box center [314, 177] width 291 height 259
click at [204, 155] on span "Submit" at bounding box center [190, 150] width 30 height 11
click at [621, 53] on div "HOMEPAGE Theme: MAIN" at bounding box center [314, 475] width 629 height 922
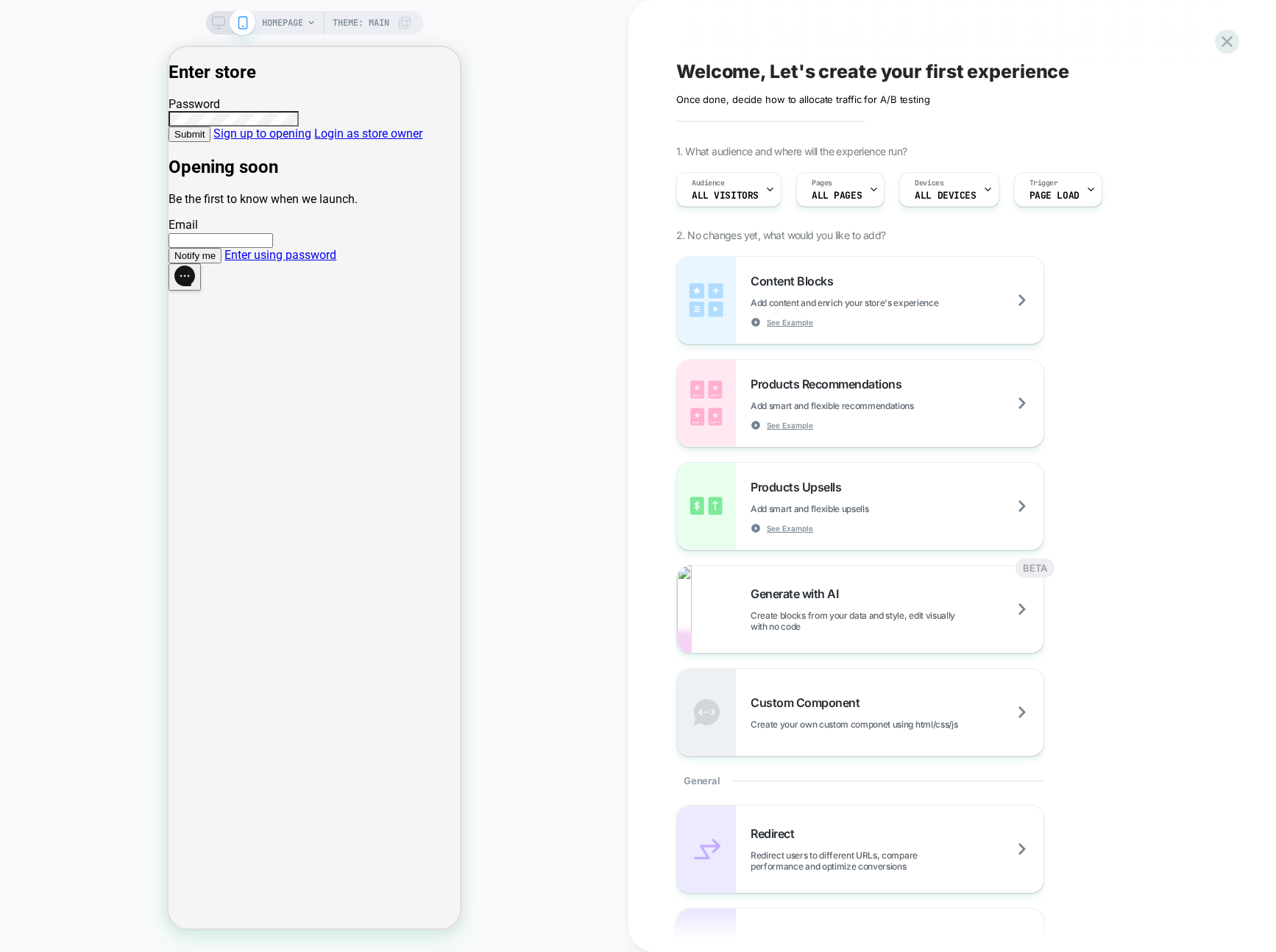
click at [336, 262] on link "Enter using password" at bounding box center [280, 255] width 112 height 14
click at [476, 546] on div "HOMEPAGE Theme: MAIN" at bounding box center [314, 475] width 629 height 922
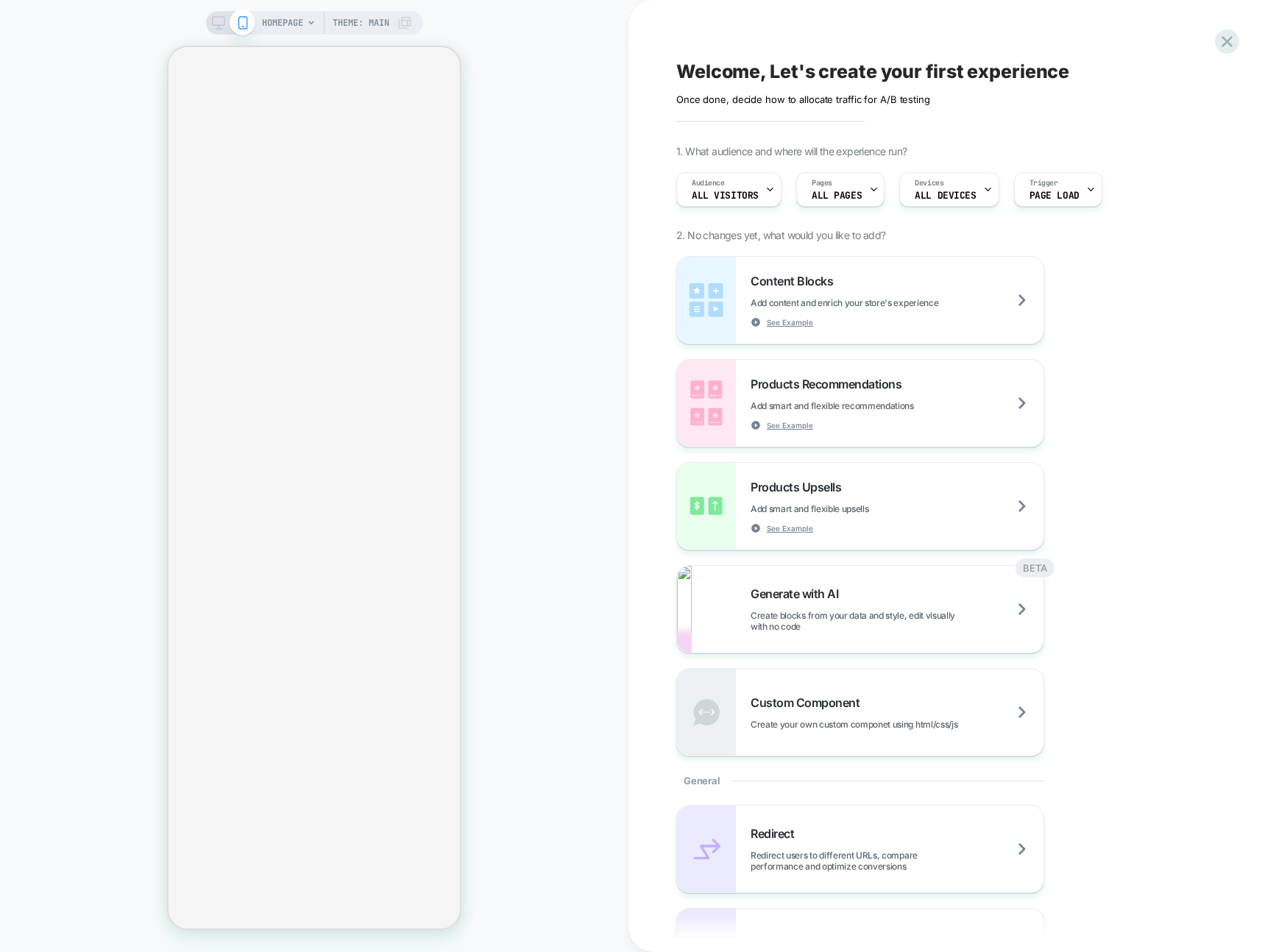
click at [560, 610] on div "HOMEPAGE Theme: MAIN" at bounding box center [314, 475] width 629 height 922
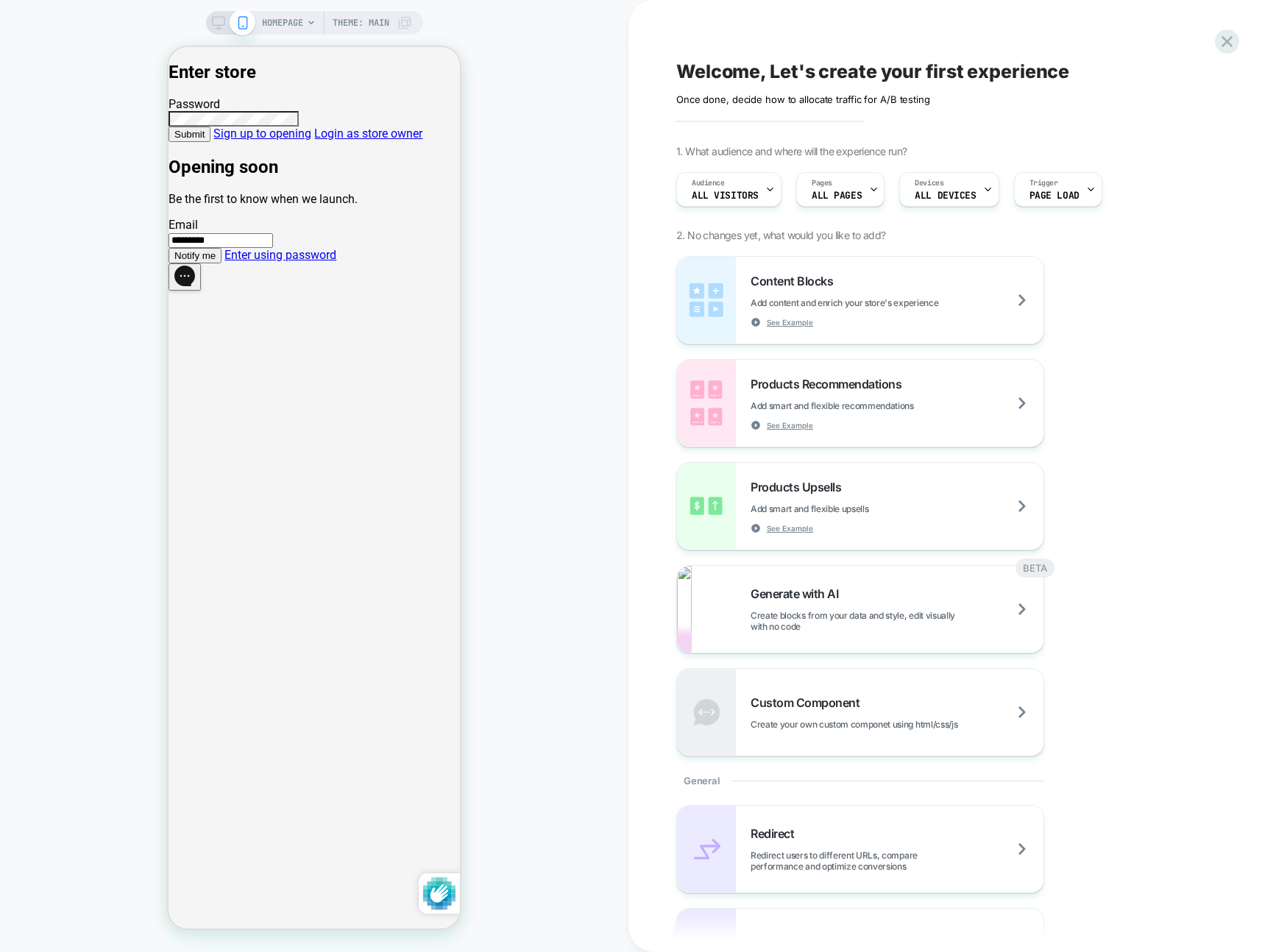
type input "*********"
click at [336, 262] on link "Enter using password" at bounding box center [280, 255] width 112 height 14
click at [528, 496] on div "HOMEPAGE Theme: MAIN" at bounding box center [314, 475] width 629 height 922
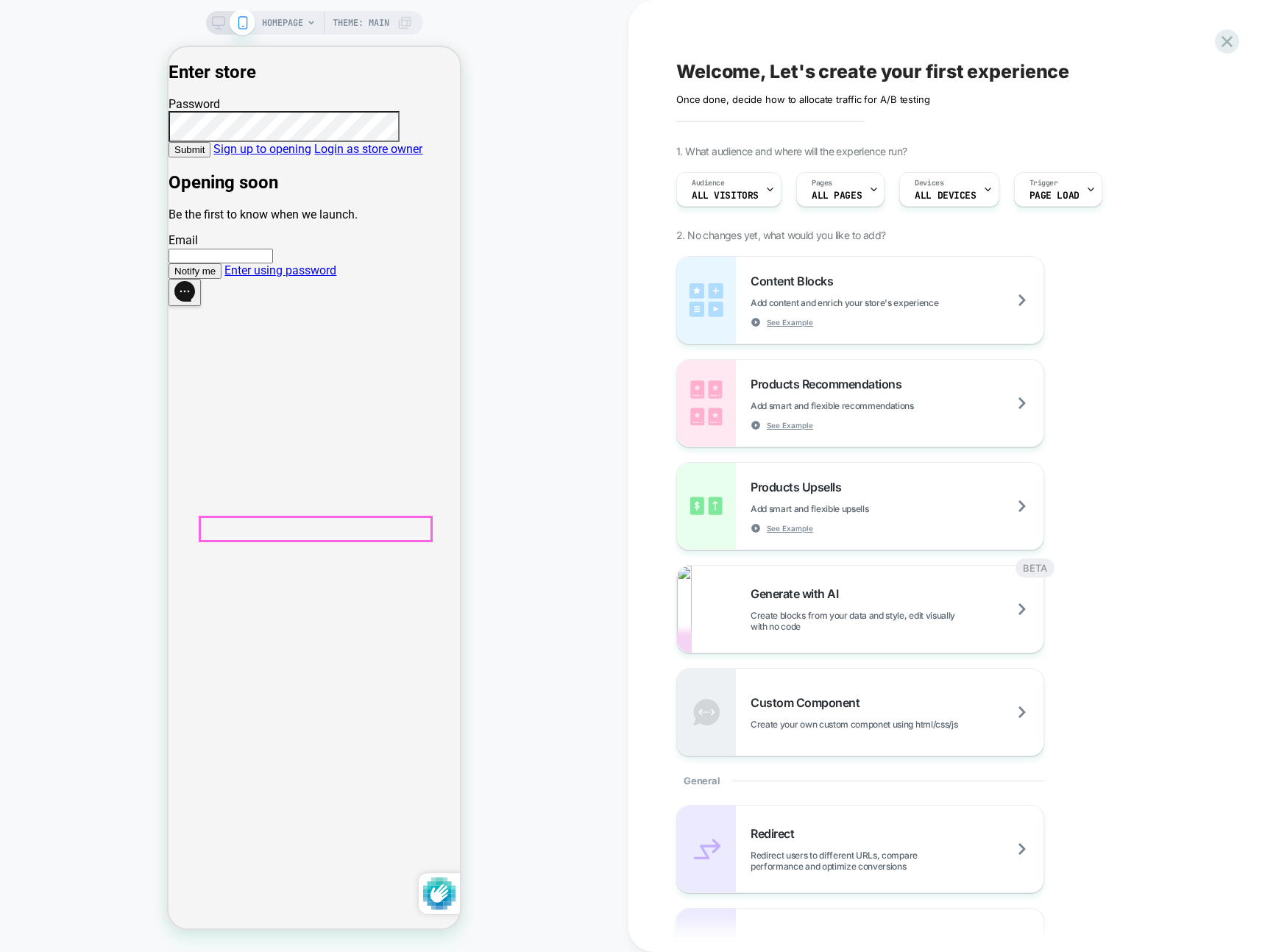
click at [311, 156] on link "Sign up to opening" at bounding box center [262, 149] width 98 height 14
click at [536, 506] on div "HOMEPAGE Theme: MAIN" at bounding box center [314, 475] width 629 height 922
click at [1223, 39] on icon at bounding box center [1228, 41] width 11 height 11
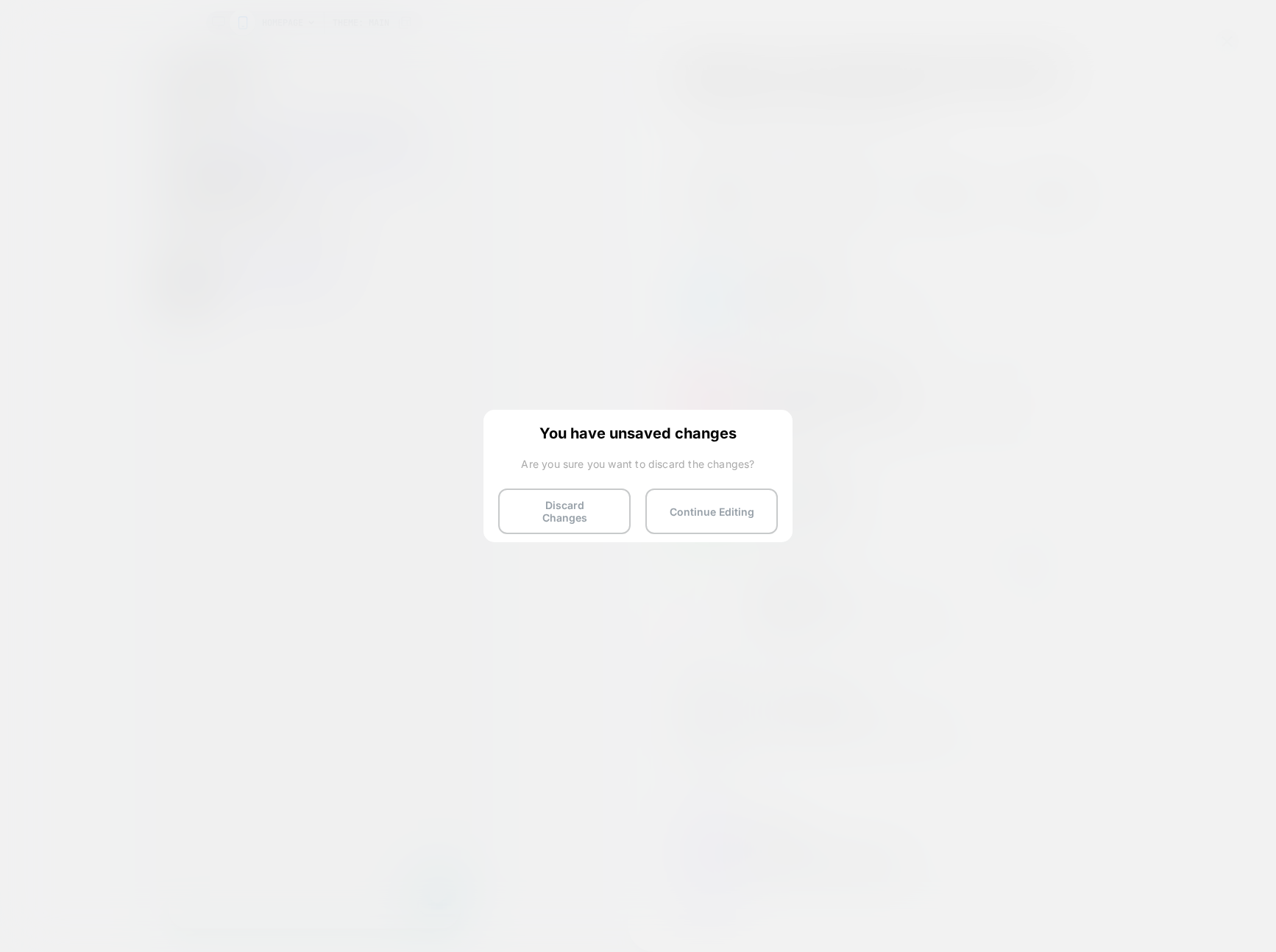
click at [774, 425] on img at bounding box center [776, 423] width 7 height 7
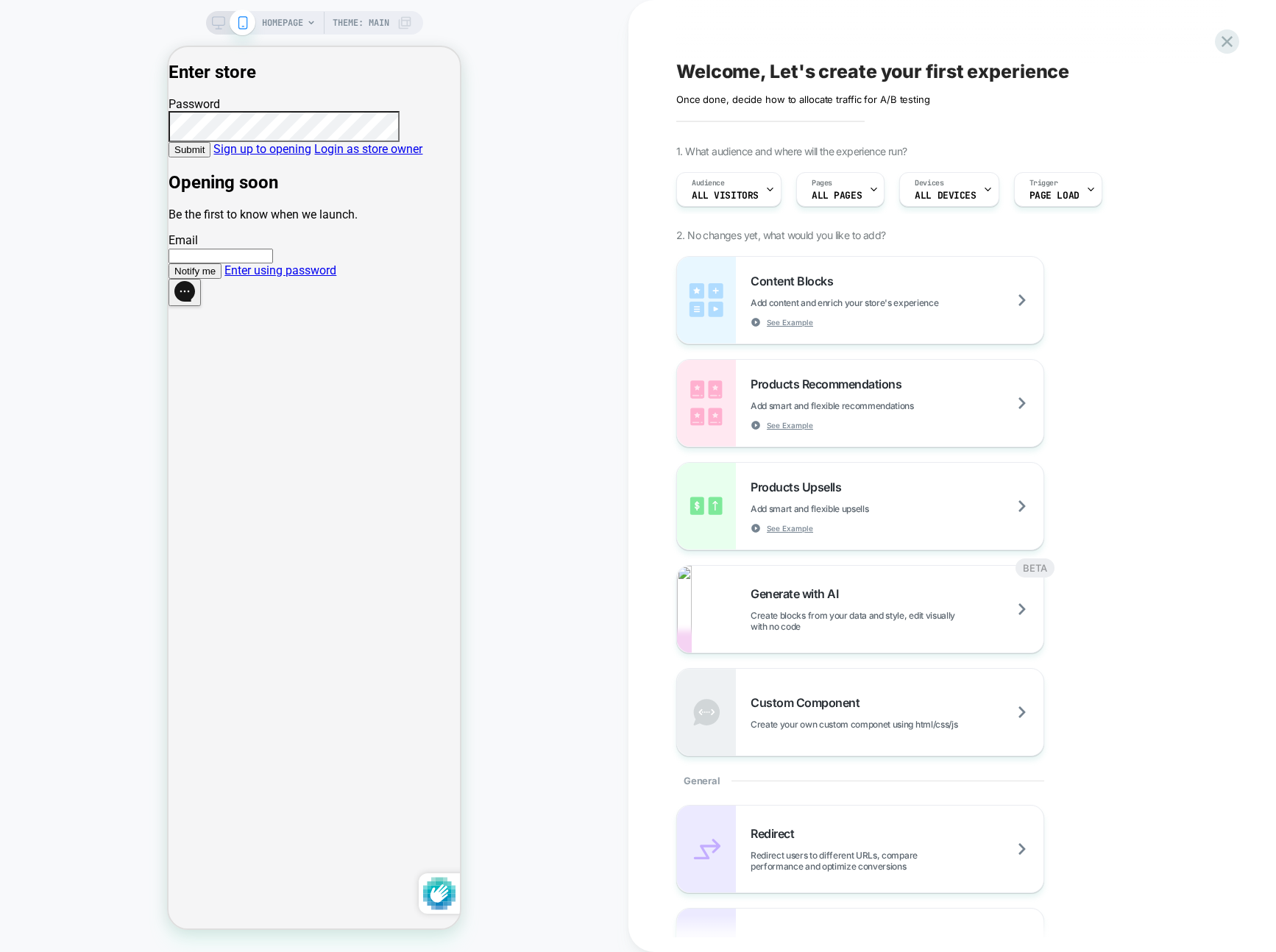
click at [572, 301] on div "HOMEPAGE Theme: MAIN" at bounding box center [314, 475] width 629 height 922
click at [311, 156] on link "Sign up to opening" at bounding box center [262, 149] width 98 height 14
click at [309, 156] on link "Sign up to opening" at bounding box center [262, 149] width 98 height 14
click at [308, 156] on link "Sign up to opening" at bounding box center [262, 149] width 98 height 14
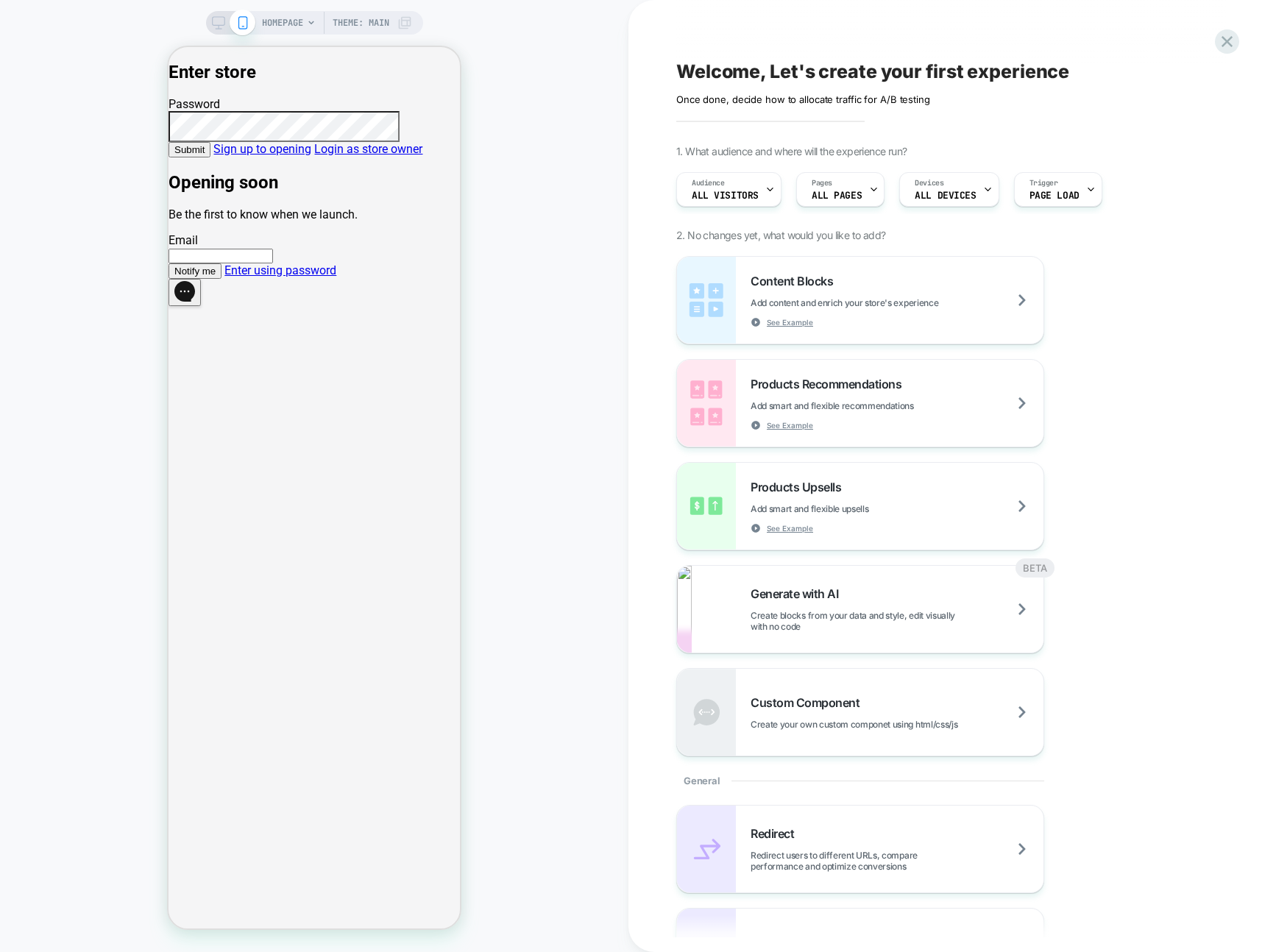
click at [311, 156] on link "Sign up to opening" at bounding box center [262, 149] width 98 height 14
click at [211, 158] on button "Submit" at bounding box center [189, 149] width 42 height 15
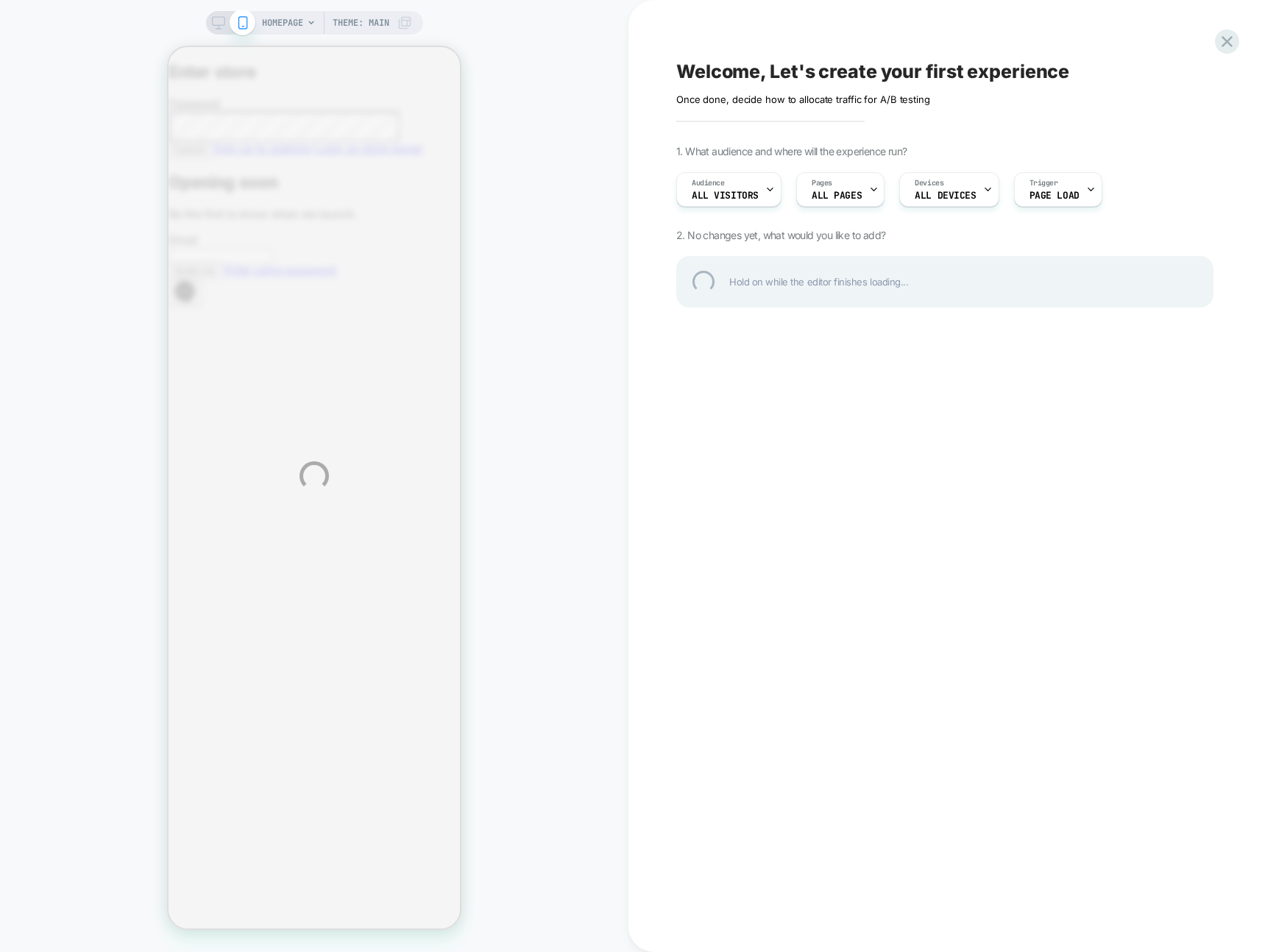
click at [317, 575] on div "HOMEPAGE Theme: MAIN Welcome, Let's create your first experience Click to edit …" at bounding box center [638, 476] width 1276 height 952
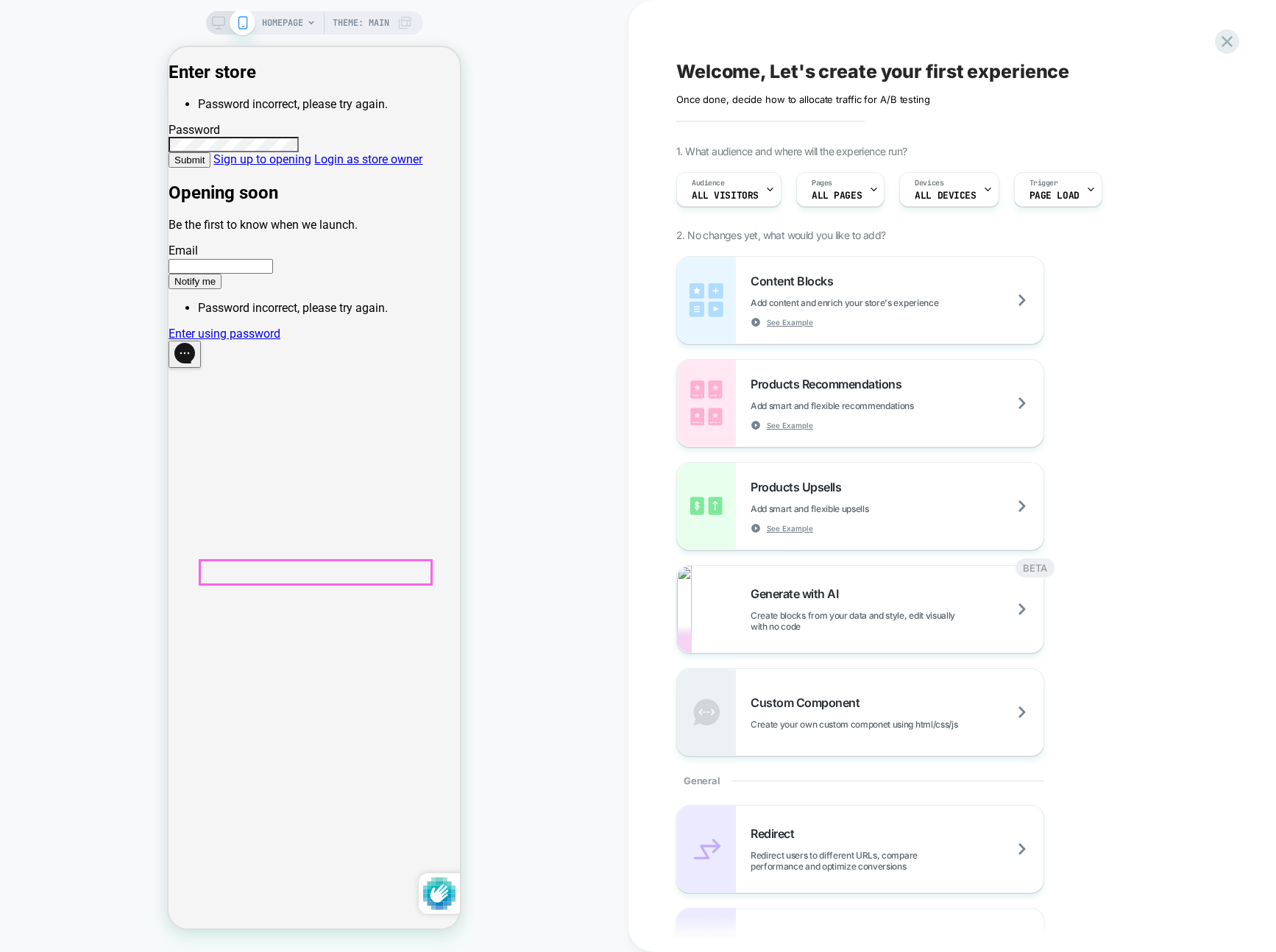
click at [281, 341] on link "Enter using password" at bounding box center [224, 333] width 112 height 14
click at [273, 273] on input "email" at bounding box center [221, 266] width 105 height 14
drag, startPoint x: 489, startPoint y: 482, endPoint x: 478, endPoint y: 483, distance: 11.0
click at [489, 482] on div "HOMEPAGE Theme: MAIN" at bounding box center [314, 475] width 629 height 922
click at [273, 273] on input "email" at bounding box center [221, 266] width 105 height 14
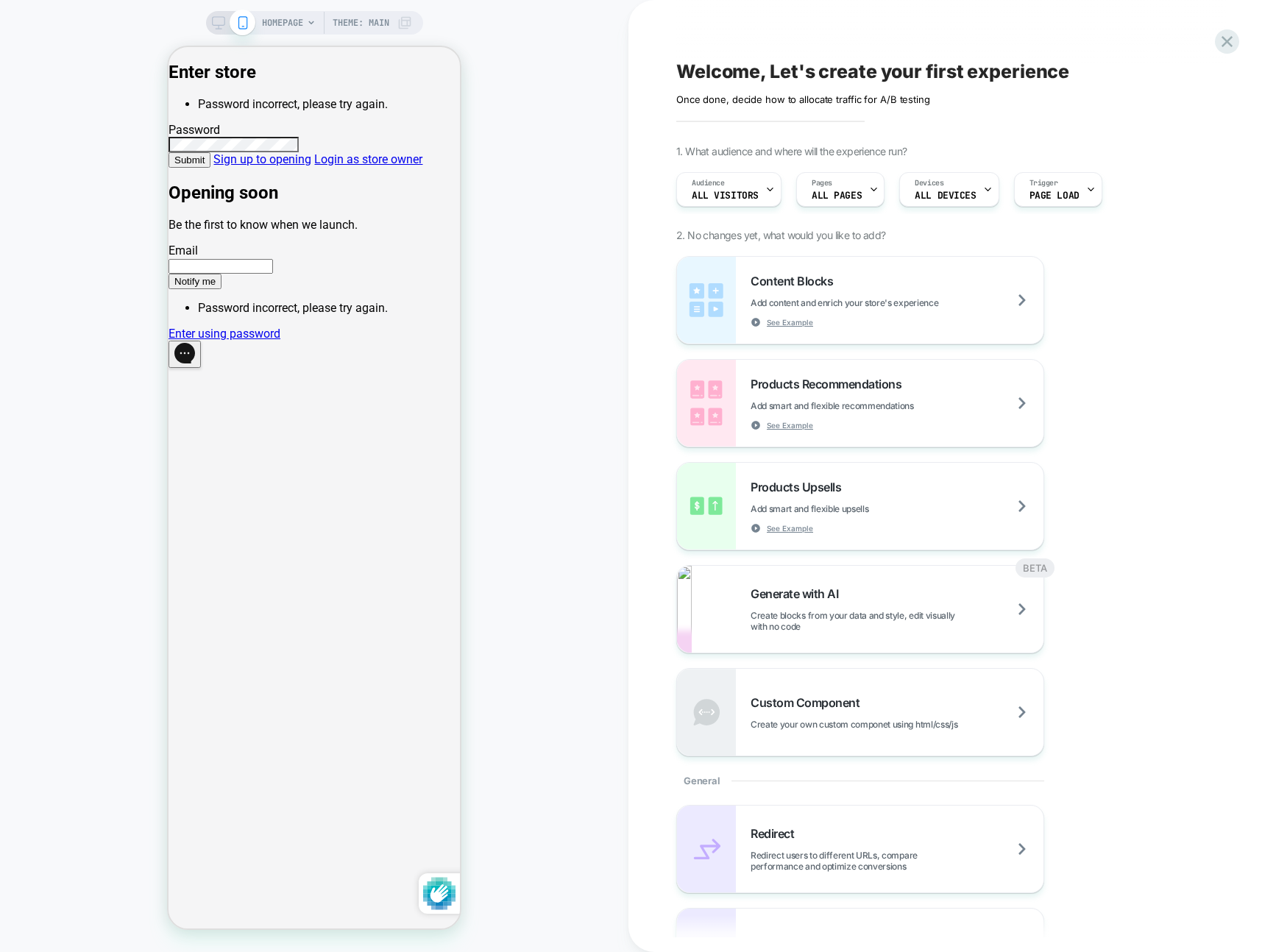
click at [482, 508] on div "HOMEPAGE Theme: MAIN" at bounding box center [314, 475] width 629 height 922
click at [281, 341] on link "Enter using password" at bounding box center [224, 333] width 112 height 14
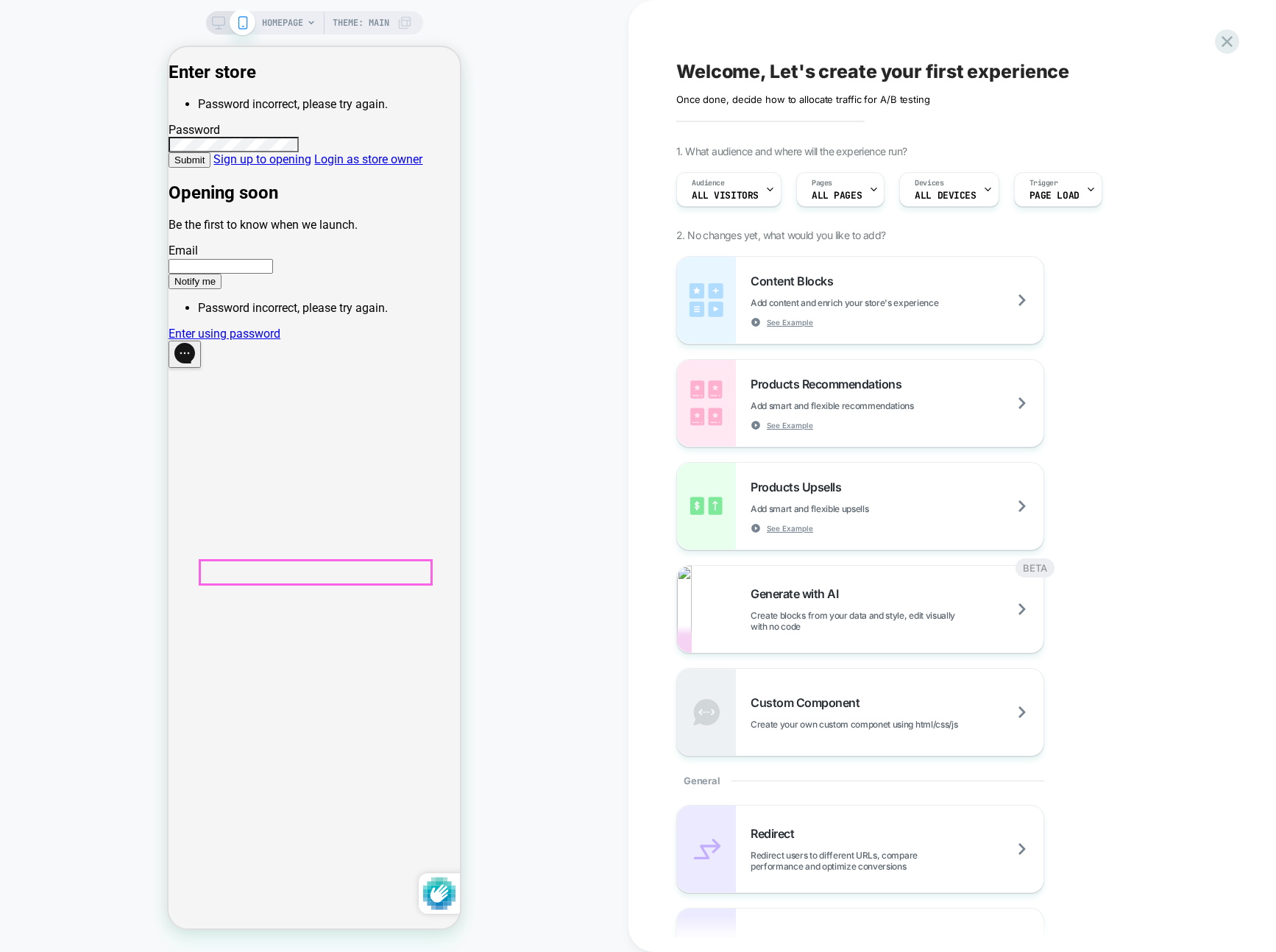
click at [281, 341] on link "Enter using password" at bounding box center [224, 333] width 112 height 14
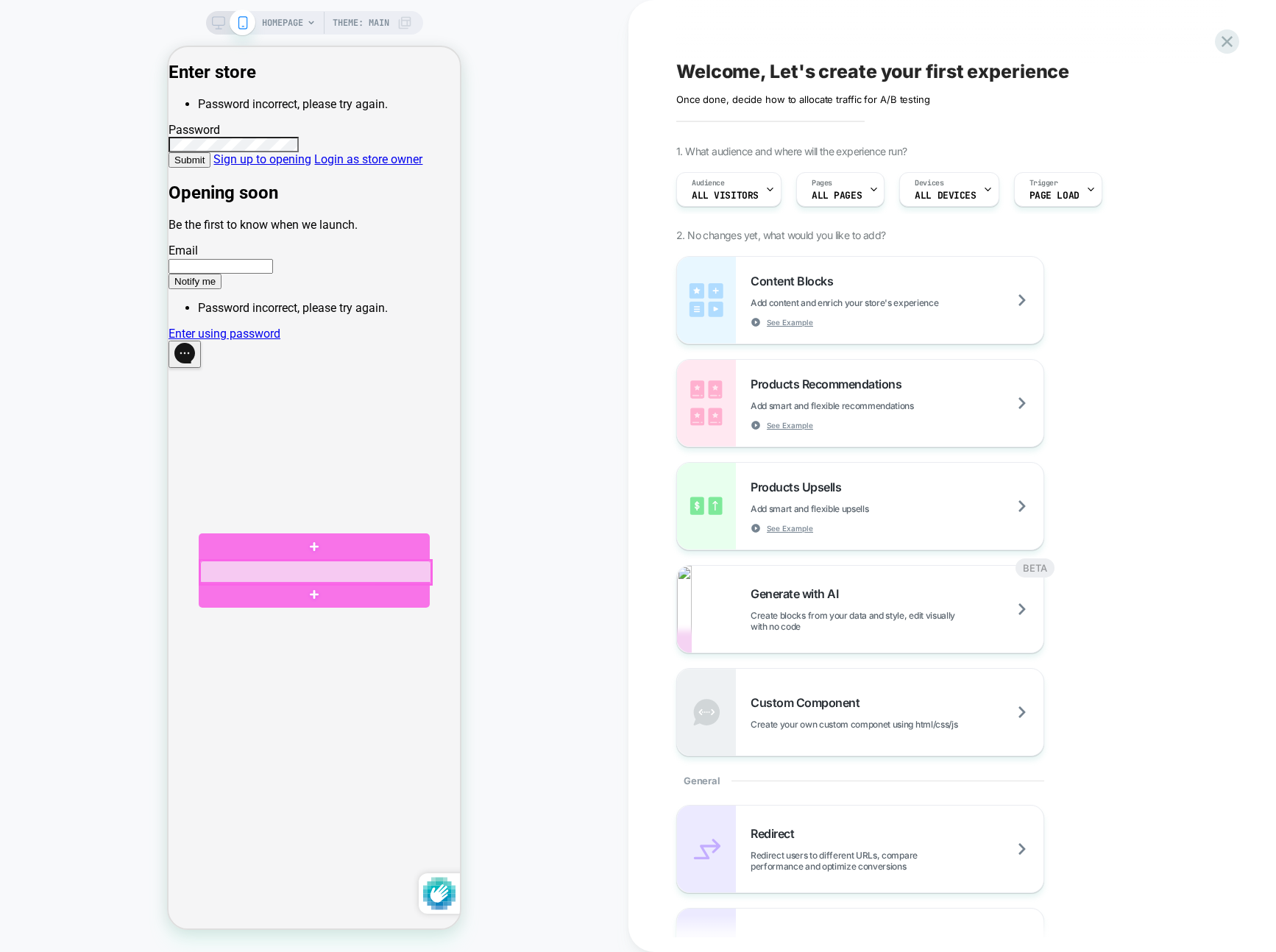
click at [308, 368] on body "Enter store Password incorrect, please try again. Password Submit Sign up to op…" at bounding box center [314, 214] width 291 height 306
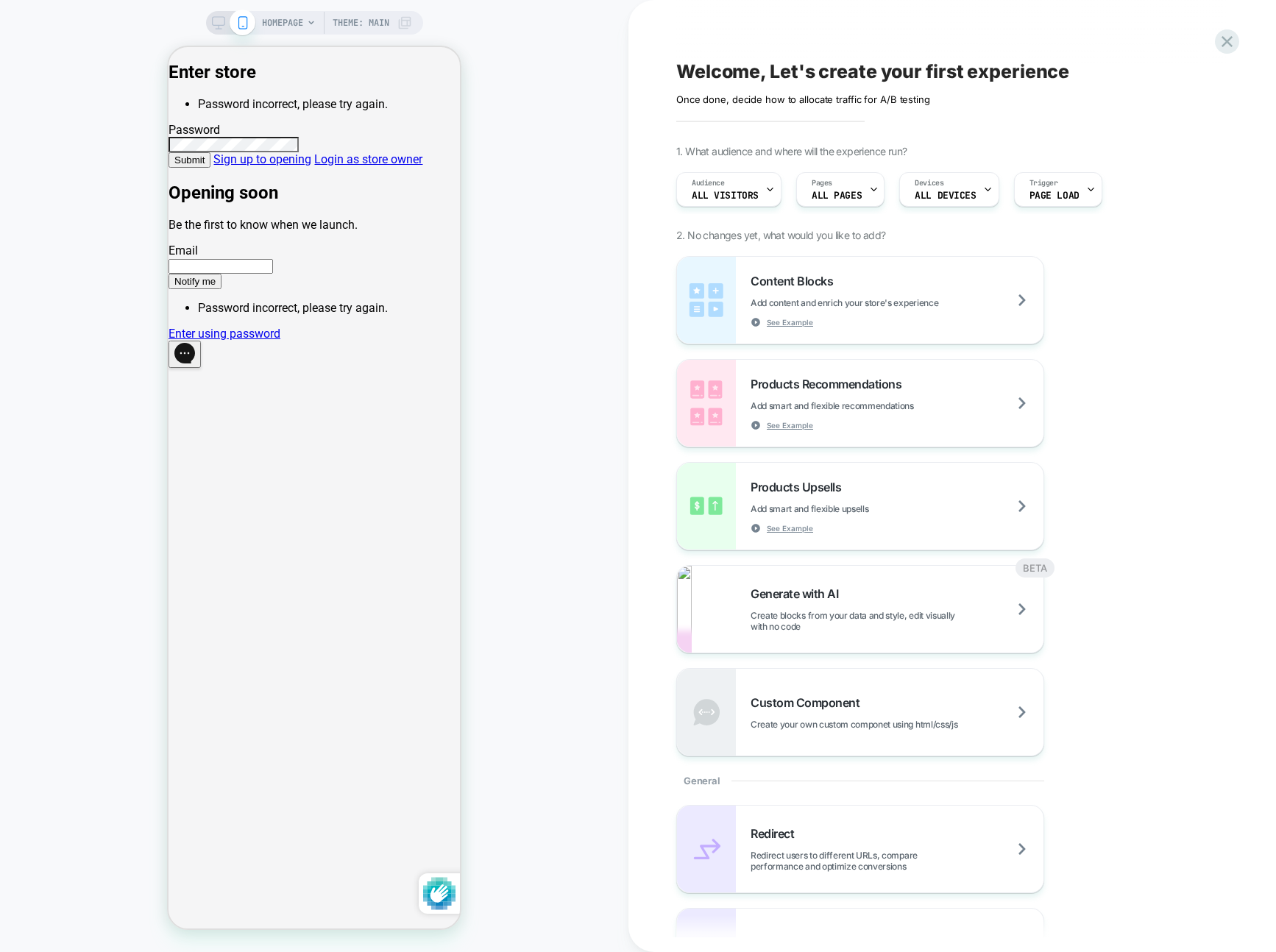
click at [569, 595] on div "HOMEPAGE Theme: MAIN" at bounding box center [314, 475] width 629 height 922
click at [546, 307] on div "HOMEPAGE Theme: MAIN" at bounding box center [314, 475] width 629 height 922
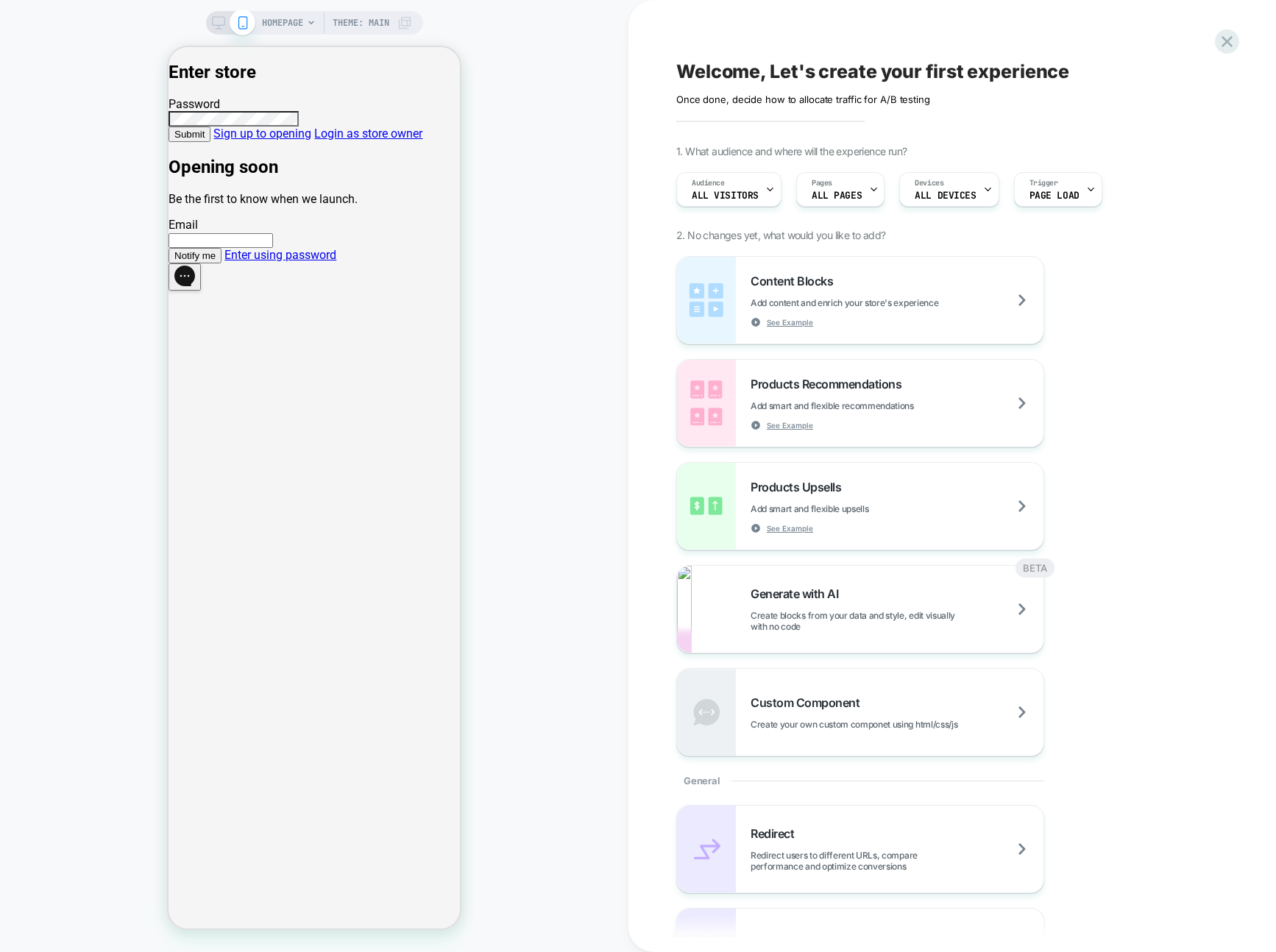
click at [299, 262] on link "Enter using password" at bounding box center [280, 255] width 112 height 14
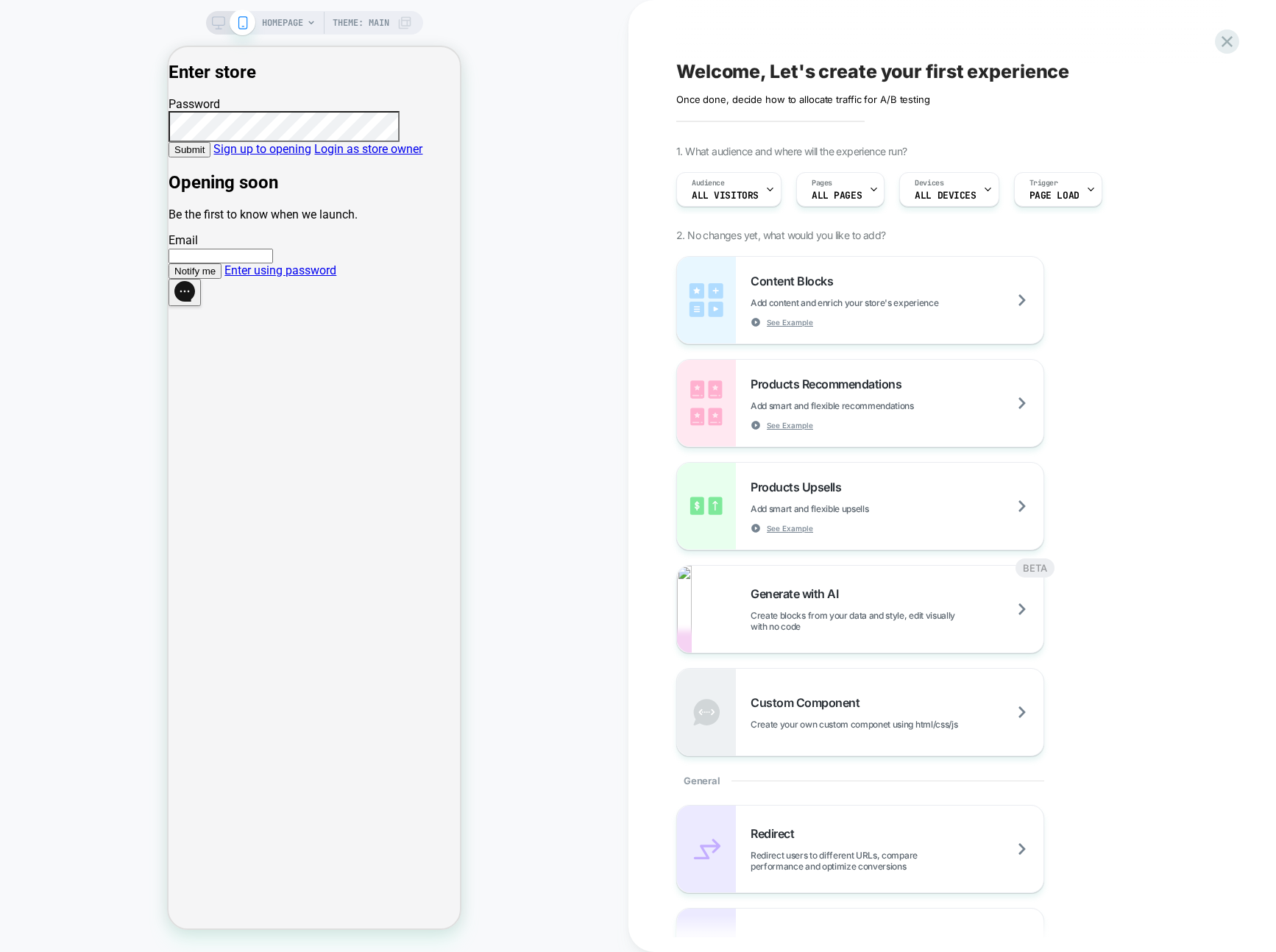
click at [311, 156] on link "Sign up to opening" at bounding box center [262, 149] width 98 height 14
click at [314, 156] on link "Login as store owner" at bounding box center [368, 149] width 109 height 14
click at [311, 156] on link "Sign up to opening" at bounding box center [262, 149] width 98 height 14
click at [204, 155] on span "Submit" at bounding box center [190, 150] width 30 height 11
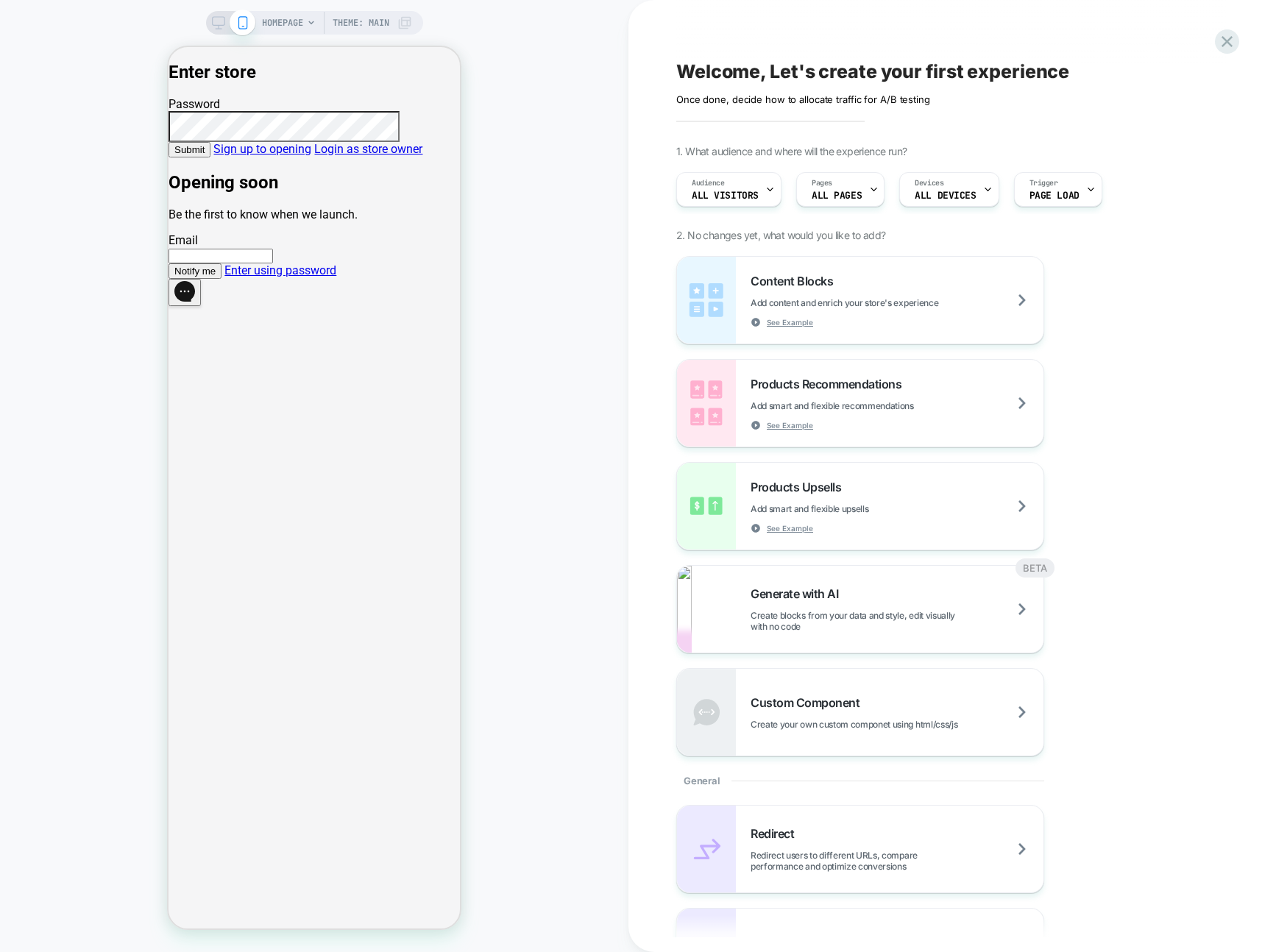
click at [211, 158] on button "Submit" at bounding box center [189, 149] width 42 height 15
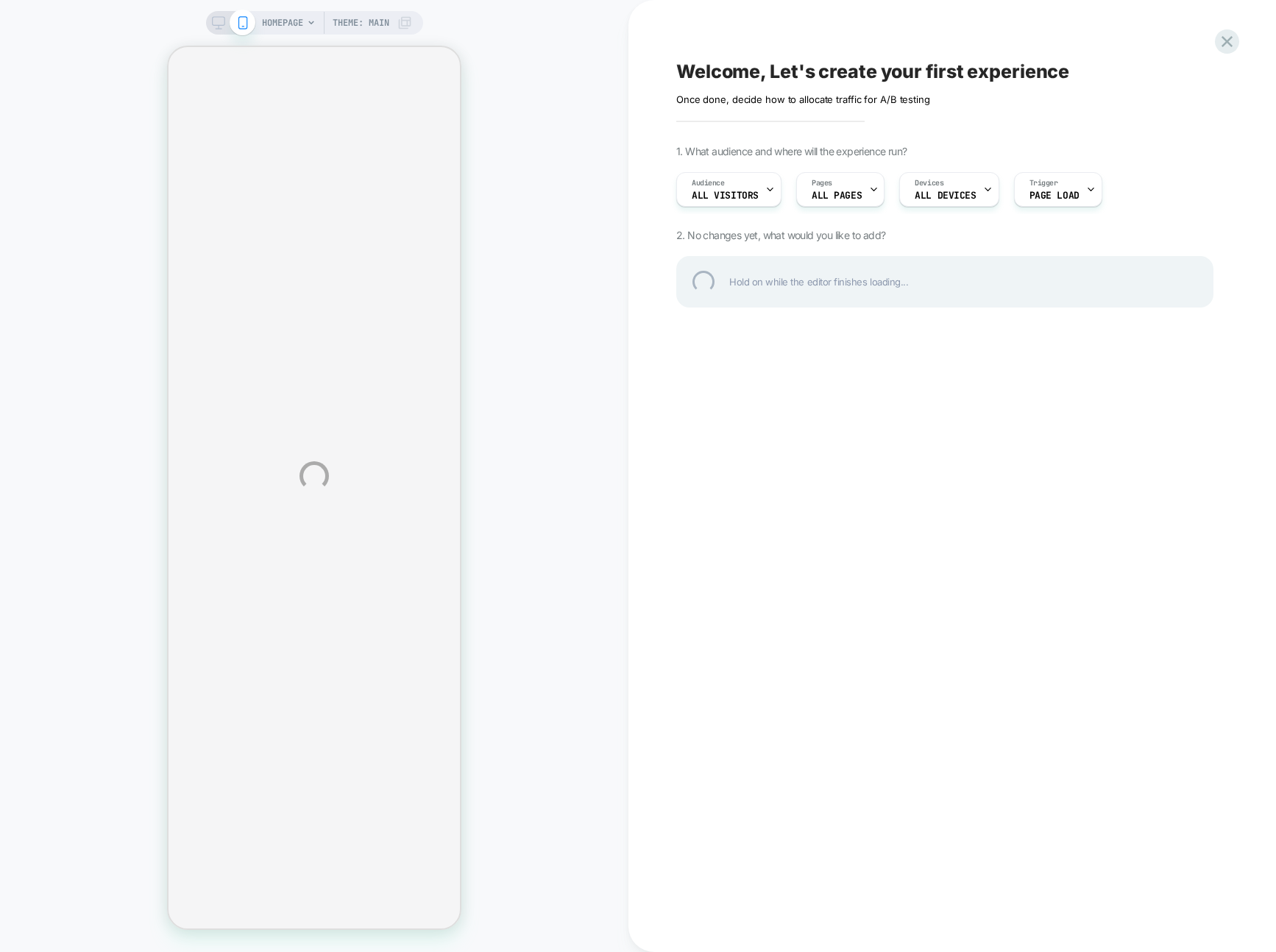
click at [576, 254] on div "HOMEPAGE Theme: MAIN Welcome, Let's create your first experience Click to edit …" at bounding box center [638, 476] width 1276 height 952
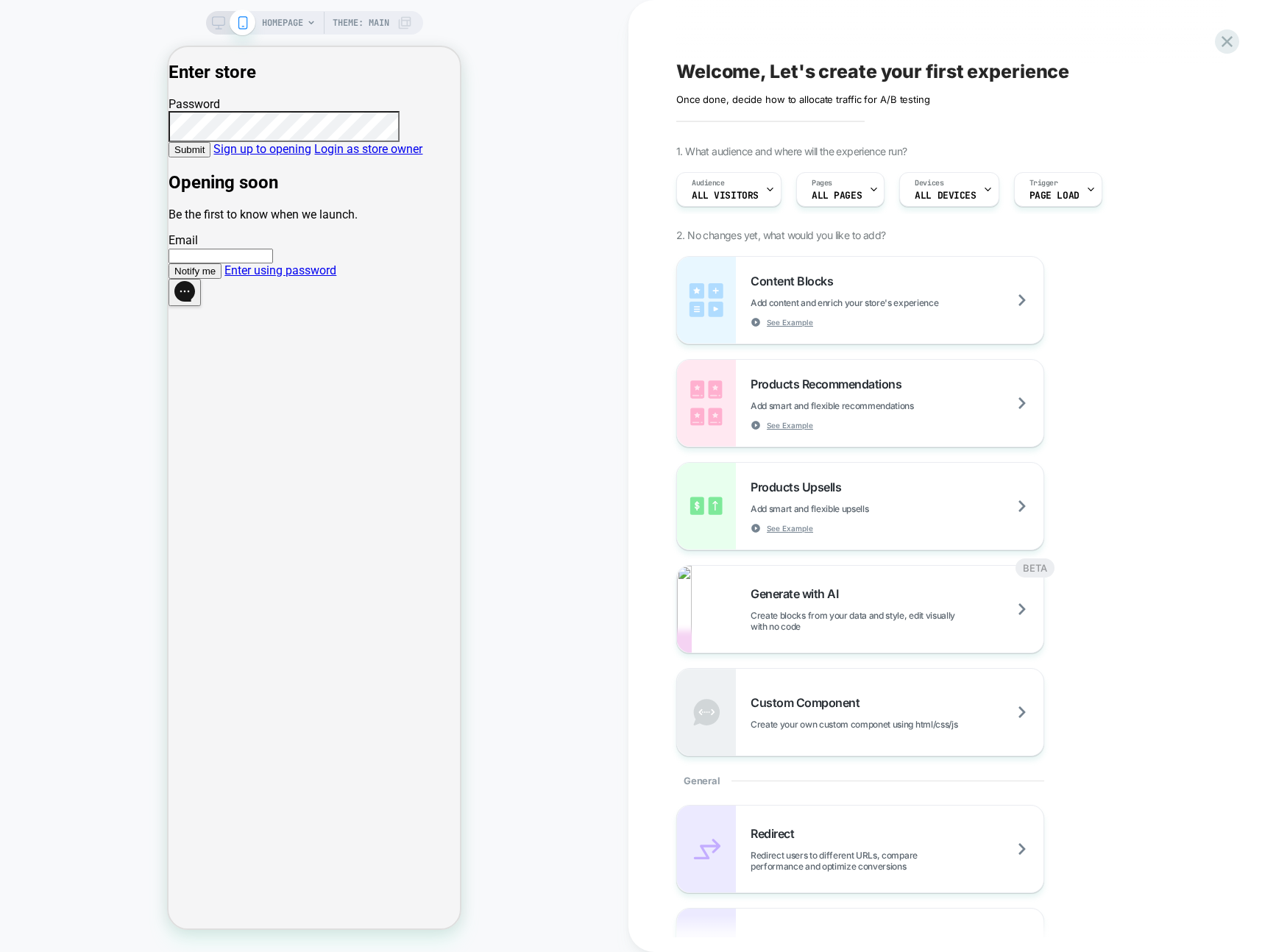
click at [204, 155] on span "Submit" at bounding box center [190, 150] width 30 height 11
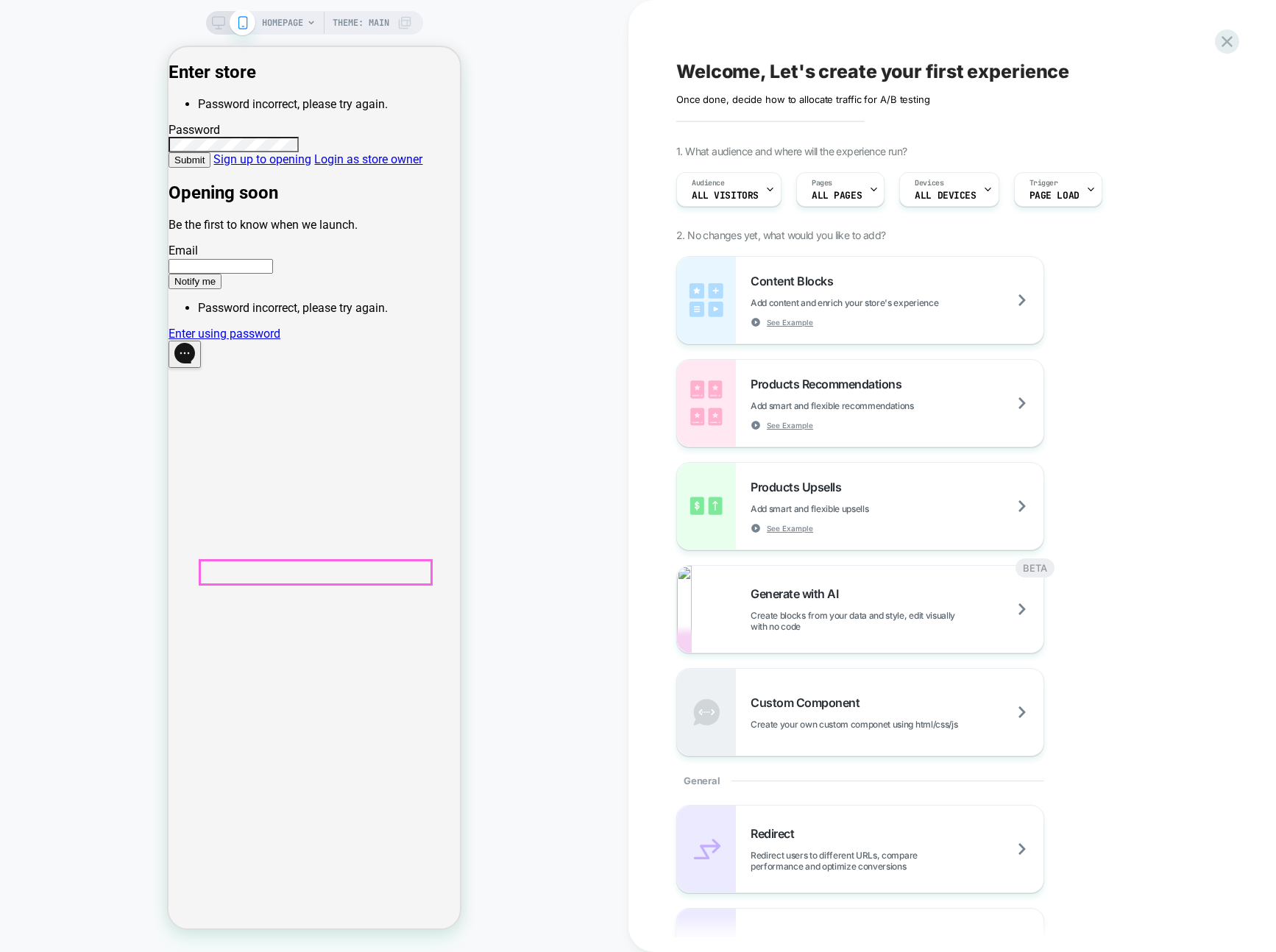
drag, startPoint x: 325, startPoint y: 568, endPoint x: 342, endPoint y: 558, distance: 19.7
click at [281, 341] on link "Enter using password" at bounding box center [224, 333] width 112 height 14
click at [606, 129] on div "HOMEPAGE Theme: MAIN" at bounding box center [314, 475] width 629 height 922
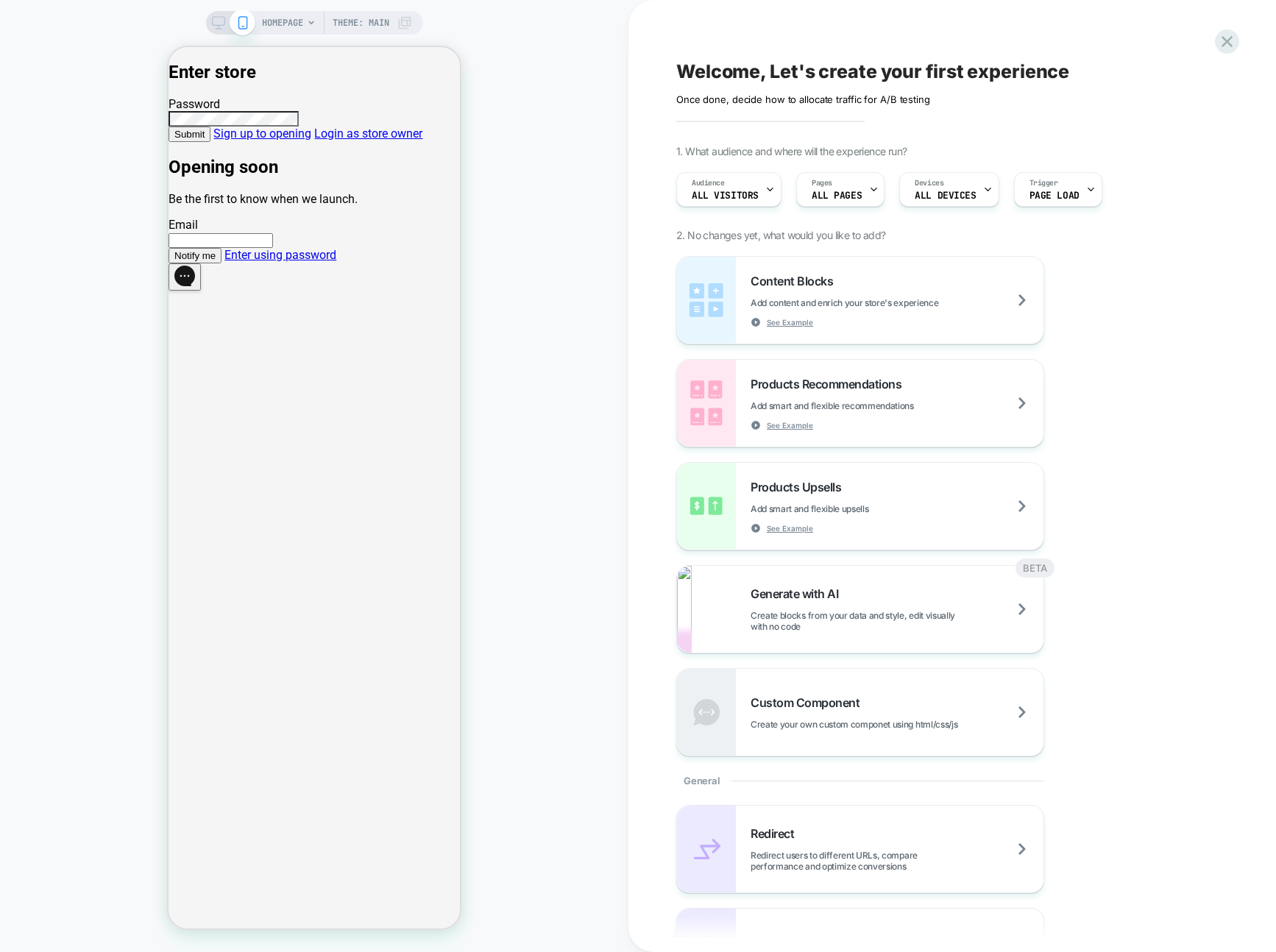
click at [327, 262] on link "Enter using password" at bounding box center [280, 255] width 112 height 14
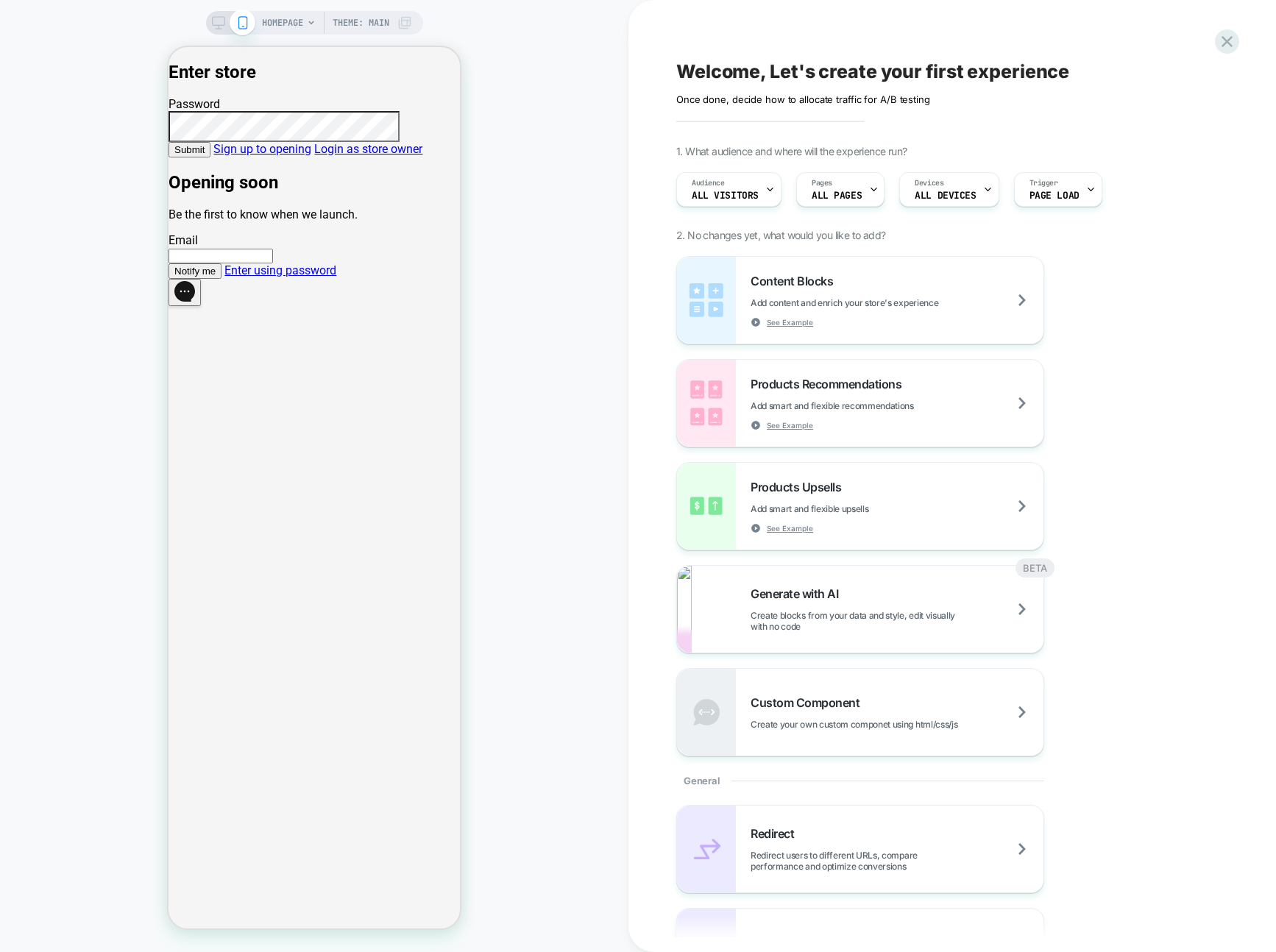
click at [311, 156] on link "Sign up to opening" at bounding box center [262, 149] width 98 height 14
click at [306, 156] on link "Sign up to opening" at bounding box center [262, 149] width 98 height 14
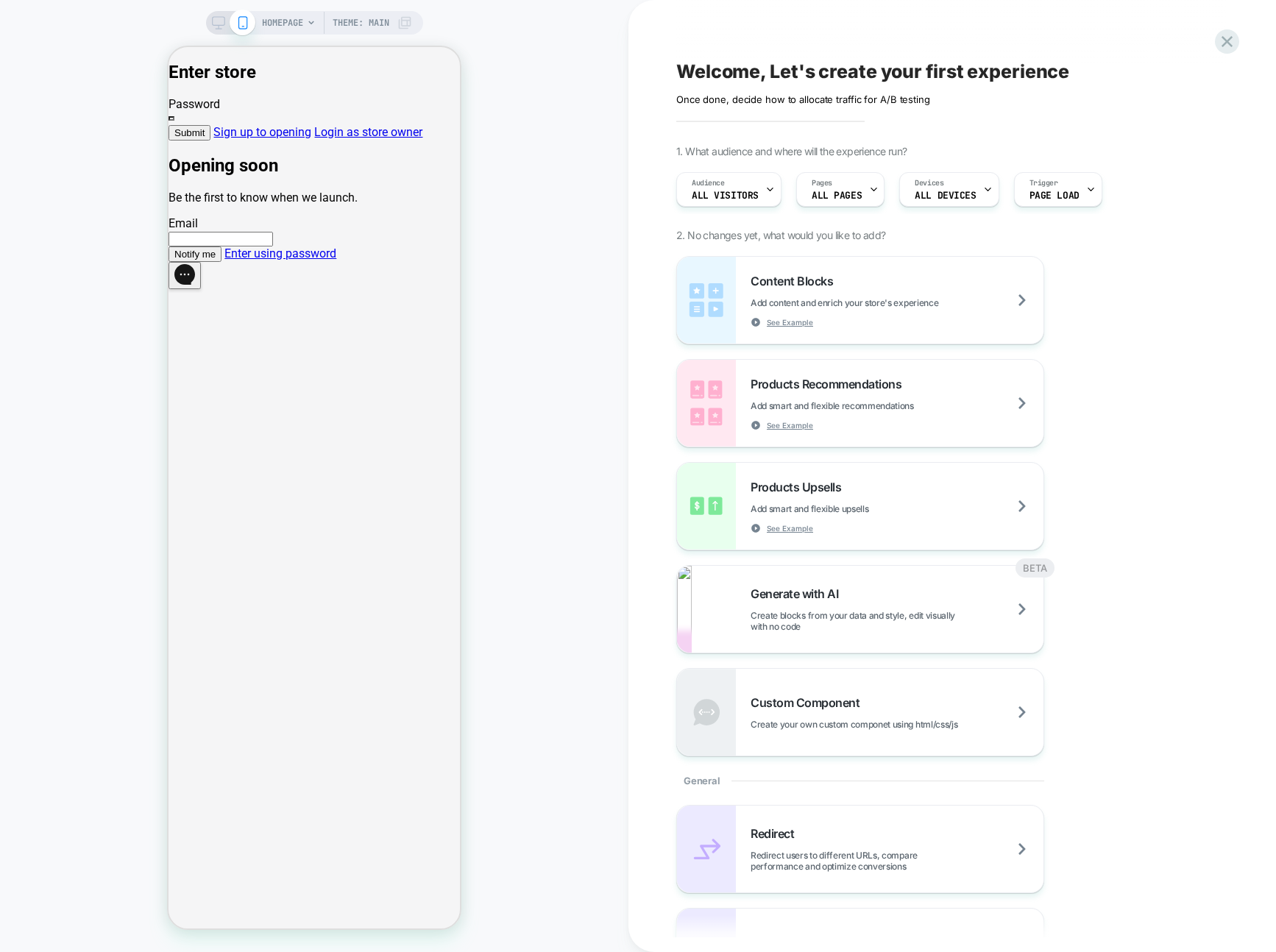
click at [302, 261] on link "Enter using password" at bounding box center [280, 254] width 112 height 14
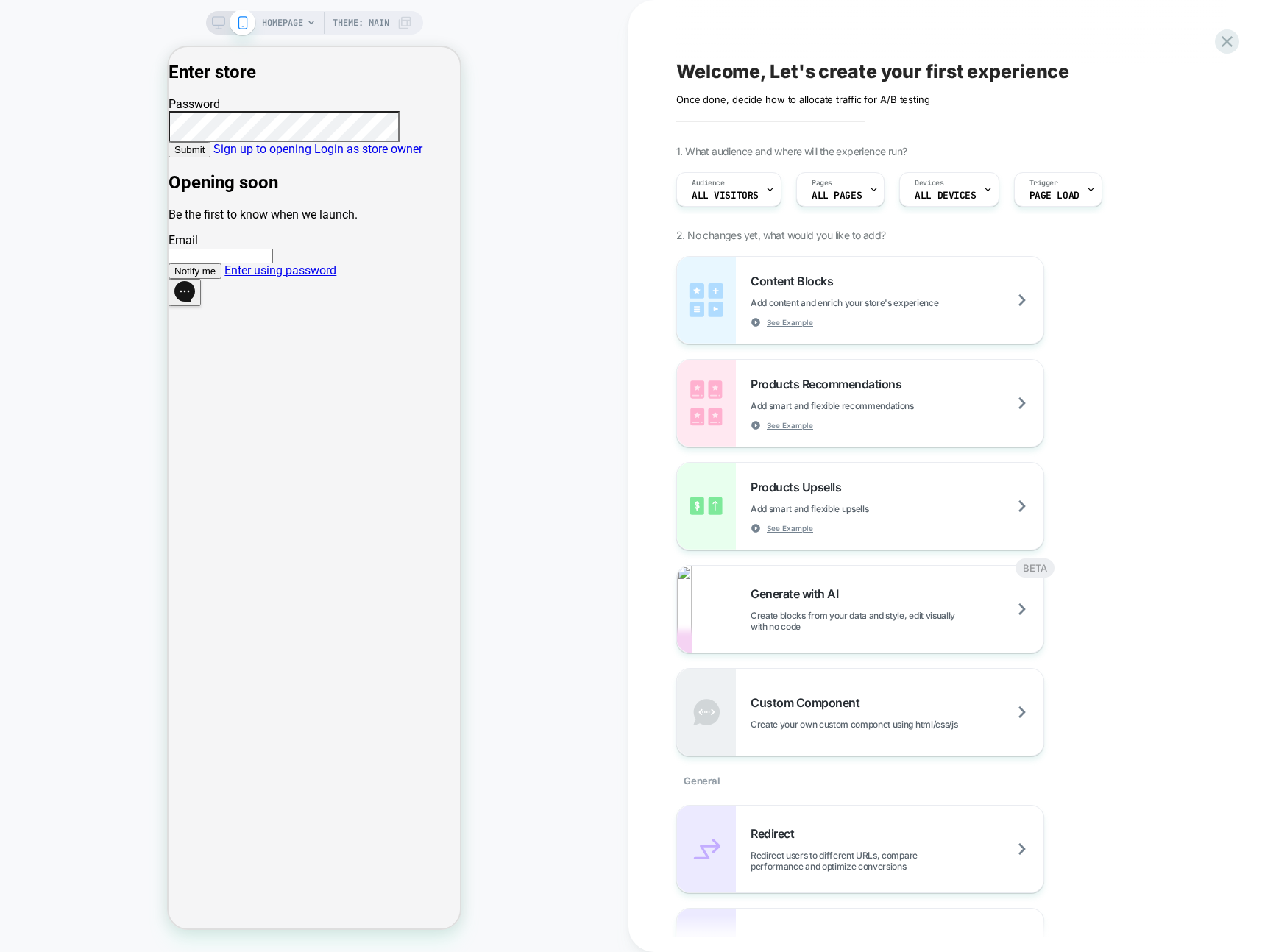
click at [311, 156] on link "Sign up to opening" at bounding box center [262, 149] width 98 height 14
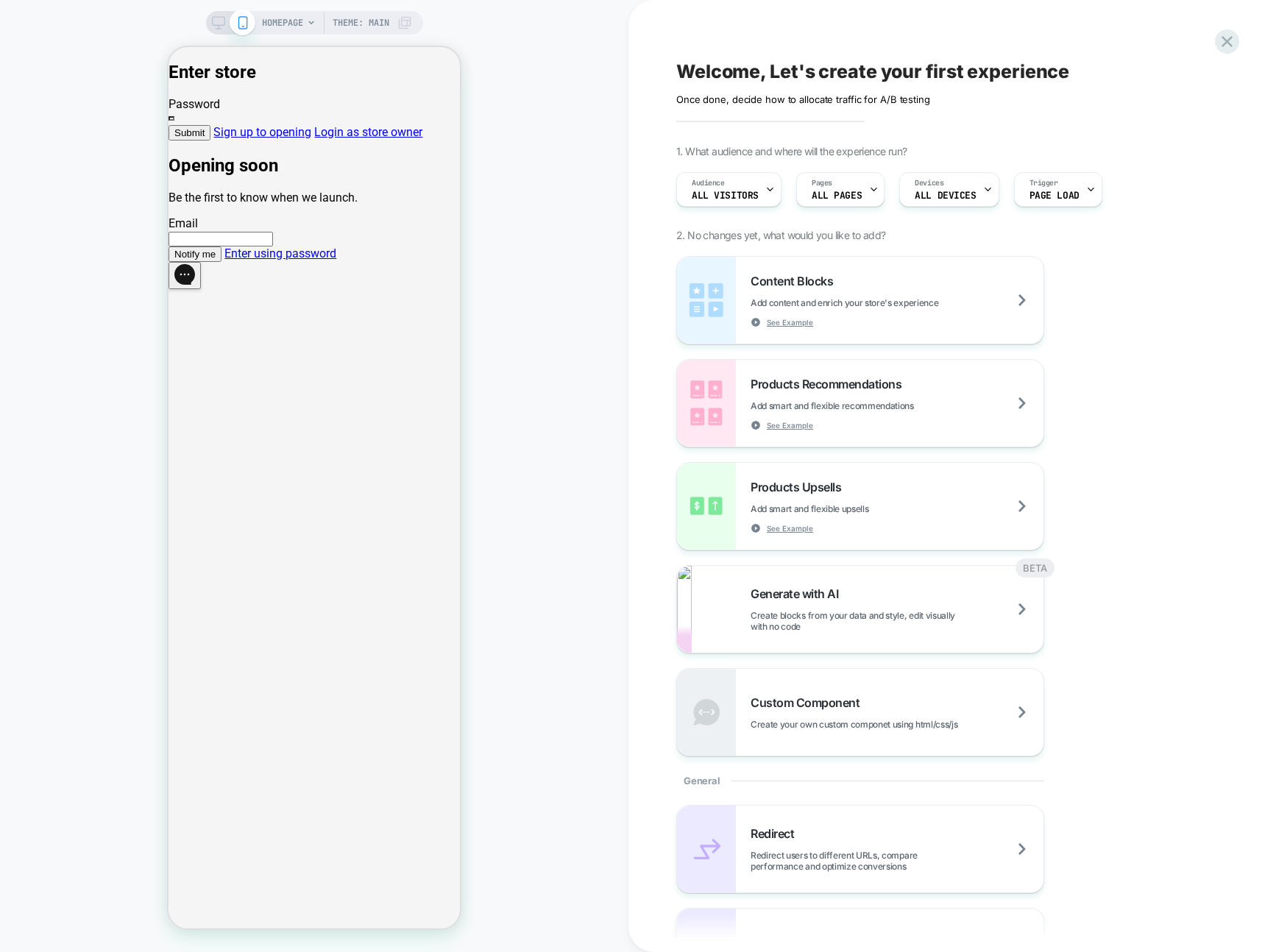
click at [317, 261] on link "Enter using password" at bounding box center [280, 254] width 112 height 14
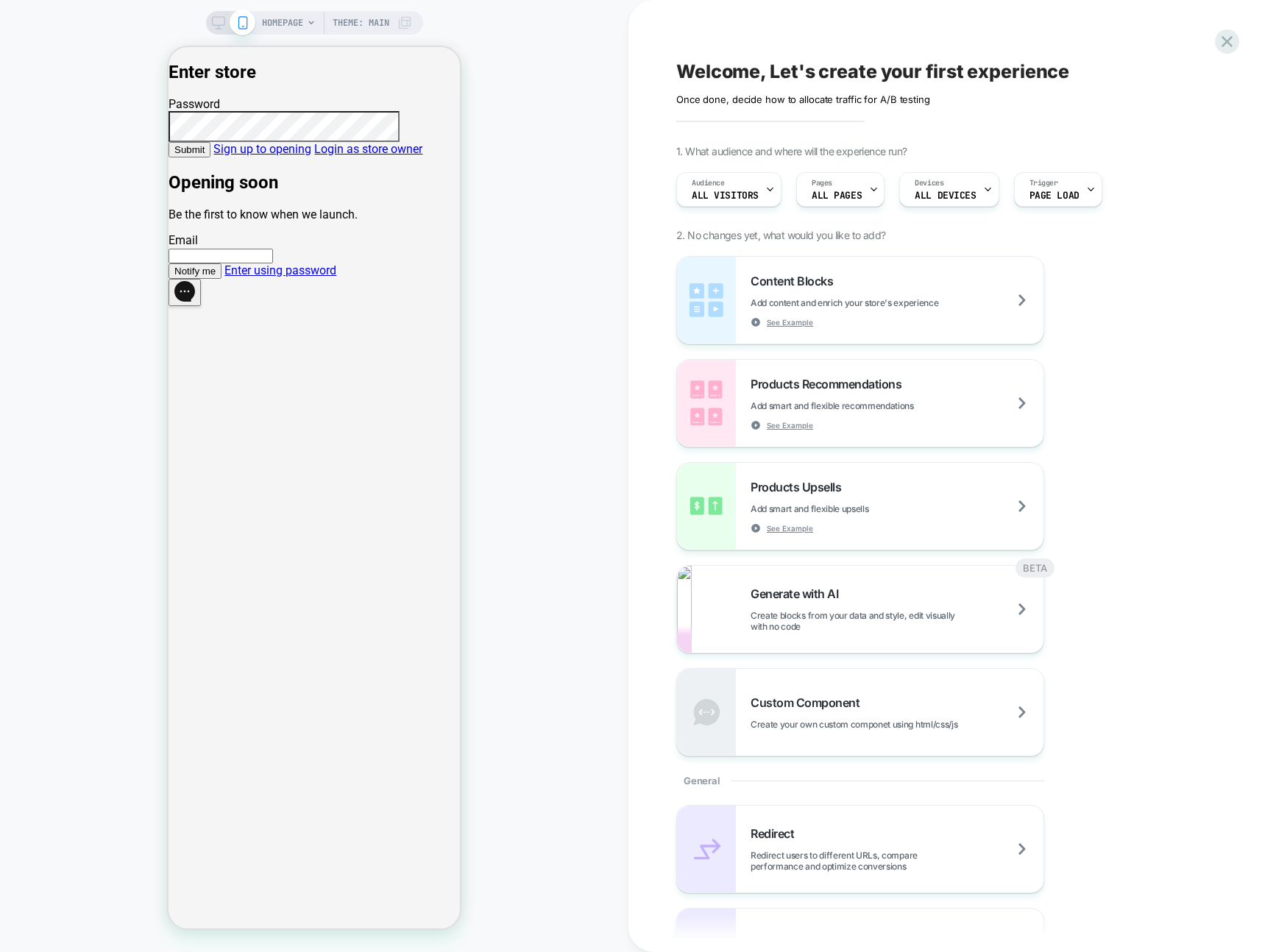
click at [311, 156] on link "Sign up to opening" at bounding box center [262, 149] width 98 height 14
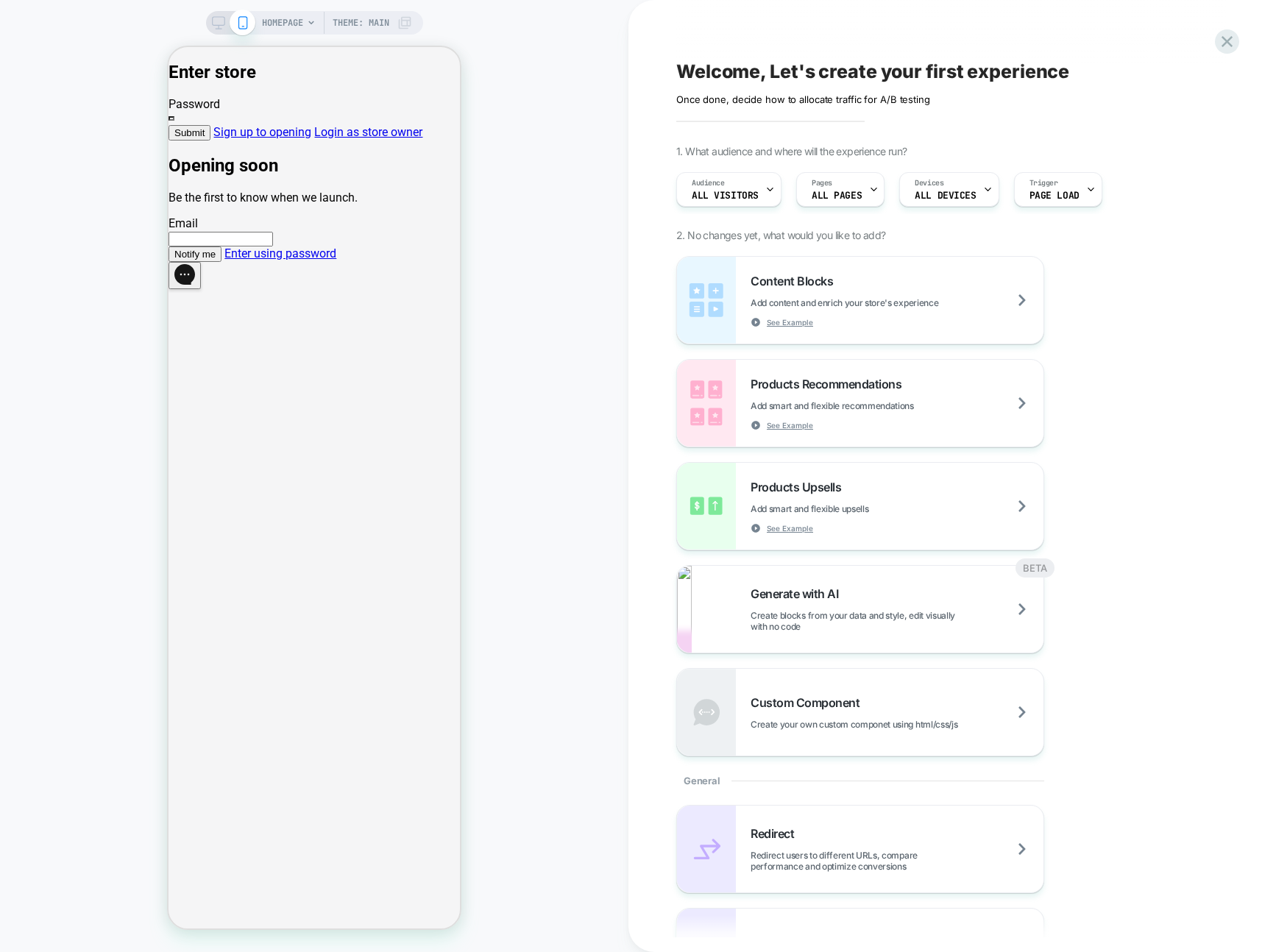
click at [317, 261] on link "Enter using password" at bounding box center [280, 254] width 112 height 14
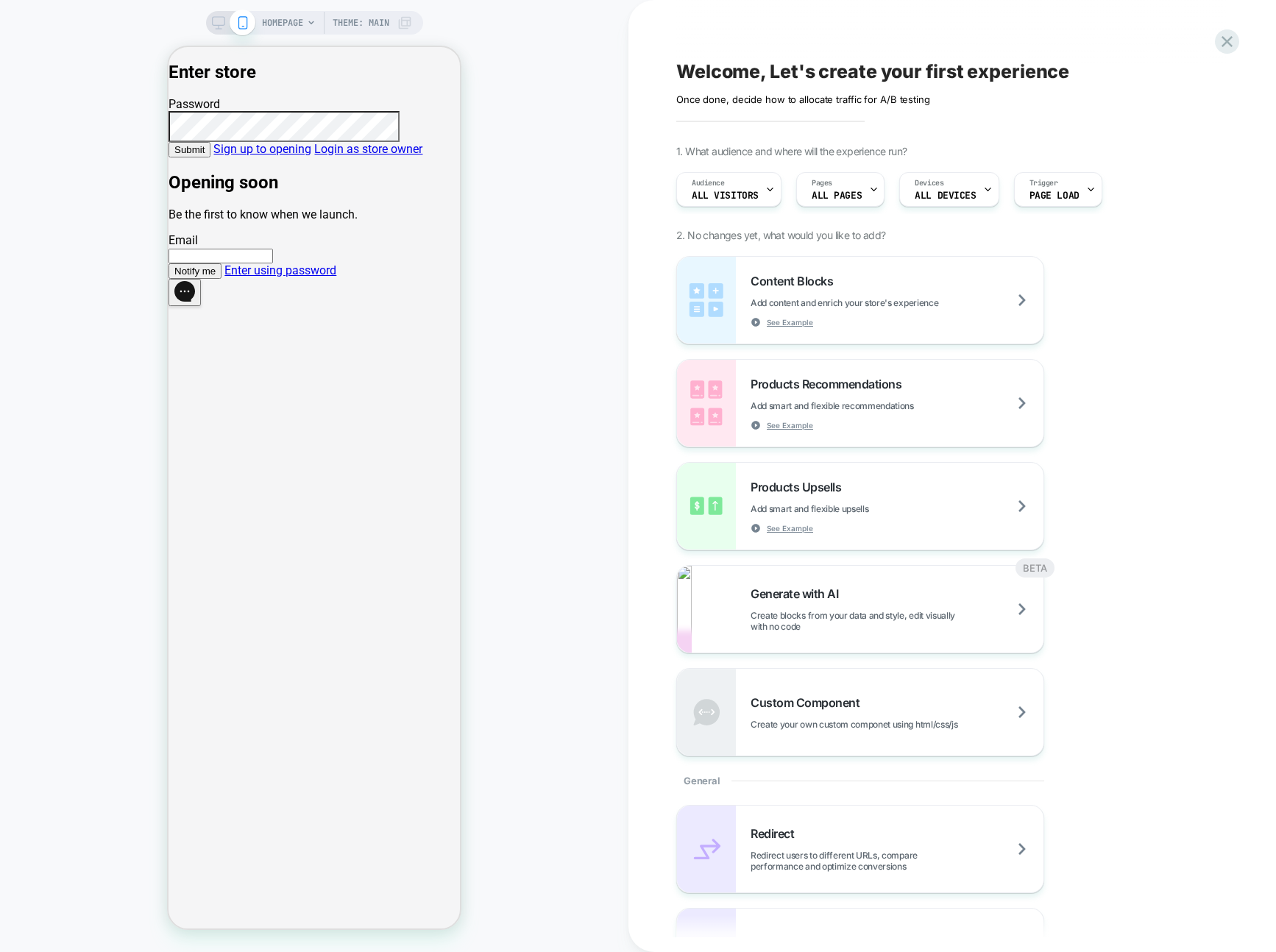
click at [204, 155] on span "Submit" at bounding box center [190, 150] width 30 height 11
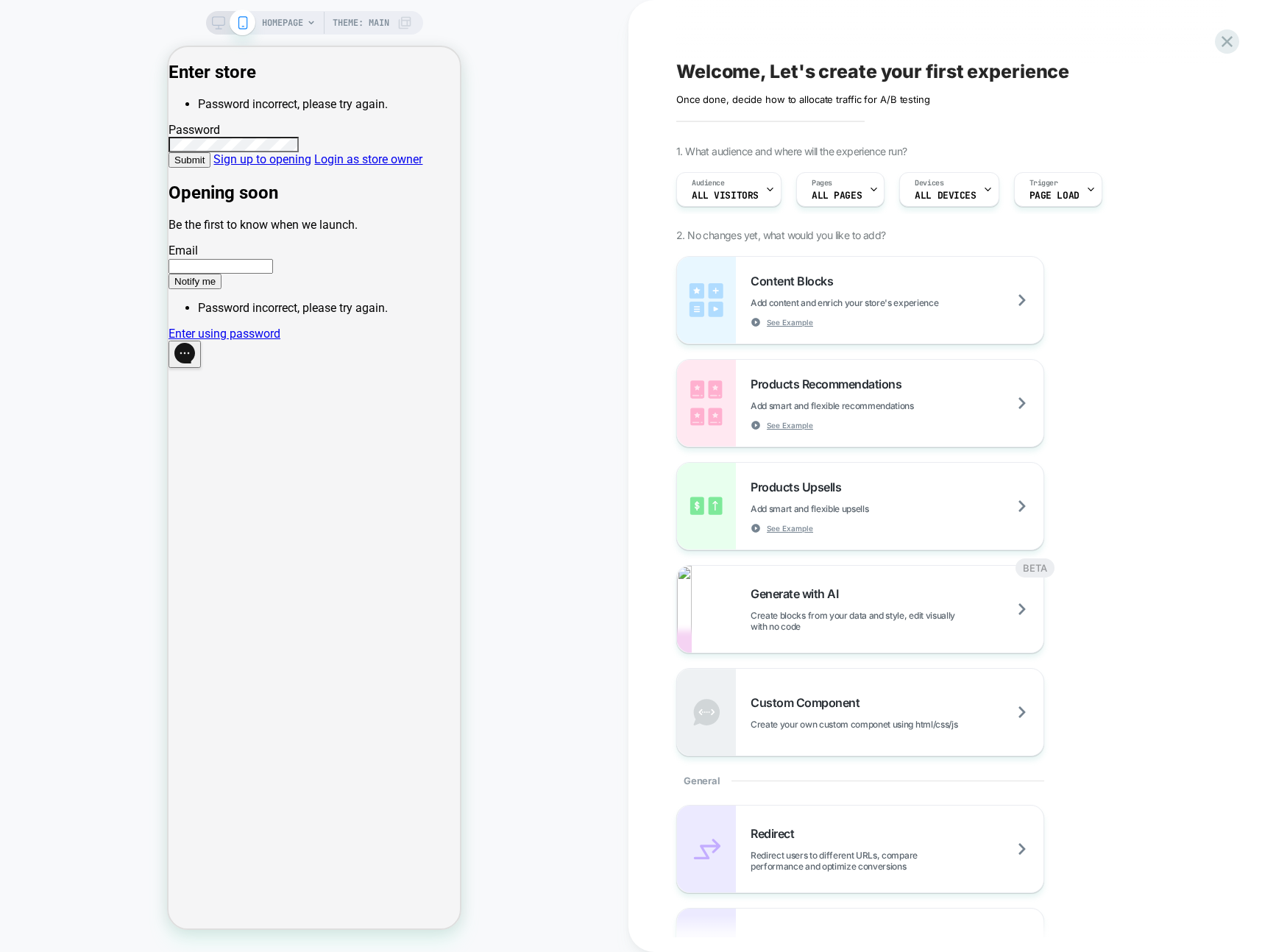
click at [630, 440] on div "Welcome, Let's create your first experience Click to edit experience details On…" at bounding box center [952, 476] width 647 height 952
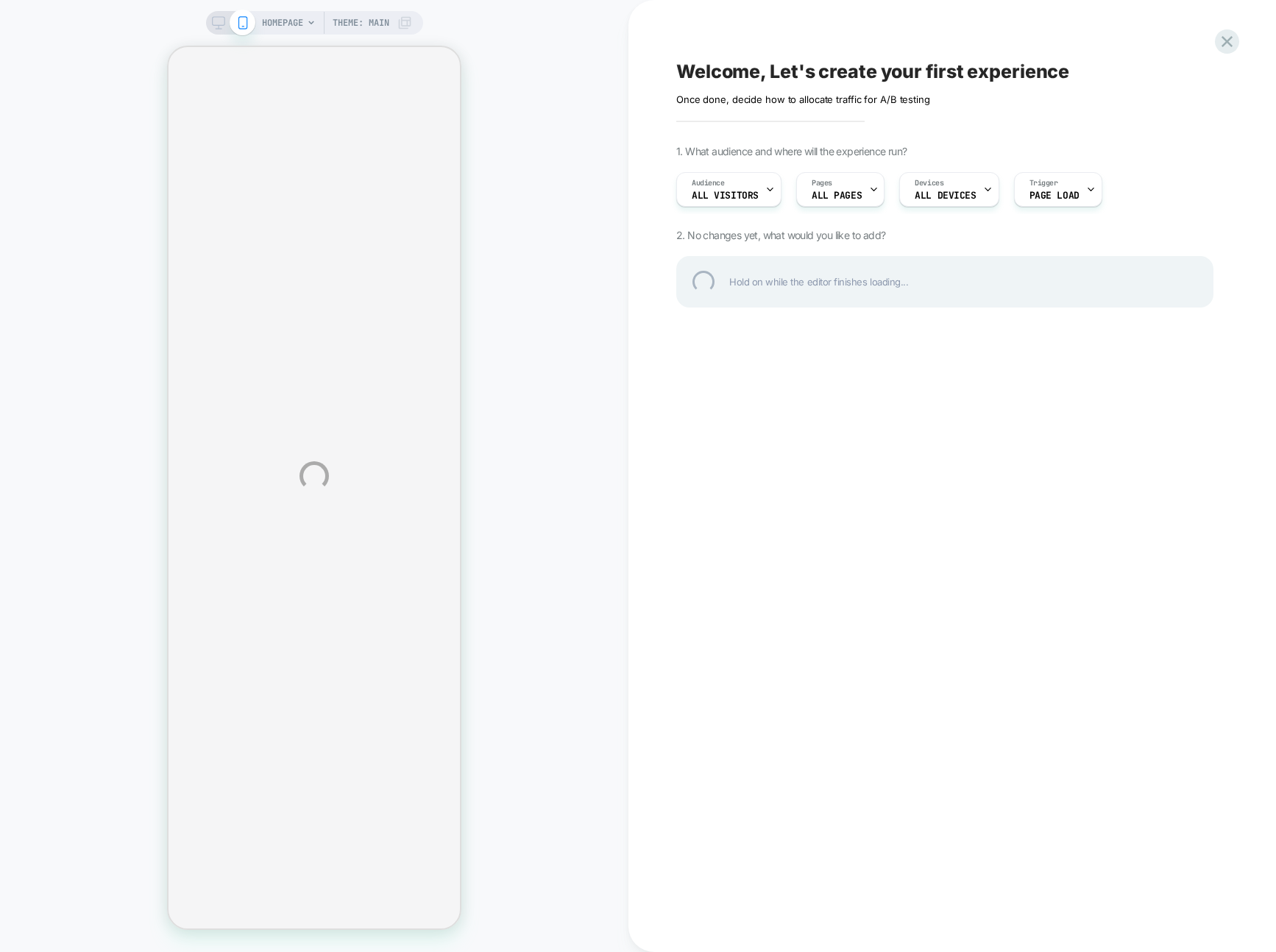
click at [561, 396] on div "HOMEPAGE Theme: MAIN Welcome, Let's create your first experience Click to edit …" at bounding box center [638, 476] width 1276 height 952
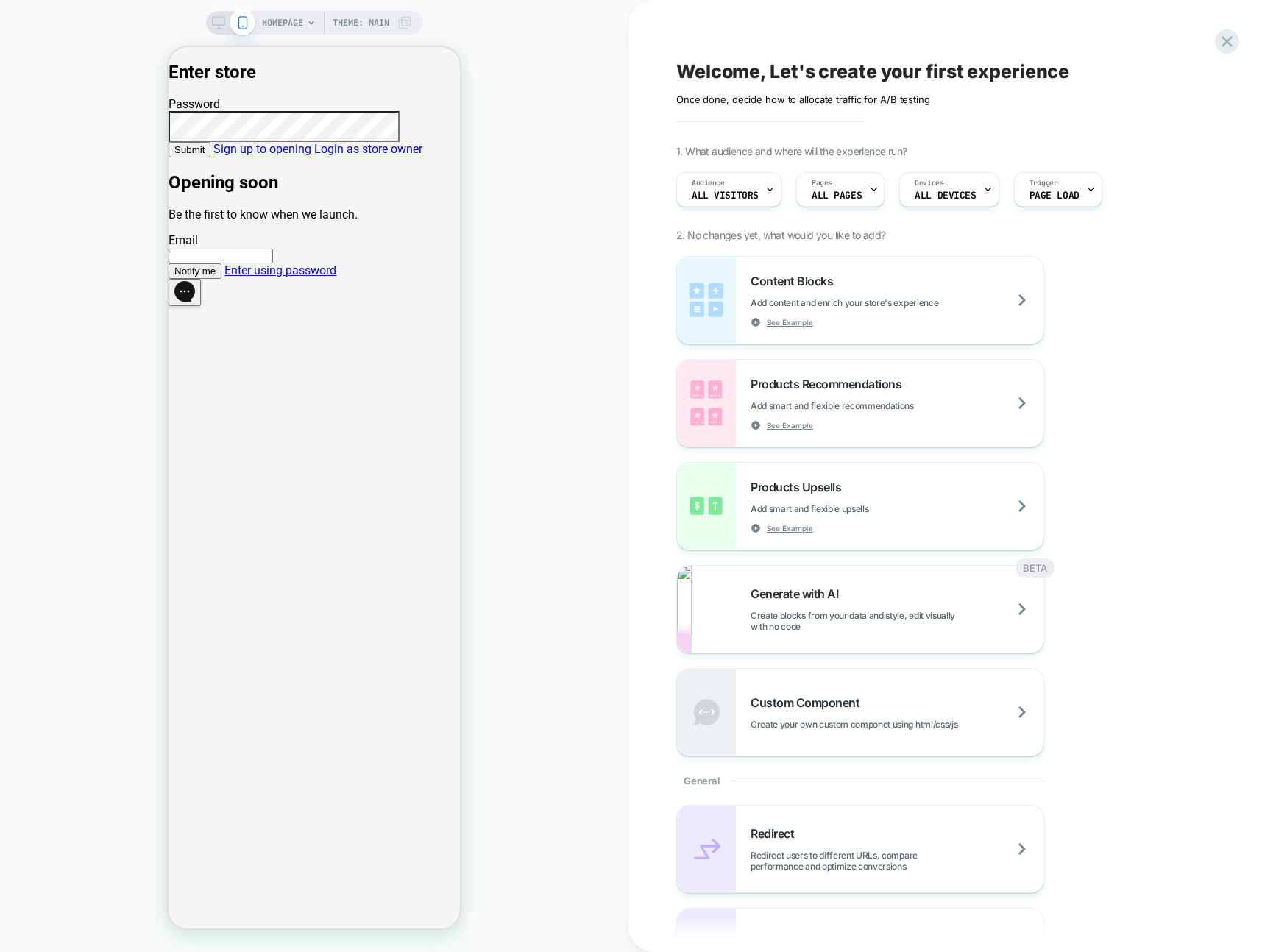
click at [204, 155] on span "Submit" at bounding box center [190, 150] width 30 height 11
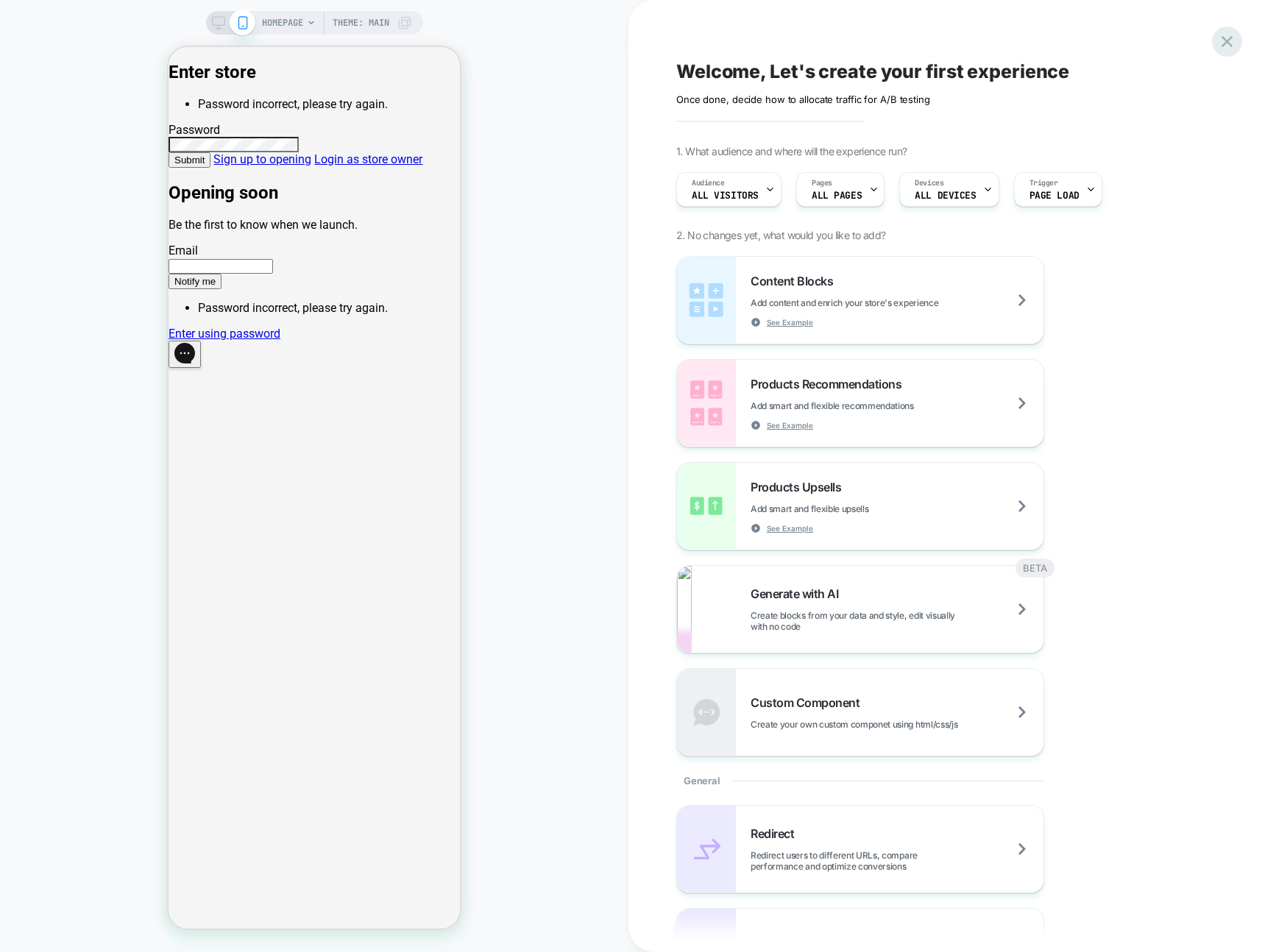
click at [1224, 48] on icon at bounding box center [1228, 41] width 20 height 20
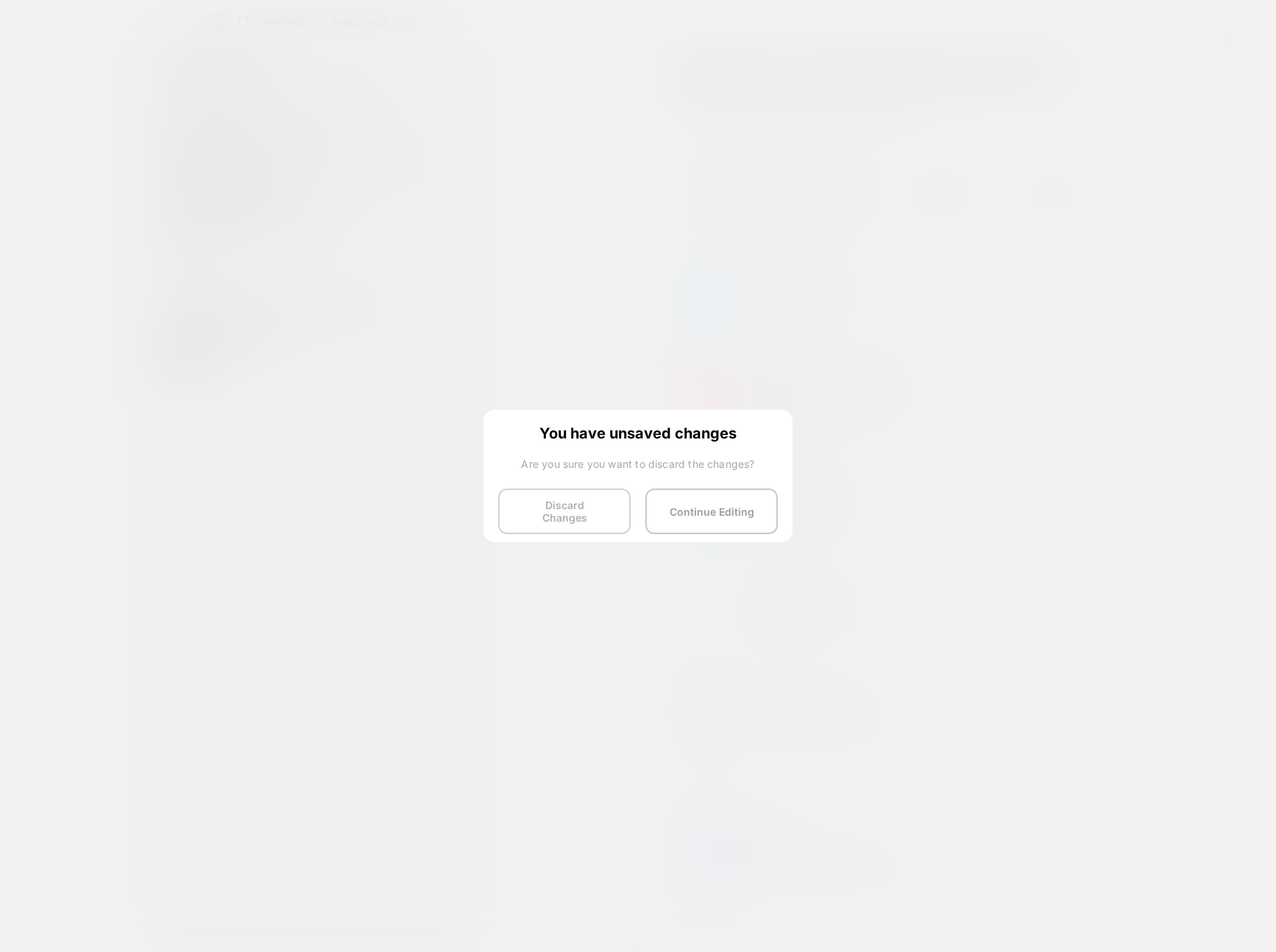
click at [565, 521] on button "Discard Changes" at bounding box center [565, 511] width 133 height 46
